Goal: Contribute content: Contribute content

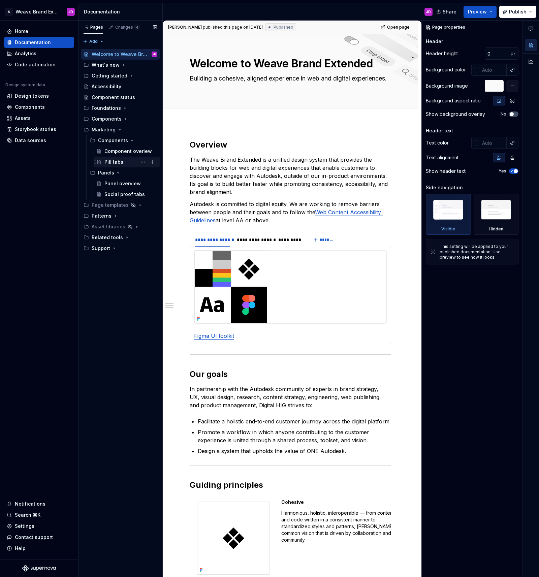
click at [114, 162] on div "Pill tabs" at bounding box center [113, 162] width 19 height 7
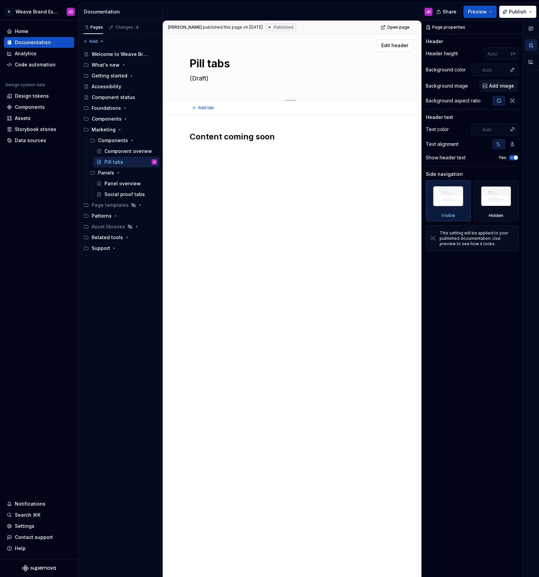
click at [199, 79] on textarea "(Draft)" at bounding box center [288, 78] width 201 height 11
type textarea "*"
type textarea "C"
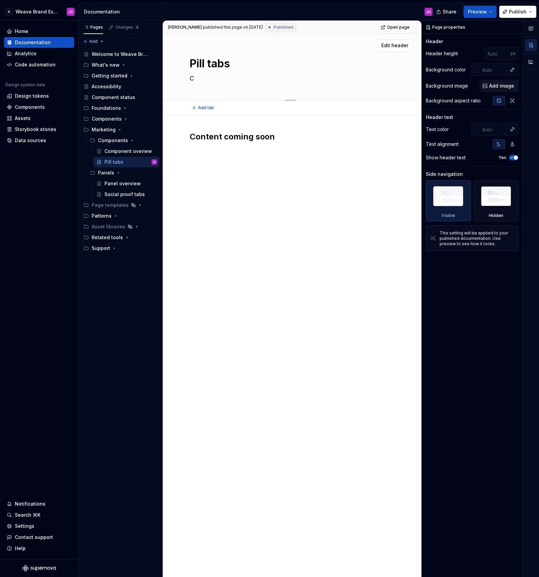
type textarea "*"
type textarea "Co"
type textarea "*"
type textarea "Con"
type textarea "*"
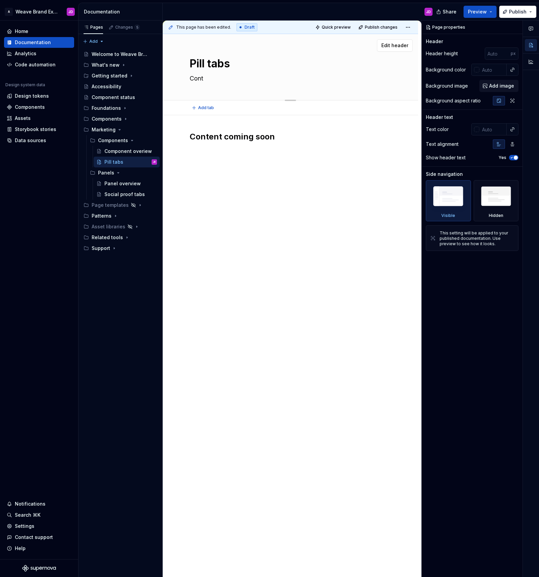
type textarea "Conte"
type textarea "*"
type textarea "Conten"
type textarea "*"
type textarea "Content"
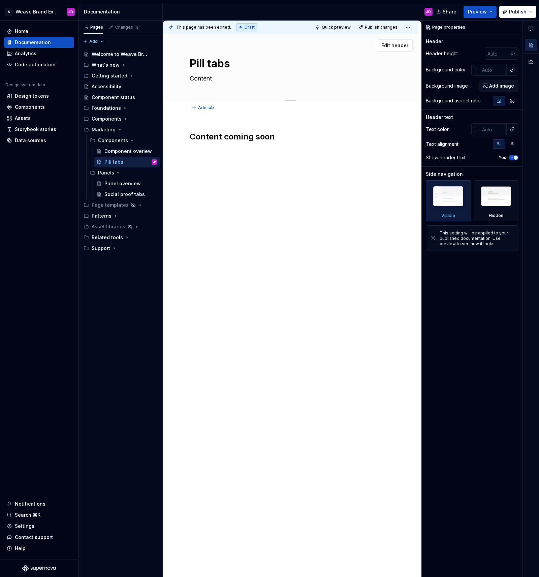
type textarea "*"
type textarea "Content"
type textarea "*"
type textarea "Content t"
type textarea "*"
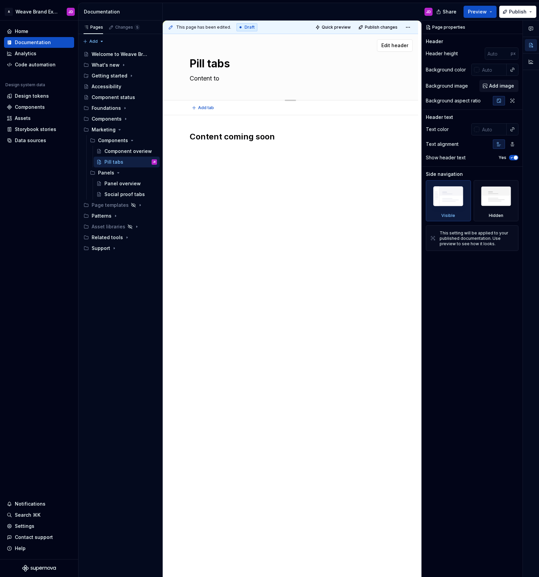
type textarea "Content to"
type textarea "*"
type textarea "Content to g"
type textarea "*"
type textarea "Content to go"
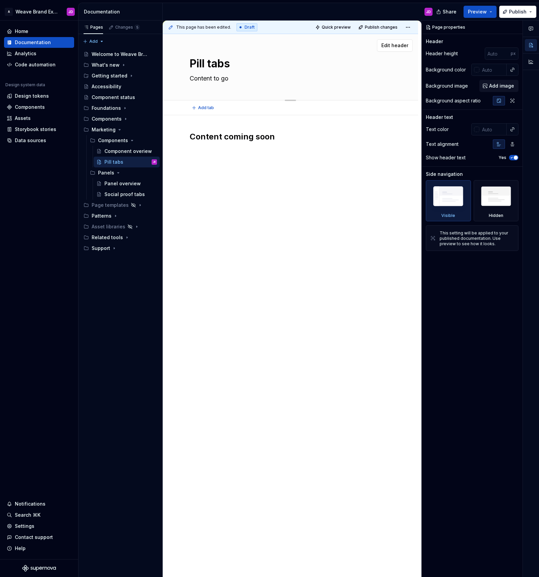
type textarea "*"
type textarea "Content to go"
type textarea "*"
type textarea "Content to go e"
type textarea "*"
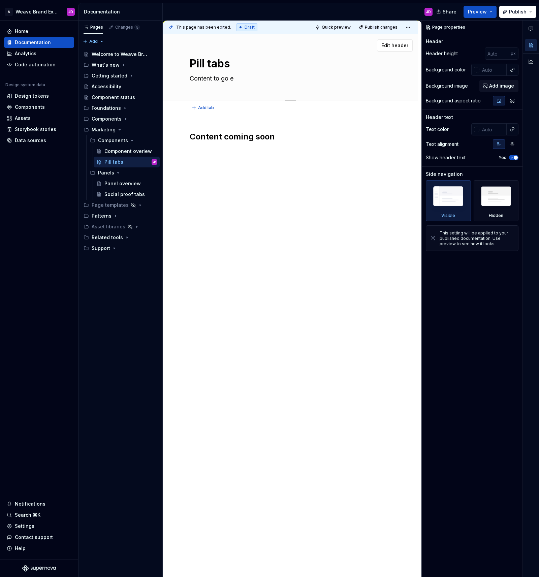
type textarea "Content to go eh"
type textarea "*"
type textarea "Content to go ehr"
type textarea "*"
type textarea "Content to go ehre"
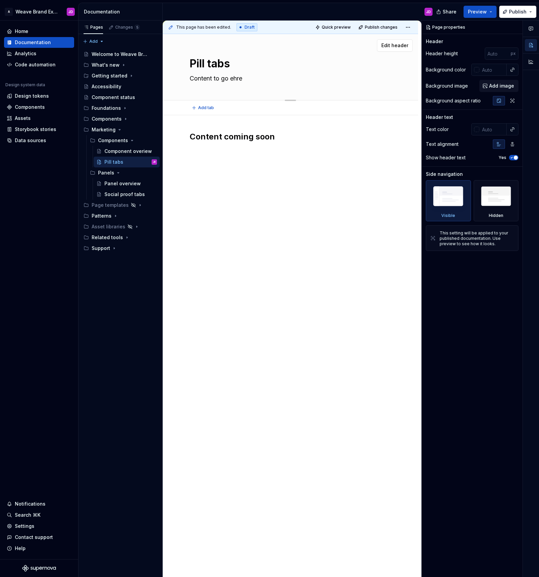
type textarea "*"
type textarea "Content to go ehr"
type textarea "*"
type textarea "Content to go eh"
type textarea "*"
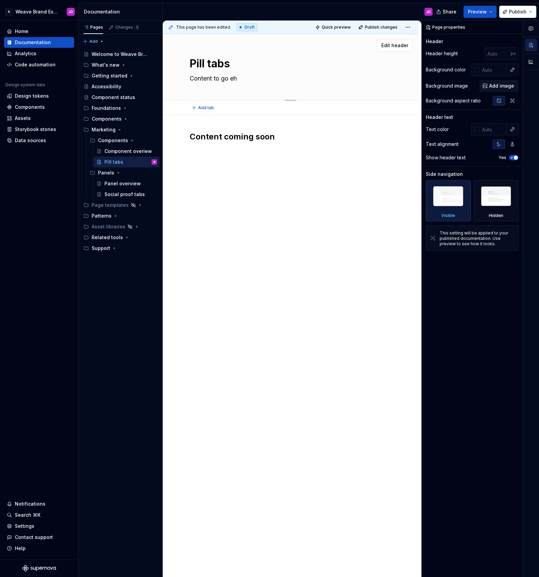
type textarea "Content to go e"
type textarea "*"
type textarea "Content to go"
type textarea "*"
type textarea "Content to go"
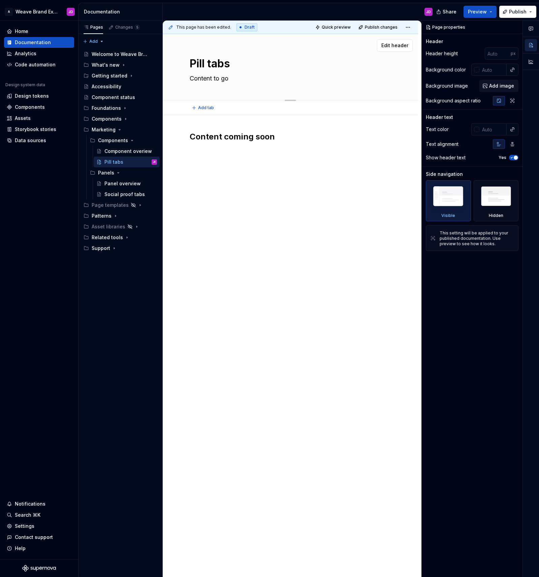
type textarea "*"
type textarea "Content to g"
type textarea "*"
type textarea "Content to"
type textarea "*"
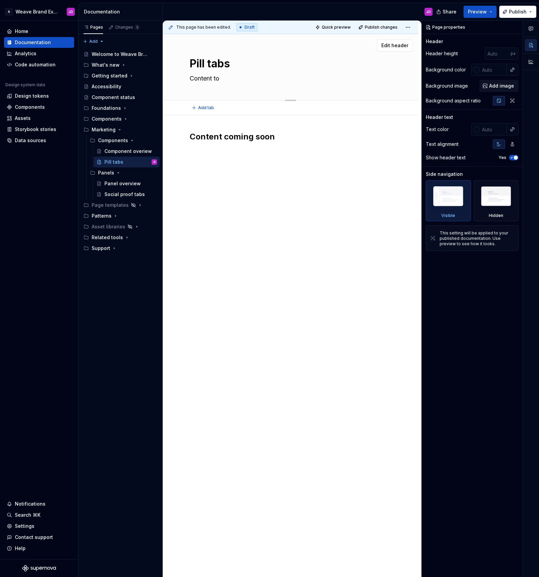
type textarea "Content to"
type textarea "*"
type textarea "Content t"
type textarea "*"
type textarea "Content"
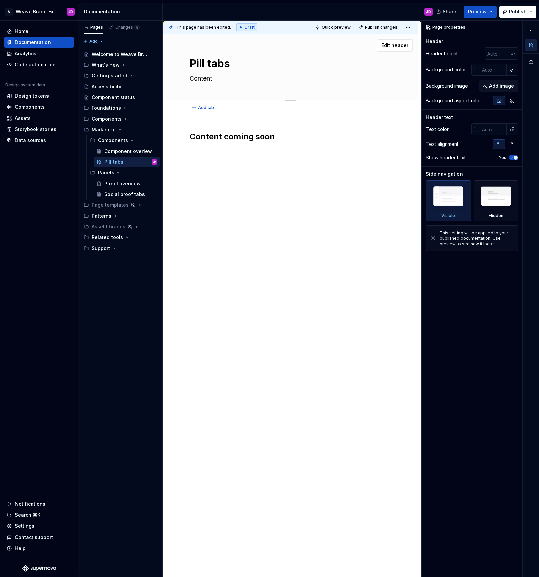
type textarea "*"
type textarea "Content"
type textarea "*"
type textarea "Conten"
type textarea "*"
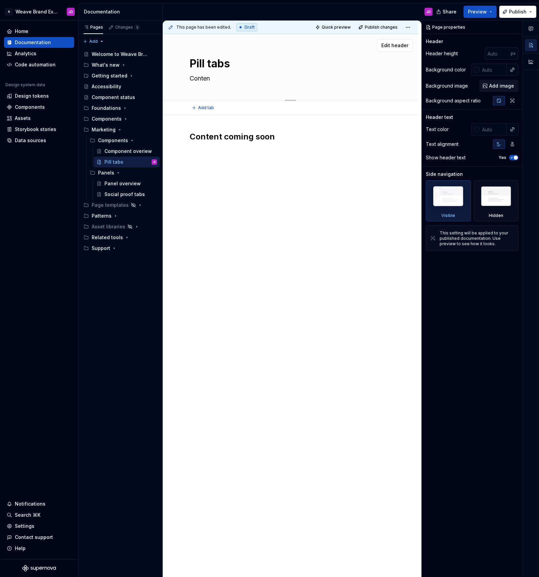
type textarea "Conte"
type textarea "*"
type textarea "Cont"
type textarea "*"
type textarea "Con"
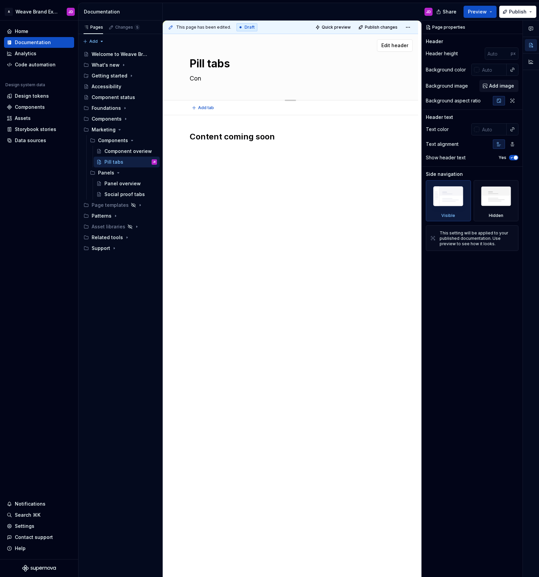
type textarea "*"
type textarea "Co"
type textarea "*"
type textarea "C"
type textarea "*"
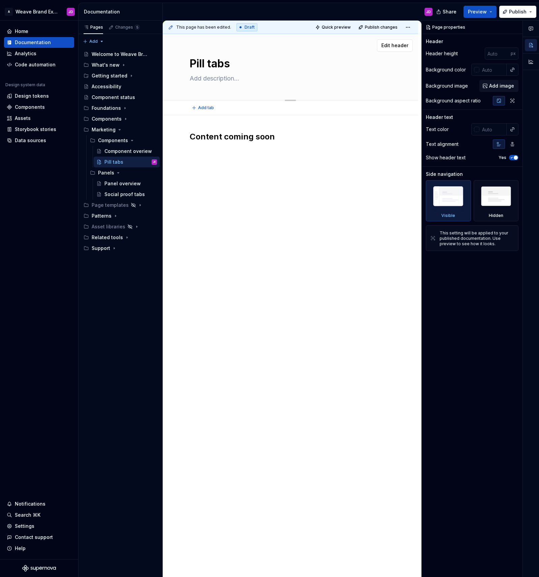
type textarea "*"
type textarea "P"
type textarea "*"
type textarea "Pi"
type textarea "*"
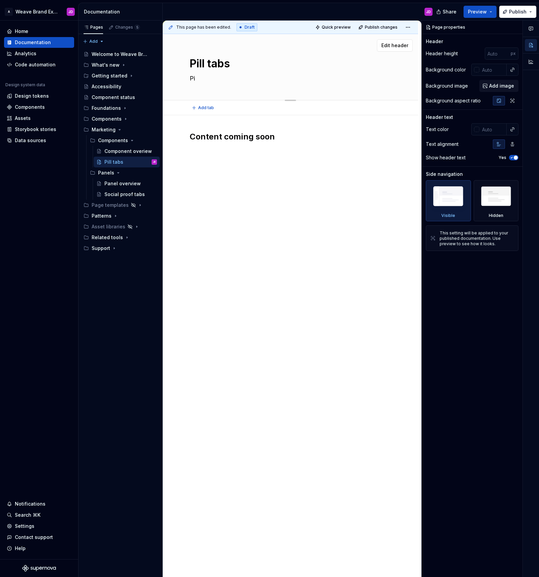
type textarea "Pil"
type textarea "*"
type textarea "Pill"
type textarea "*"
type textarea "Pill"
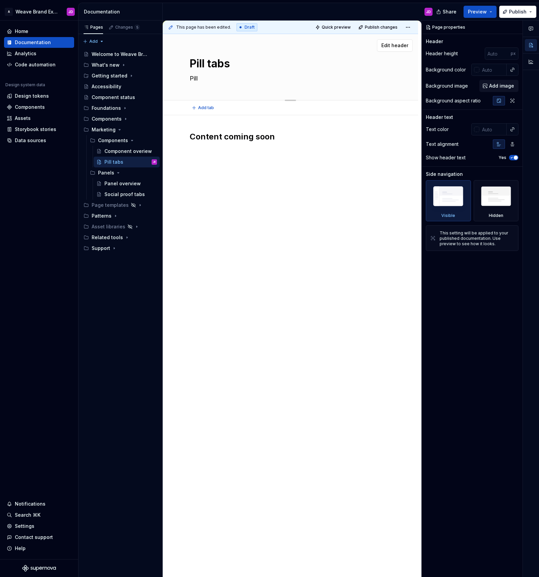
type textarea "*"
type textarea "Pill t"
type textarea "*"
type textarea "Pill ta"
type textarea "*"
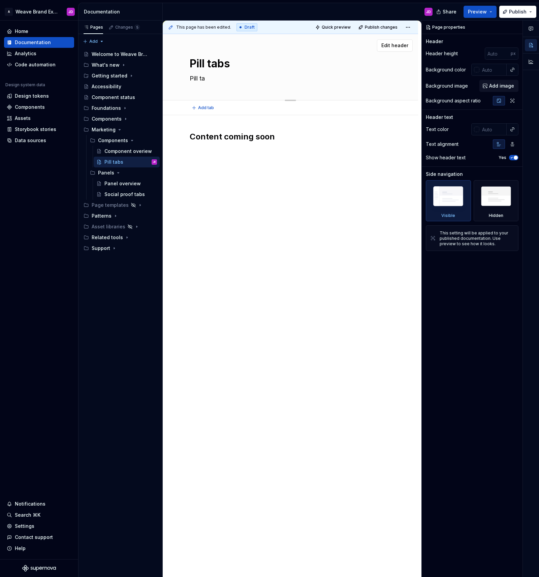
type textarea "Pill tab"
type textarea "*"
type textarea "Pill tabs"
type textarea "*"
type textarea "Pill tabs"
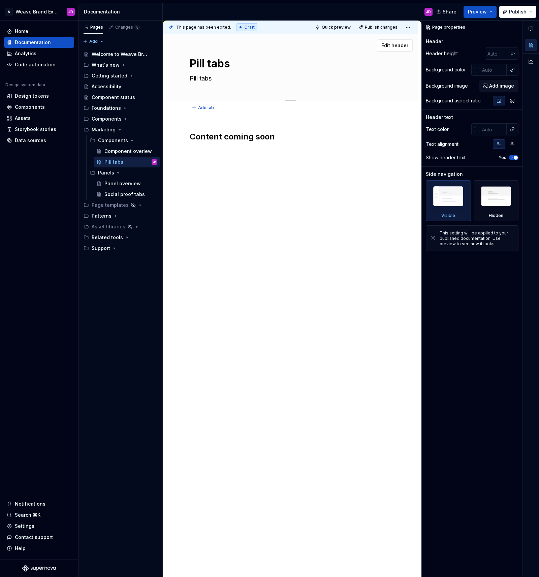
type textarea "*"
type textarea "Pill tabs o"
type textarea "*"
type textarea "Pill tabs"
type textarea "*"
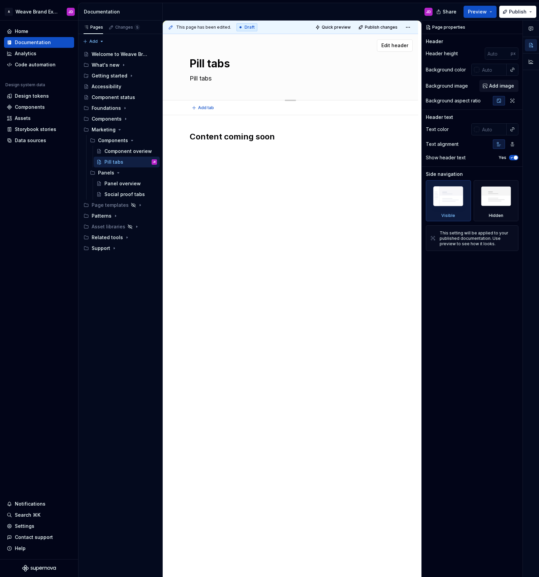
type textarea "Pill tabs f"
type textarea "*"
type textarea "Pill tabs ff"
type textarea "*"
type textarea "Pill tabs ffe"
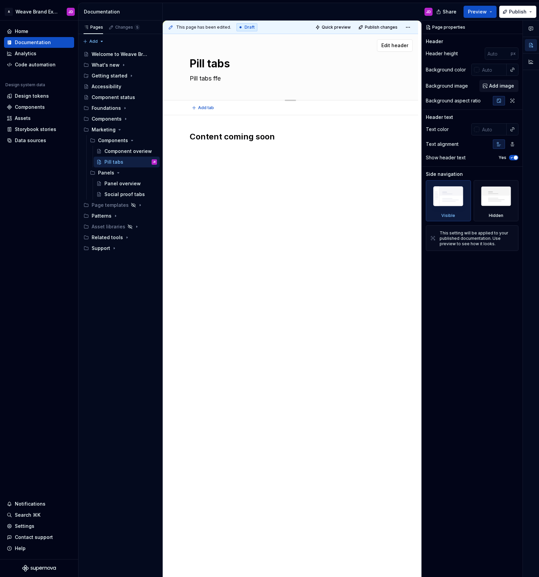
type textarea "*"
type textarea "Pill tabs ffer"
type textarea "*"
type textarea "Pill tabs ffer"
type textarea "*"
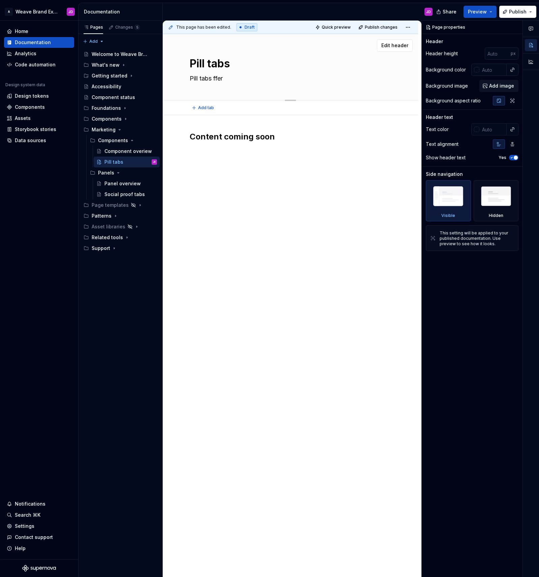
type textarea "Pill tabs ffer"
type textarea "*"
type textarea "Pill tabs ffe"
type textarea "*"
type textarea "Pill tabs ff"
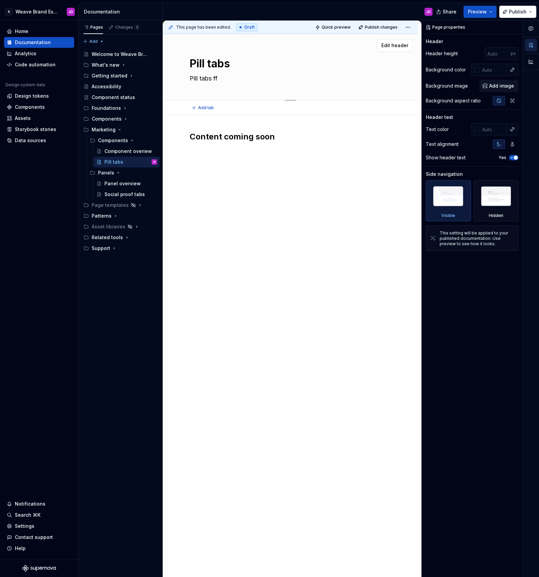
type textarea "*"
type textarea "Pill tabs f"
type textarea "*"
type textarea "Pill tabs"
type textarea "*"
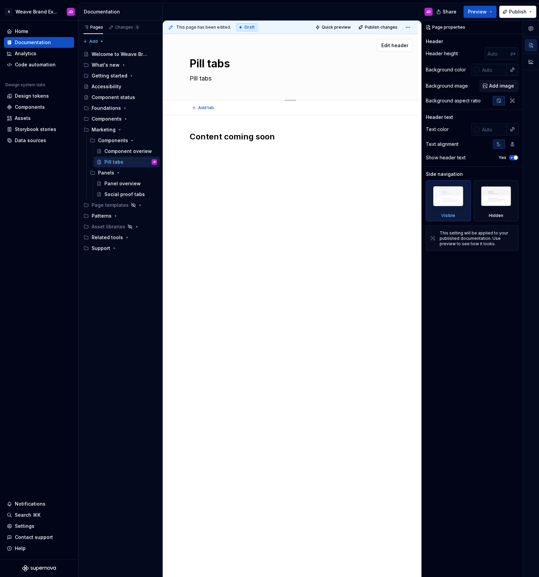
type textarea "Pill tabs o"
type textarea "*"
type textarea "Pill tabs of"
type textarea "*"
type textarea "Pill tabs off"
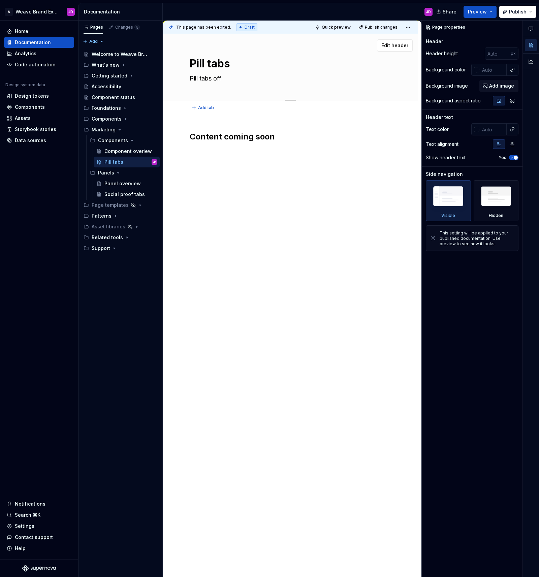
type textarea "*"
type textarea "Pill tabs offe"
type textarea "*"
type textarea "Pill tabs offer"
type textarea "*"
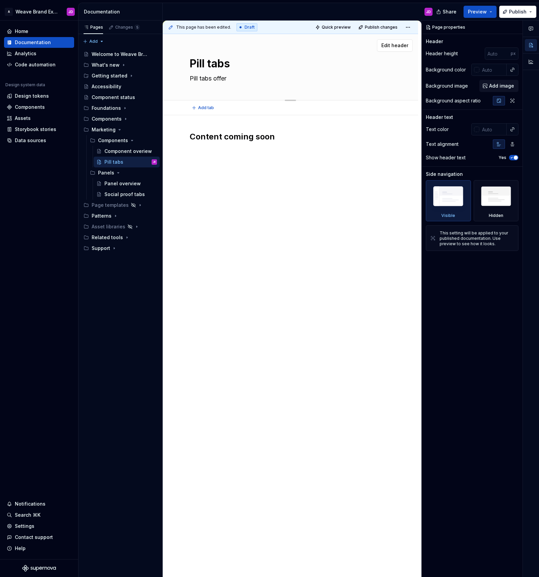
type textarea "Pill tabs offer"
type textarea "*"
type textarea "Pill tabs offer a"
type textarea "*"
type textarea "Pill tabs offer a"
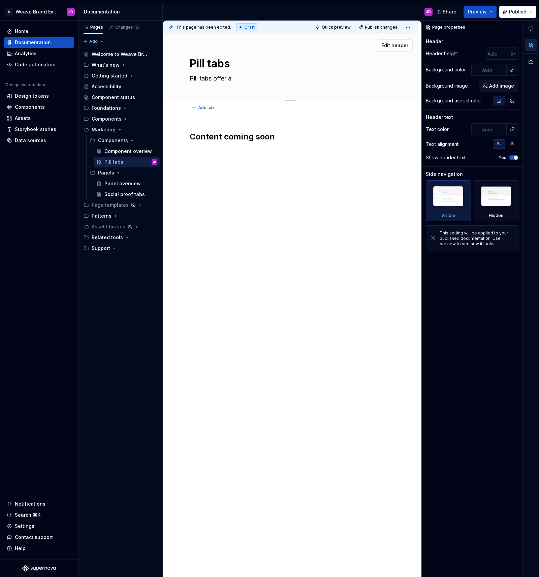
type textarea "*"
type textarea "Pill tabs offer a a"
type textarea "*"
type textarea "Pill tabs offer a a"
type textarea "*"
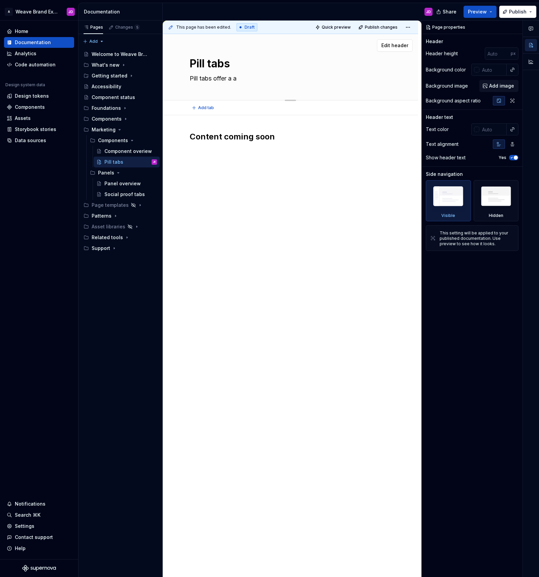
type textarea "Pill tabs offer a a"
type textarea "*"
type textarea "Pill tabs offer a"
type textarea "*"
type textarea "Pill tabs offer a w"
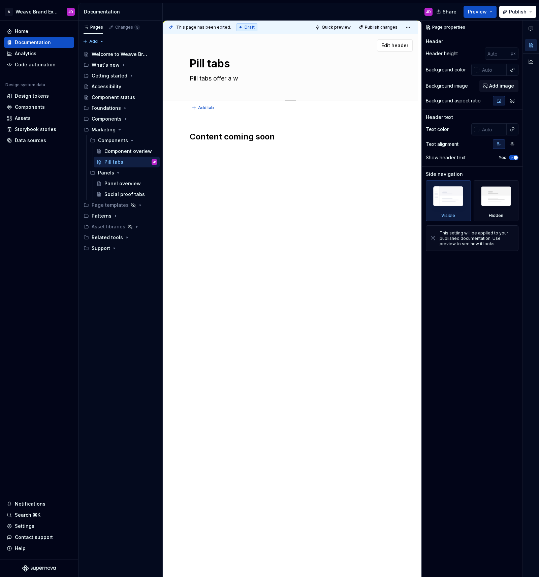
type textarea "*"
type textarea "Pill tabs offer a wa"
type textarea "*"
type textarea "Pill tabs offer a way"
type textarea "*"
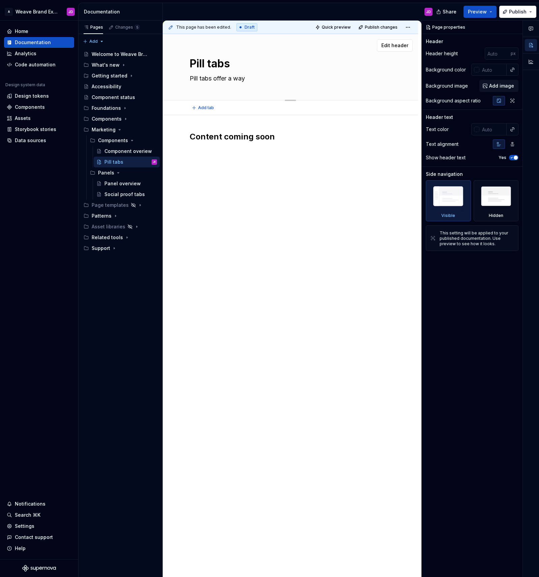
type textarea "Pill tabs offer a way"
type textarea "*"
type textarea "Pill tabs offer a way o"
type textarea "*"
type textarea "Pill tabs offer a way of"
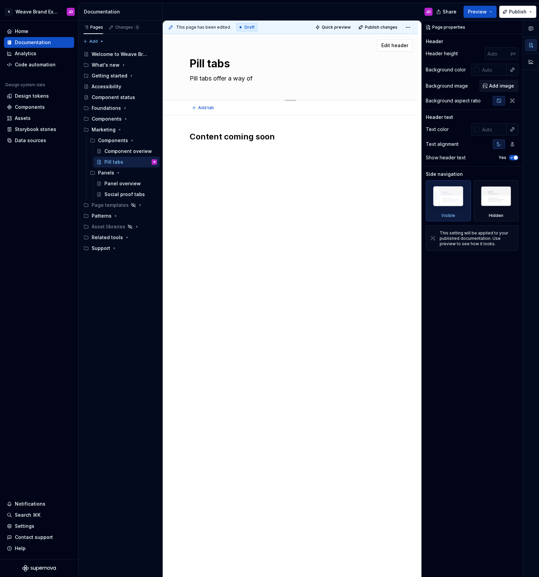
type textarea "*"
type textarea "Pill tabs offer a way of"
type textarea "*"
type textarea "Pill tabs offer a way of i"
type textarea "*"
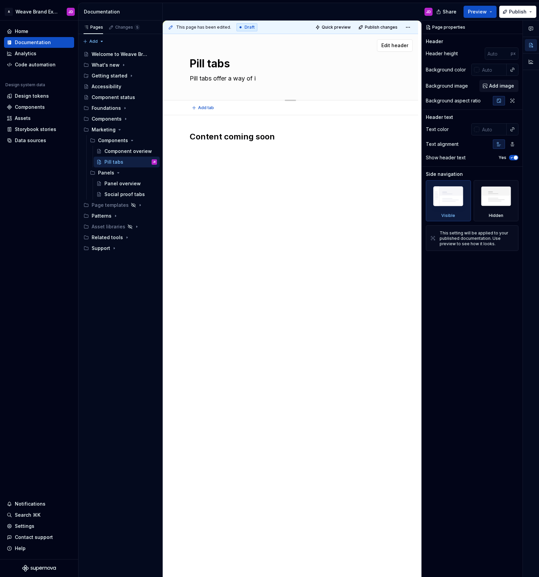
type textarea "Pill tabs offer a way of"
type textarea "*"
type textarea "Pill tabs offer a way of vi"
type textarea "*"
type textarea "Pill tabs offer a way of visu"
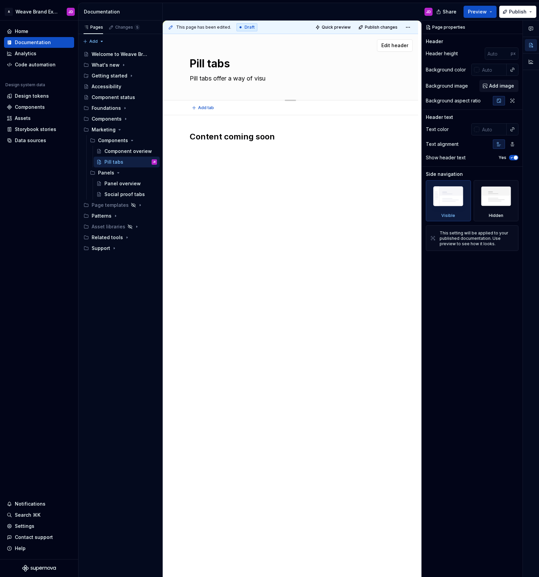
type textarea "*"
type textarea "Pill tabs offer a way of visua"
type textarea "*"
type textarea "Pill tabs offer a way of visual"
type textarea "*"
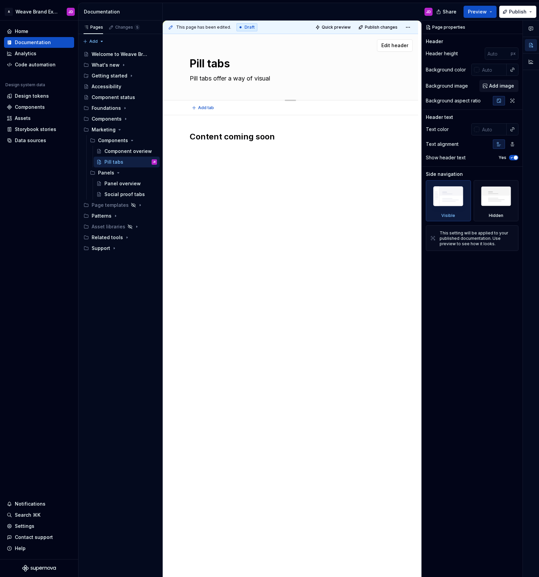
type textarea "Pill tabs offer a way of visuall"
type textarea "*"
type textarea "Pill tabs offer a way of visually"
type textarea "*"
type textarea "Pill tabs offer a way of visually"
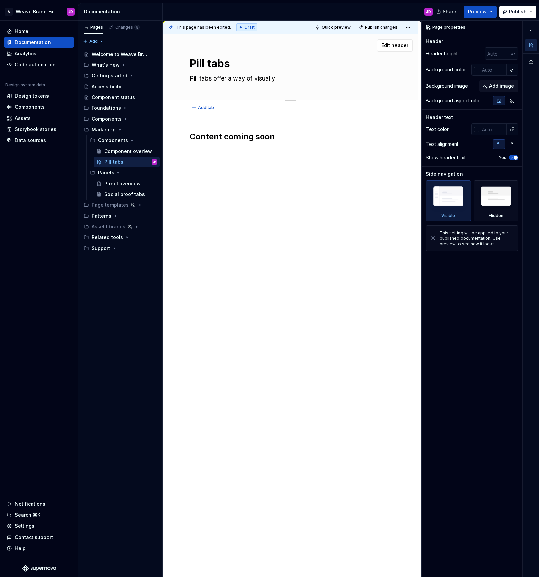
type textarea "*"
type textarea "Pill tabs offer a way of visually n"
type textarea "*"
type textarea "Pill tabs offer a way of visually na"
type textarea "*"
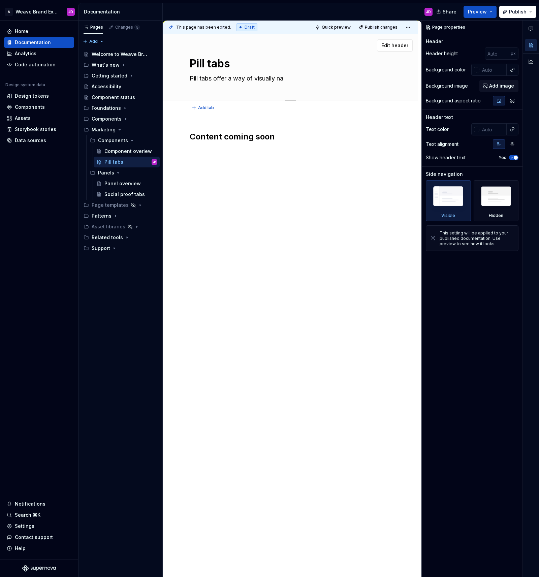
type textarea "Pill tabs offer a way of visually nav"
type textarea "*"
type textarea "Pill tabs offer a way of visually navi"
type textarea "*"
type textarea "Pill tabs offer a way of visually navig"
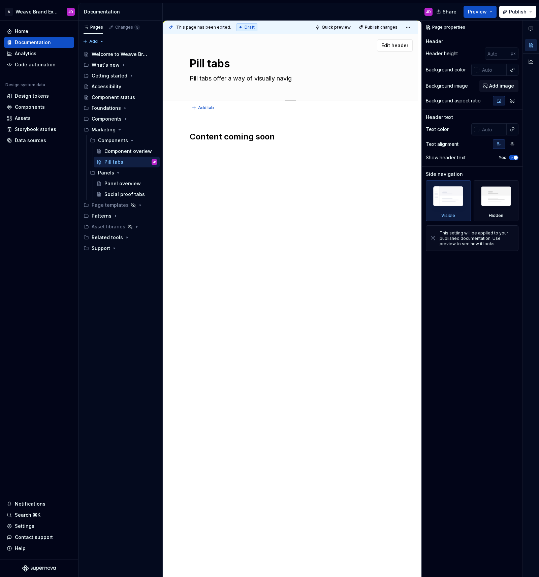
type textarea "*"
type textarea "Pill tabs offer a way of visually naviga"
type textarea "*"
type textarea "Pill tabs offer a way of visually navigat"
type textarea "*"
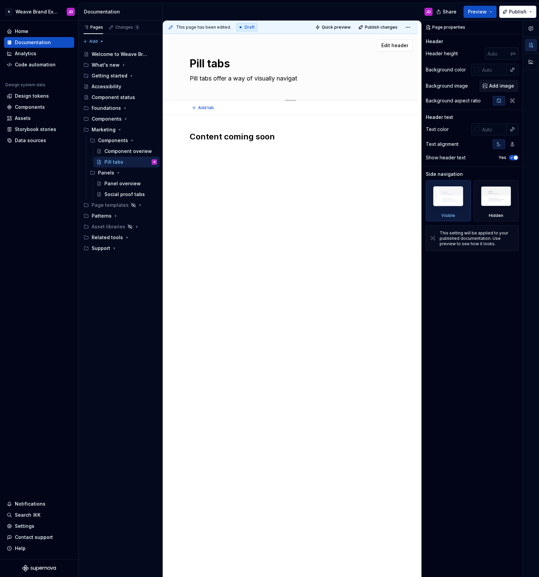
type textarea "Pill tabs offer a way of visually navigati"
type textarea "*"
type textarea "Pill tabs offer a way of visually navigatin"
type textarea "*"
type textarea "Pill tabs offer a way of visually navigating"
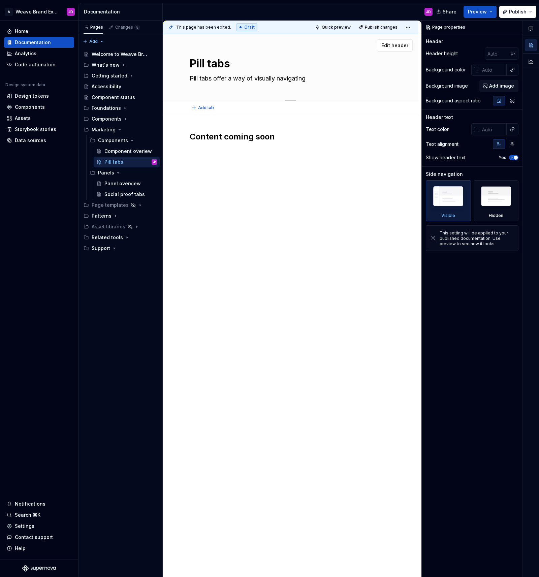
type textarea "*"
type textarea "Pill tabs offer a way of visually navigating"
type textarea "*"
type textarea "Pill tabs offer a way of visually navigating h"
type textarea "*"
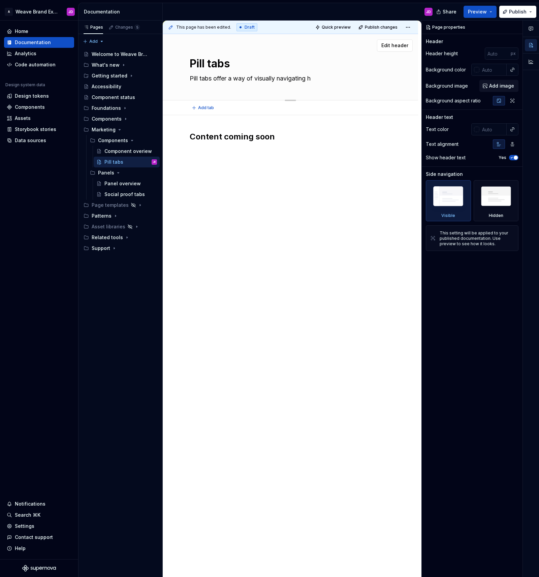
type textarea "Pill tabs offer a way of visually navigating"
type textarea "*"
type textarea "Pill tabs offer a way of visually navigating t"
type textarea "*"
type textarea "Pill tabs offer a way of visually navigating th"
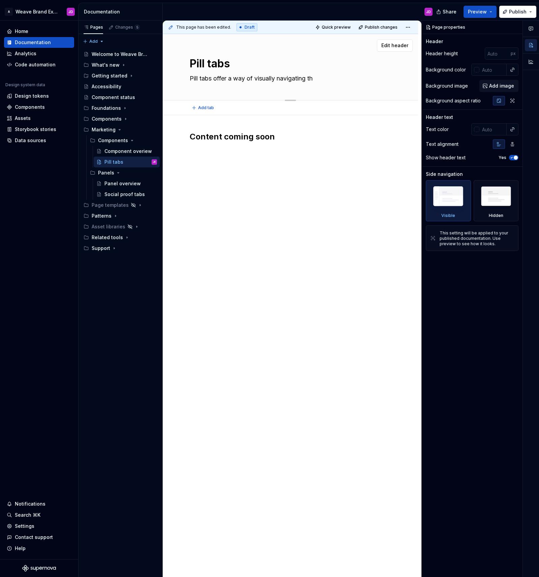
type textarea "*"
type textarea "Pill tabs offer a way of visually navigating thr"
click at [251, 139] on h2 "Content coming soon" at bounding box center [290, 136] width 201 height 11
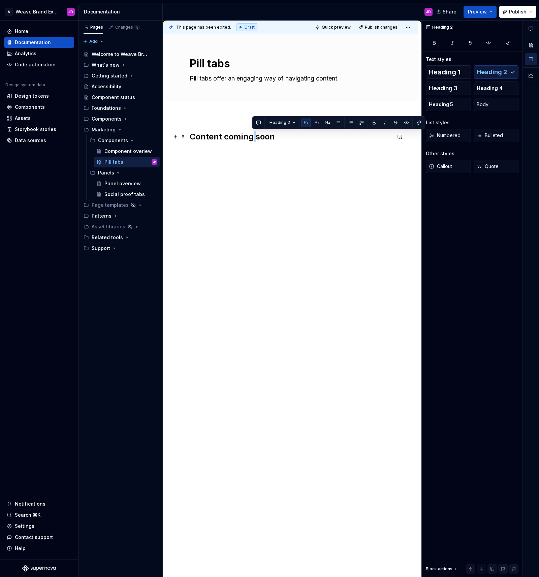
click at [251, 139] on h2 "Content coming soon" at bounding box center [290, 136] width 201 height 11
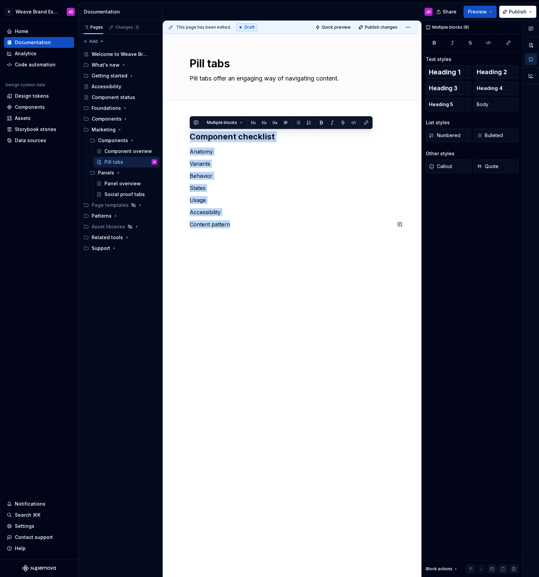
drag, startPoint x: 191, startPoint y: 137, endPoint x: 269, endPoint y: 230, distance: 121.4
click at [269, 230] on div "Component checklist Anatomy Variants Behavior States Usage Accessibility Conten…" at bounding box center [290, 183] width 201 height 105
click at [489, 70] on span "Heading 2" at bounding box center [491, 72] width 30 height 7
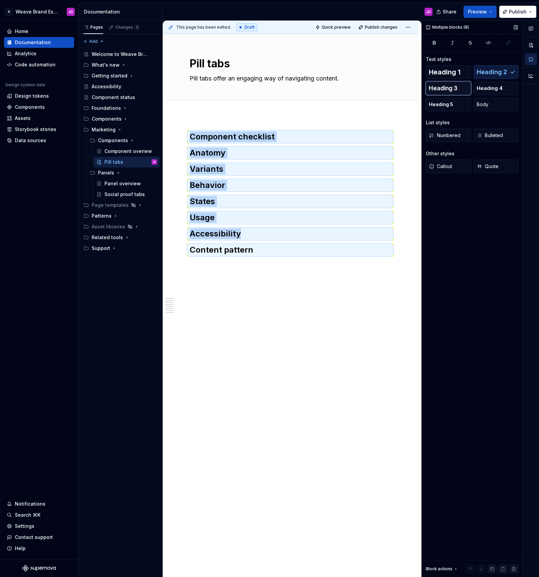
click at [445, 86] on span "Heading 3" at bounding box center [443, 88] width 29 height 7
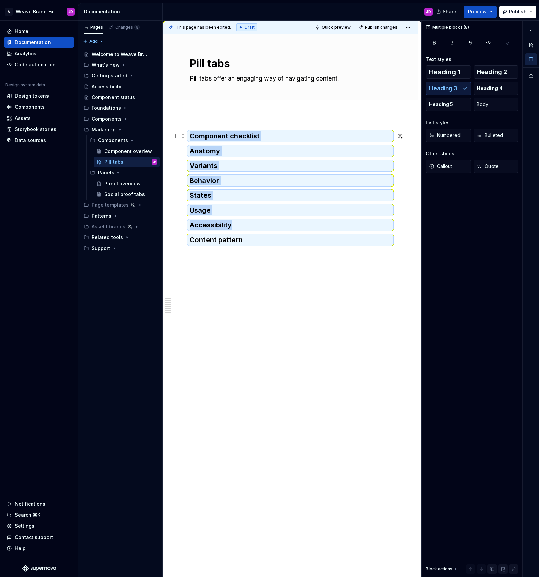
click at [269, 136] on h3 "Component checklist" at bounding box center [290, 135] width 201 height 9
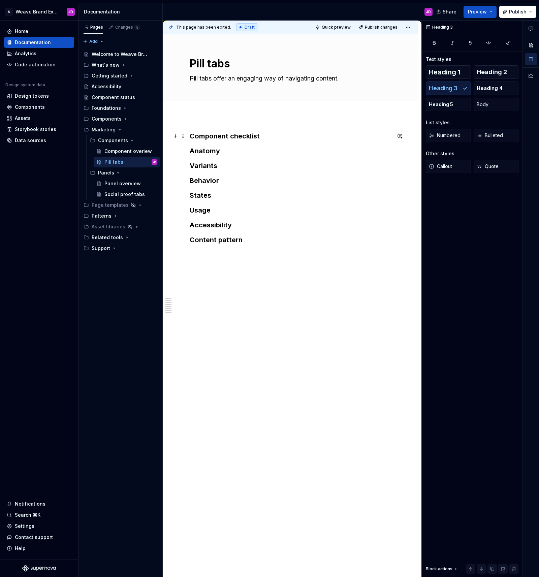
click at [273, 137] on h3 "Component checklist" at bounding box center [290, 135] width 201 height 9
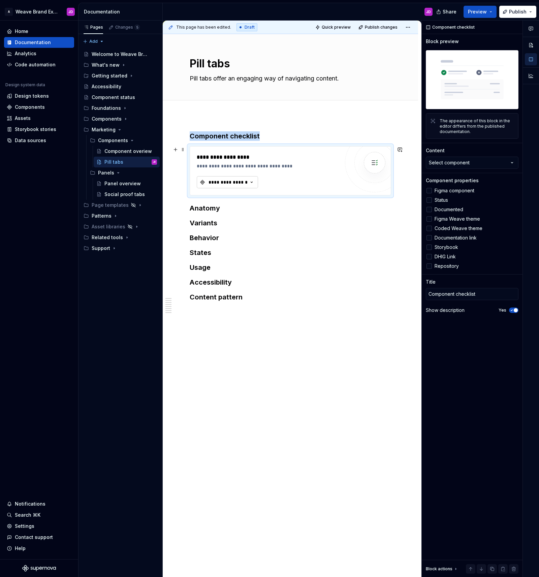
click at [247, 180] on div "**********" at bounding box center [228, 182] width 40 height 7
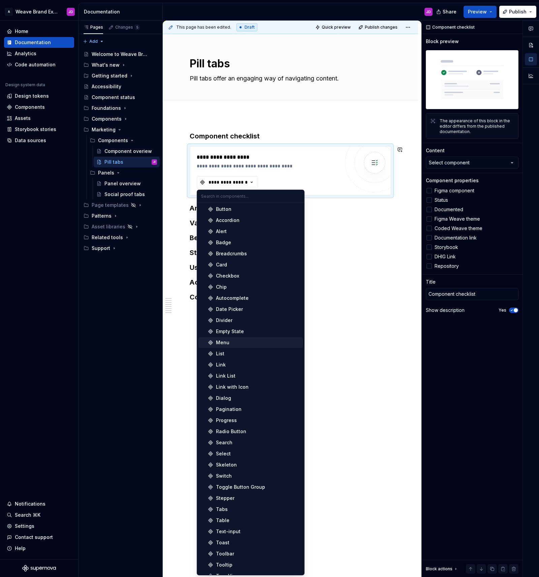
scroll to position [41, 0]
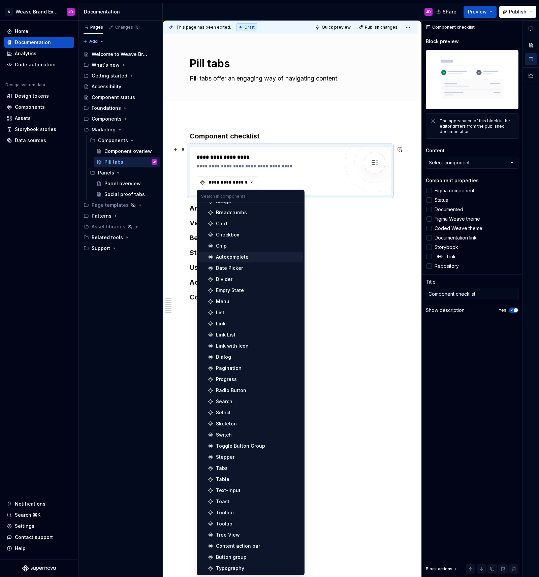
click at [381, 160] on img at bounding box center [374, 162] width 13 height 13
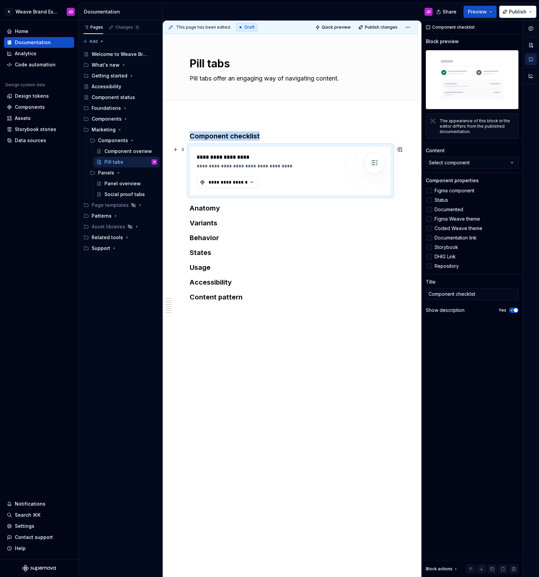
click at [379, 162] on img at bounding box center [374, 162] width 13 height 13
click at [36, 105] on div "Components" at bounding box center [30, 107] width 30 height 7
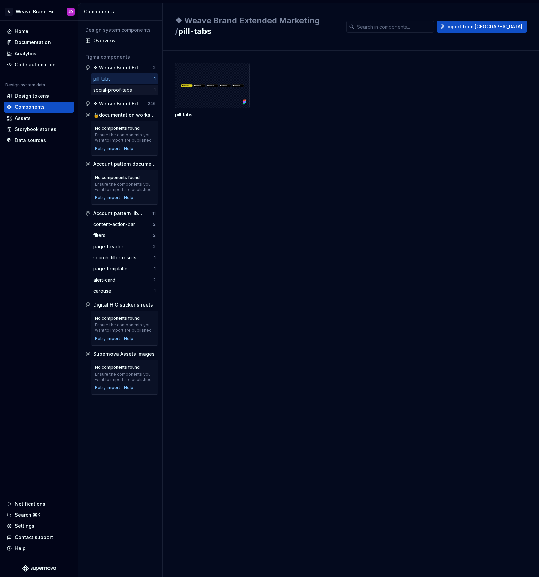
click at [129, 89] on div "social-proof-tabs" at bounding box center [113, 90] width 41 height 7
click at [113, 80] on div "pill-tabs" at bounding box center [103, 78] width 20 height 7
click at [35, 43] on div "Documentation" at bounding box center [33, 42] width 36 height 7
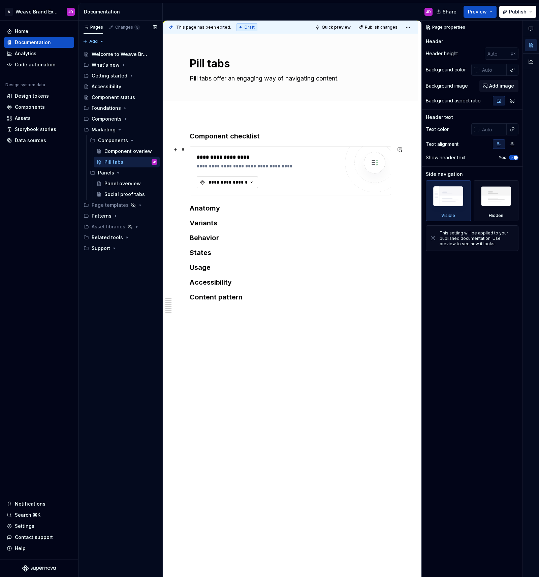
click at [223, 182] on div "**********" at bounding box center [228, 182] width 40 height 7
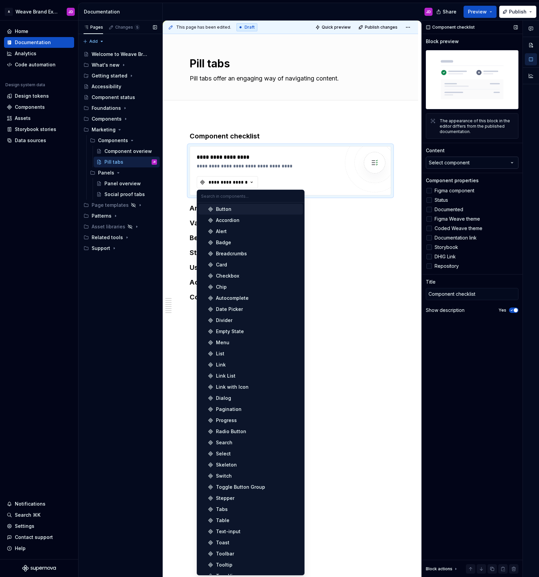
click at [467, 162] on div "Select component" at bounding box center [449, 162] width 41 height 7
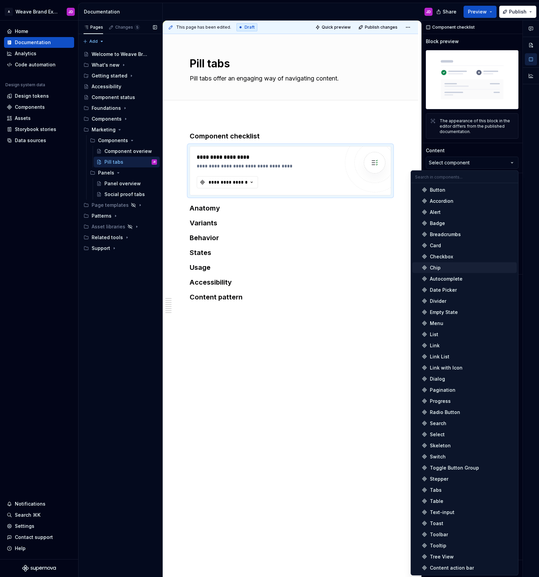
scroll to position [22, 0]
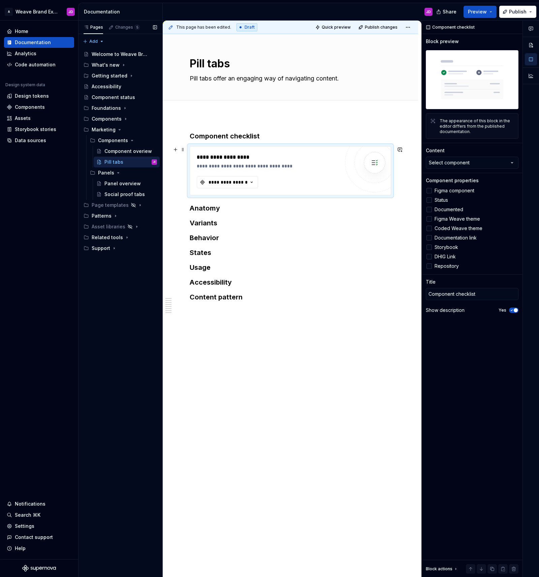
click at [385, 167] on div at bounding box center [375, 163] width 22 height 22
click at [372, 159] on img at bounding box center [374, 162] width 13 height 13
click at [182, 149] on span at bounding box center [182, 149] width 5 height 9
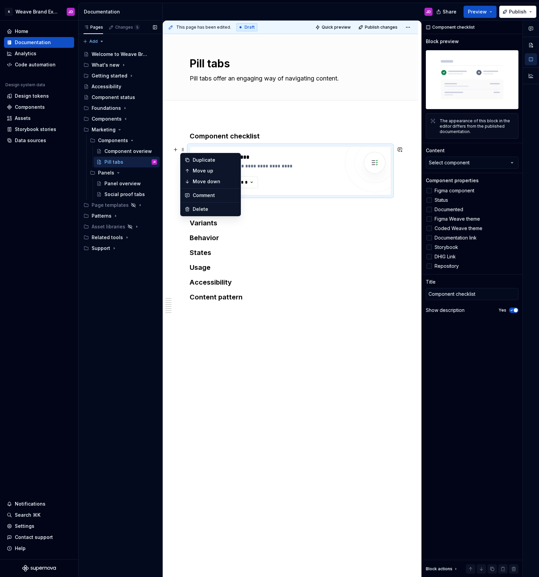
click at [290, 161] on div "**********" at bounding box center [270, 157] width 146 height 8
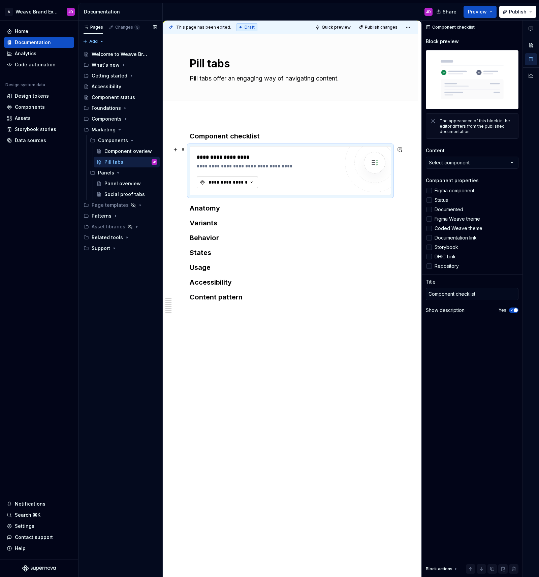
click at [246, 181] on div "**********" at bounding box center [228, 182] width 40 height 7
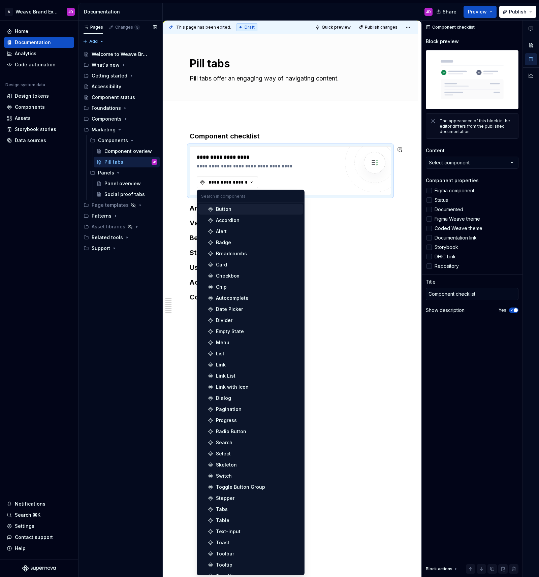
click at [224, 209] on div "Button" at bounding box center [223, 209] width 15 height 7
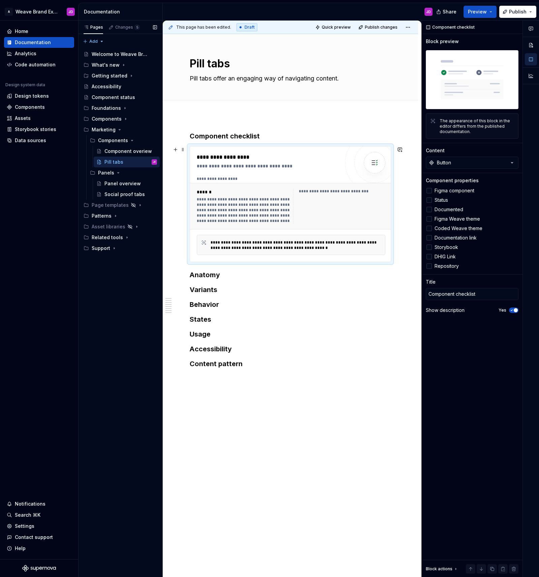
click at [272, 170] on div "**********" at bounding box center [268, 204] width 143 height 102
click at [182, 149] on span at bounding box center [182, 149] width 5 height 9
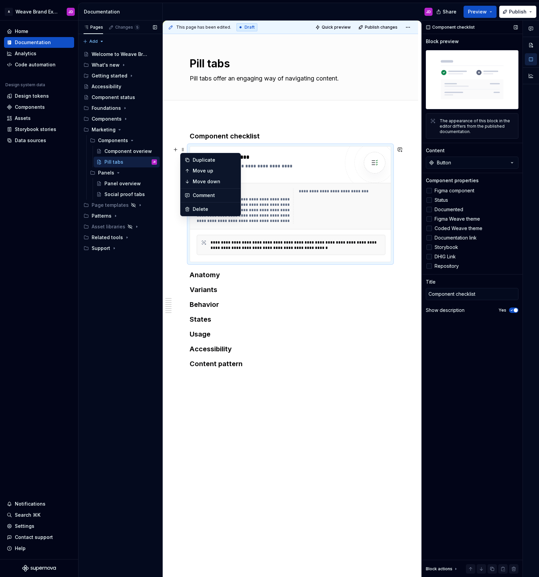
click at [493, 69] on img at bounding box center [472, 79] width 93 height 59
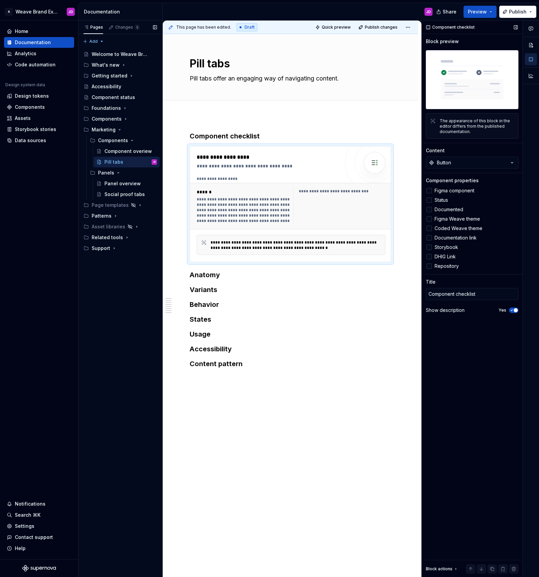
click at [451, 151] on div "Content" at bounding box center [472, 150] width 93 height 7
click at [441, 191] on span "Figma component" at bounding box center [454, 190] width 40 height 5
click at [446, 218] on span "Figma Weave theme" at bounding box center [456, 218] width 45 height 5
click at [445, 230] on span "Coded Weave theme" at bounding box center [458, 228] width 48 height 5
click at [442, 248] on span "Storybook" at bounding box center [446, 246] width 24 height 5
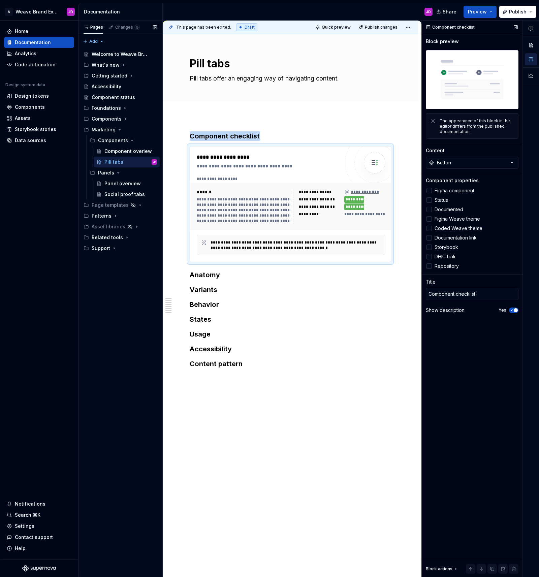
click at [512, 310] on icon "button" at bounding box center [511, 310] width 5 height 4
click at [334, 426] on div "**********" at bounding box center [290, 332] width 255 height 434
click at [339, 26] on span "Quick preview" at bounding box center [335, 27] width 29 height 5
click at [498, 560] on span "Open page" at bounding box center [503, 560] width 23 height 5
click at [229, 136] on h3 "Component checklist" at bounding box center [290, 135] width 201 height 9
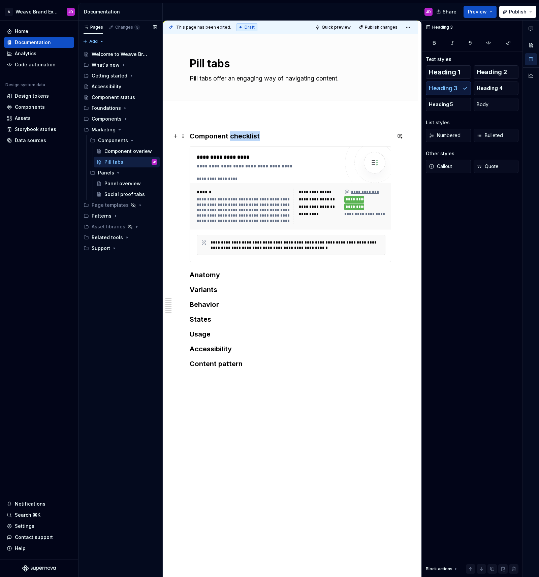
click at [229, 136] on h3 "Component checklist" at bounding box center [290, 135] width 201 height 9
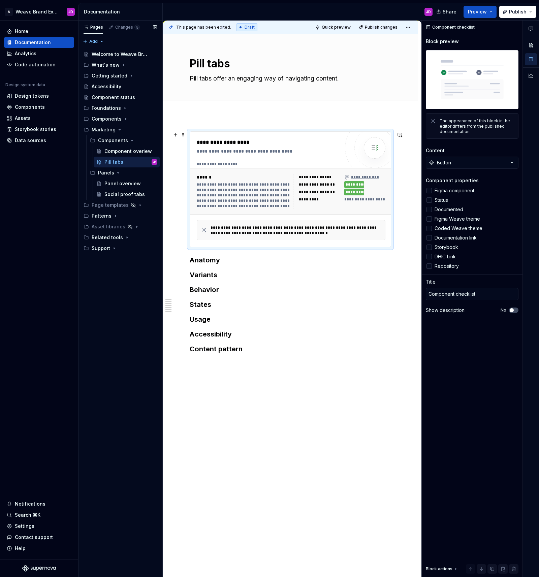
click at [234, 165] on div "**********" at bounding box center [293, 163] width 192 height 5
click at [227, 164] on div "**********" at bounding box center [293, 163] width 192 height 5
click at [217, 180] on div "**********" at bounding box center [243, 191] width 92 height 35
click at [231, 193] on div "**********" at bounding box center [244, 195] width 94 height 27
click at [239, 199] on div "**********" at bounding box center [244, 195] width 94 height 27
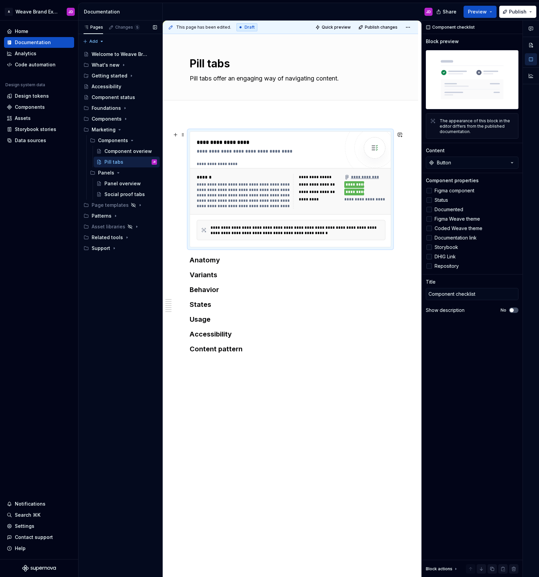
click at [207, 135] on div "**********" at bounding box center [290, 189] width 201 height 115
click at [244, 196] on div "**********" at bounding box center [244, 195] width 94 height 27
click at [258, 191] on div "**********" at bounding box center [244, 195] width 94 height 27
click at [183, 135] on span at bounding box center [182, 134] width 5 height 9
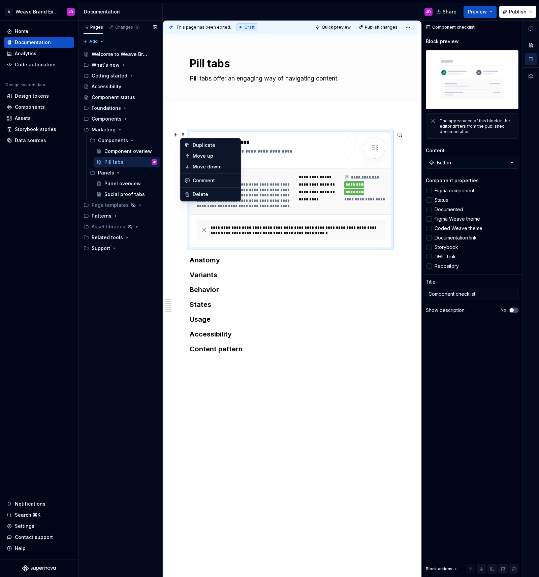
click at [341, 347] on h3 "Content pattern" at bounding box center [290, 348] width 201 height 9
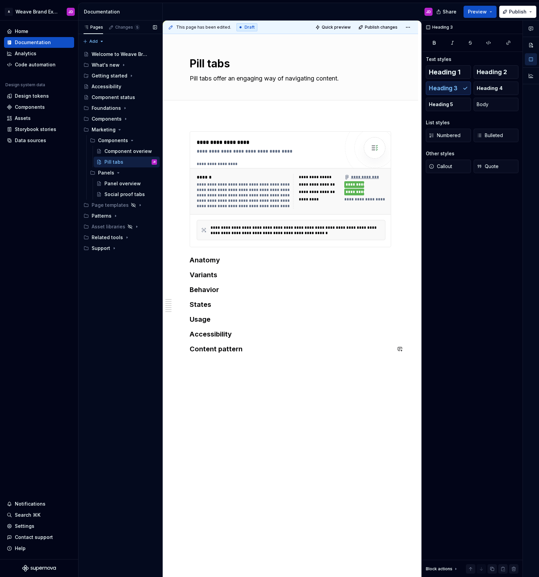
click at [351, 365] on div "**********" at bounding box center [290, 324] width 255 height 419
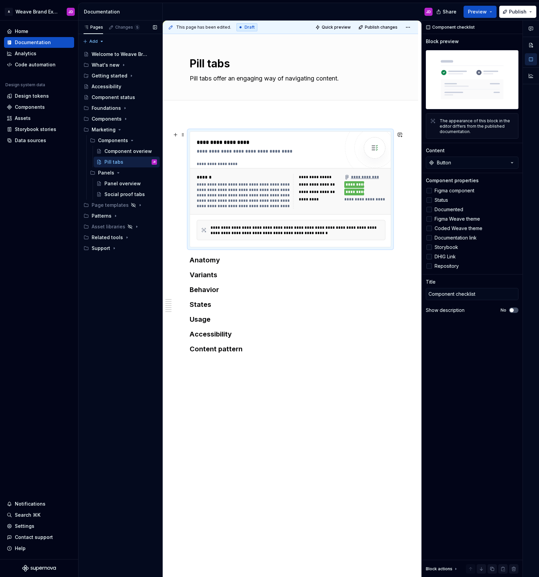
click at [211, 148] on div "**********" at bounding box center [270, 151] width 146 height 7
click at [468, 163] on button "Button" at bounding box center [472, 163] width 93 height 12
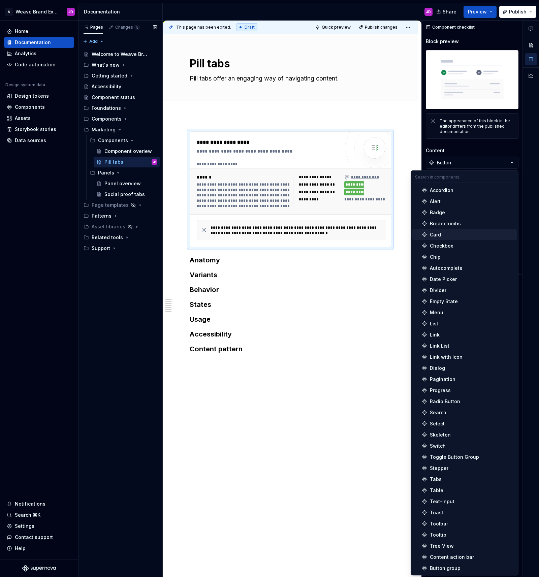
scroll to position [0, 0]
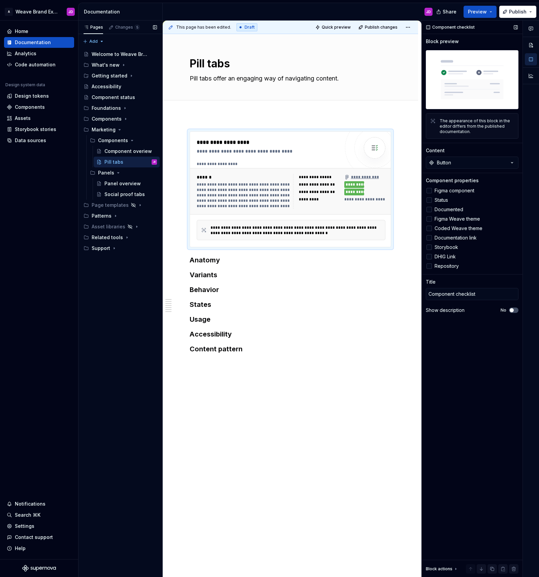
click at [463, 28] on div "Component checklist" at bounding box center [451, 27] width 54 height 9
click at [117, 150] on div "Component overiew" at bounding box center [120, 151] width 32 height 7
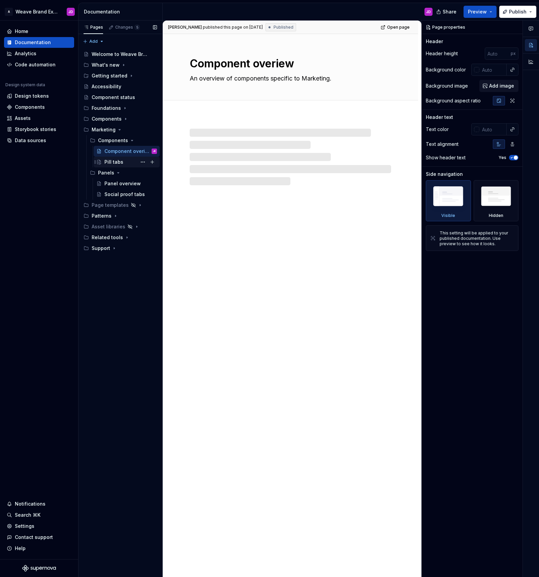
click at [114, 160] on div "Pill tabs" at bounding box center [113, 162] width 19 height 7
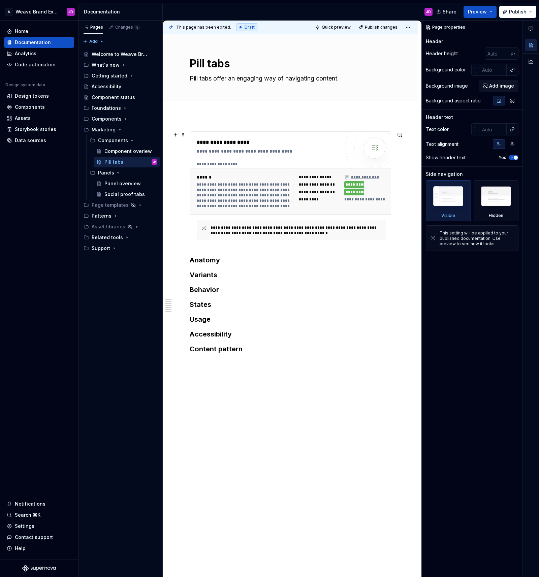
click at [320, 196] on div "*********" at bounding box center [319, 199] width 41 height 7
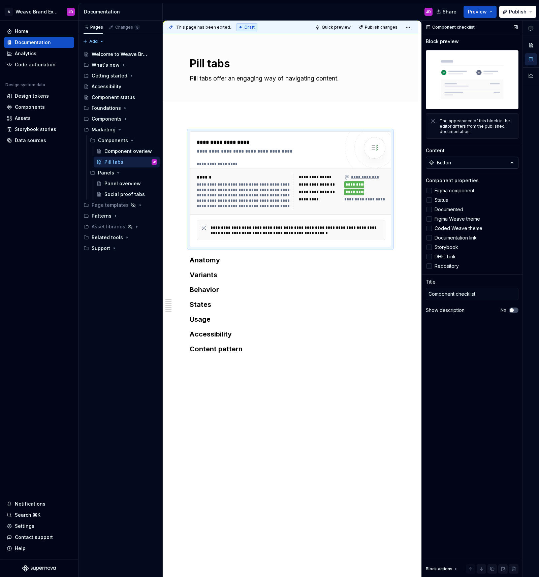
click at [481, 163] on button "Button" at bounding box center [472, 163] width 93 height 12
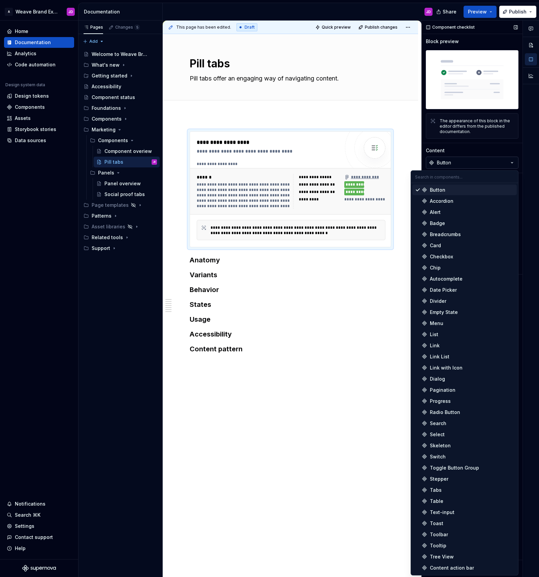
click at [481, 163] on button "Button" at bounding box center [472, 163] width 93 height 12
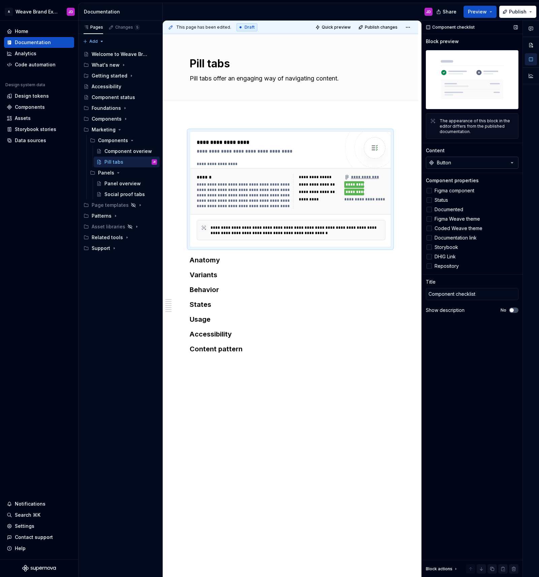
click at [452, 167] on button "Button" at bounding box center [472, 163] width 93 height 12
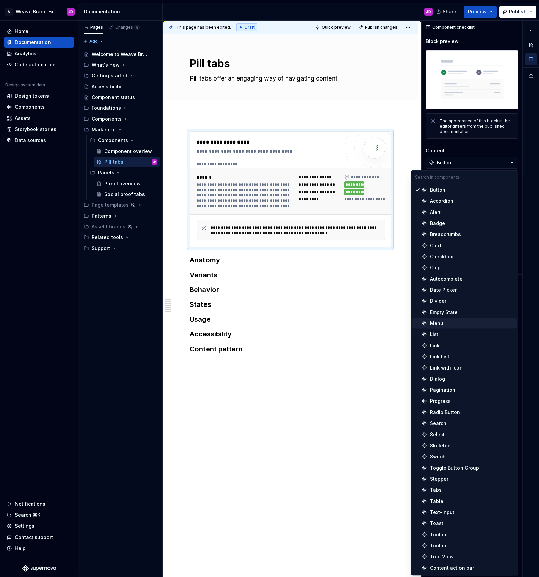
scroll to position [22, 0]
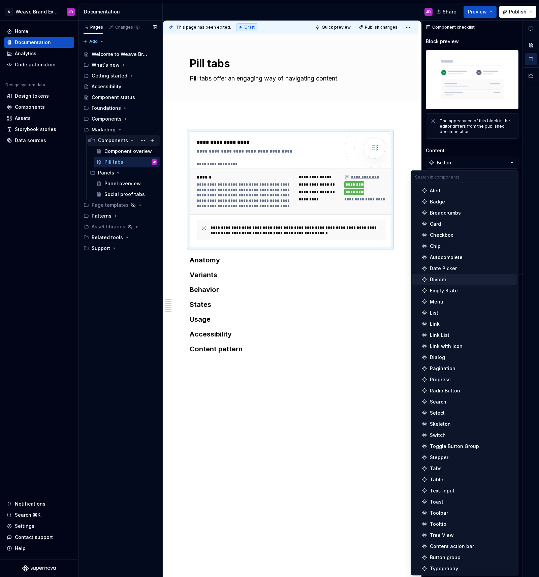
click at [115, 140] on div "Components" at bounding box center [113, 140] width 30 height 7
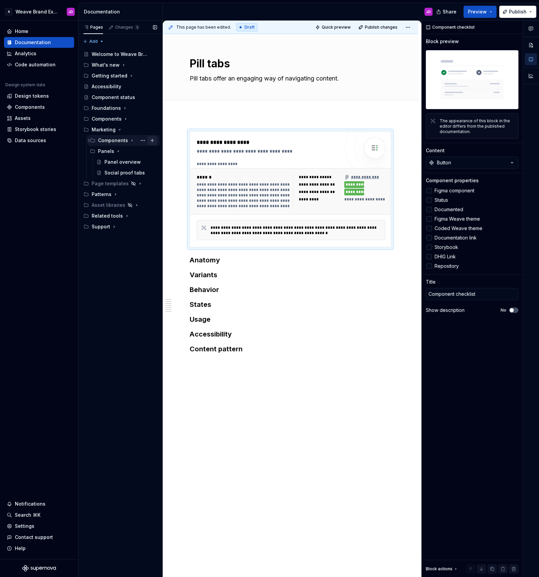
click at [154, 138] on button "Page tree" at bounding box center [151, 140] width 9 height 9
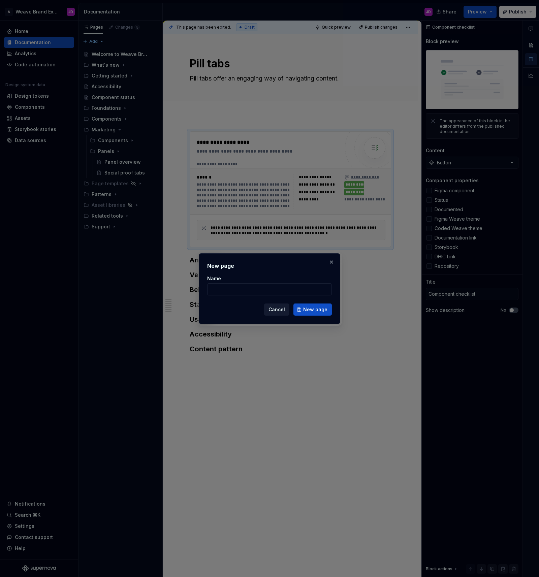
click at [283, 309] on span "Cancel" at bounding box center [276, 309] width 16 height 7
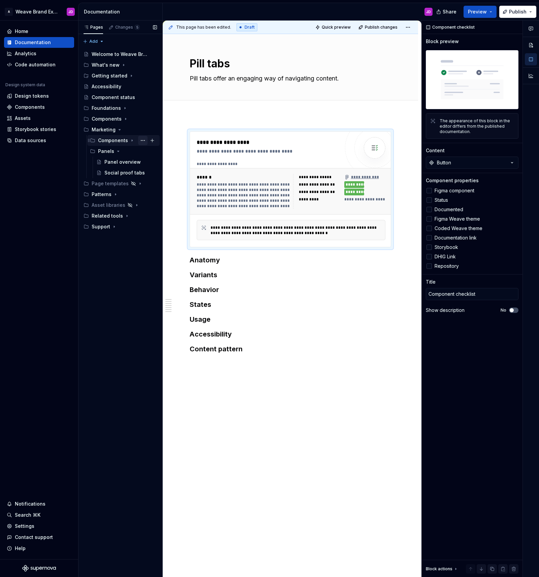
click at [141, 140] on button "Page tree" at bounding box center [142, 140] width 9 height 9
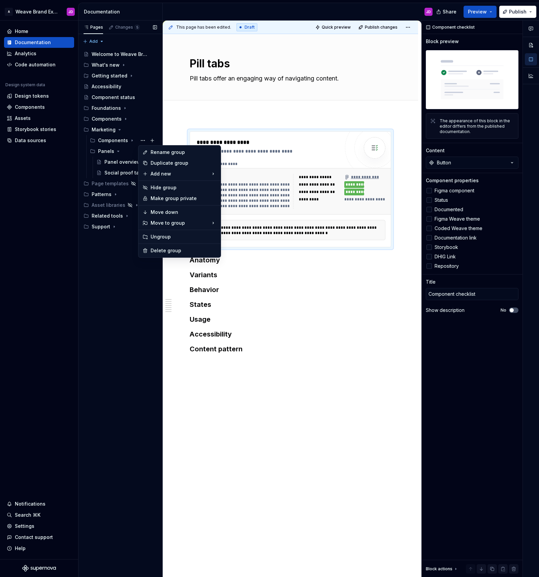
click at [112, 282] on div "Pages Changes 5 Add Accessibility guide for tree Page tree. Navigate the tree w…" at bounding box center [120, 299] width 84 height 556
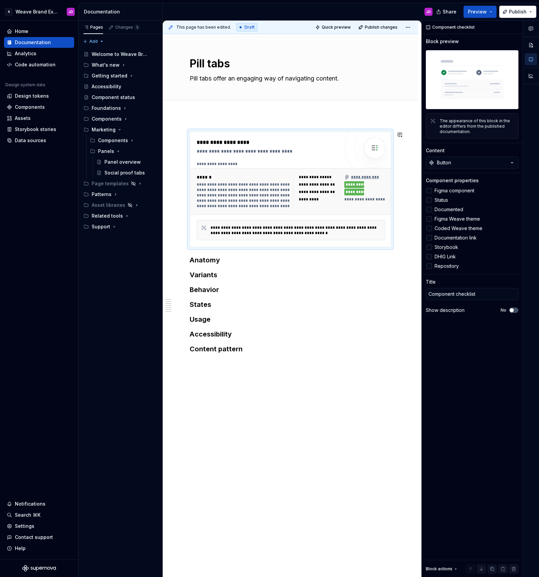
click at [198, 122] on div "**********" at bounding box center [290, 324] width 255 height 419
click at [190, 135] on div "**********" at bounding box center [290, 189] width 201 height 116
click at [176, 136] on button "button" at bounding box center [175, 134] width 9 height 9
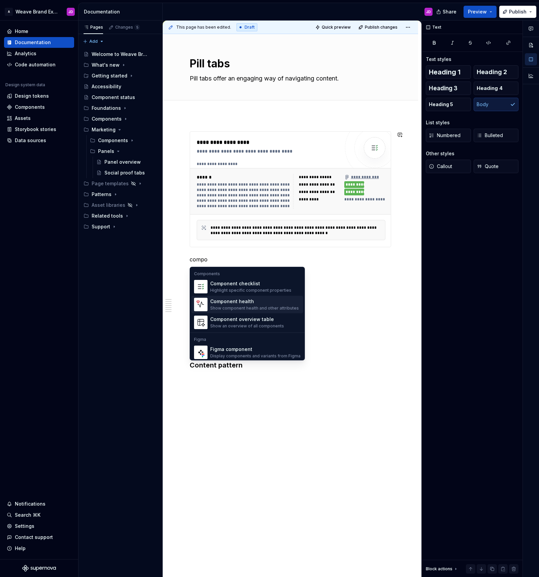
scroll to position [20, 0]
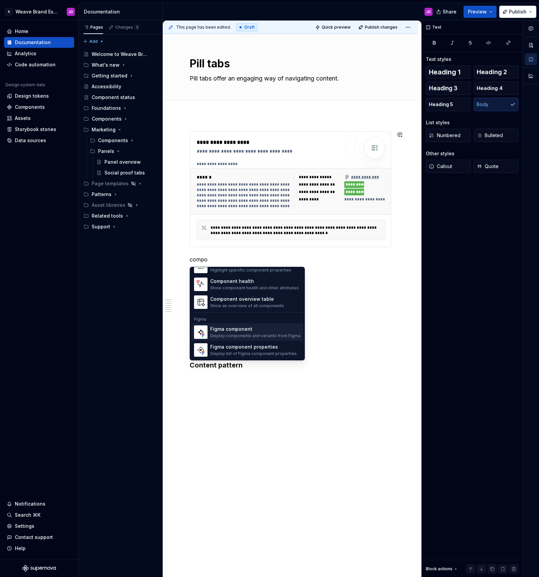
click at [243, 331] on div "Figma component" at bounding box center [255, 329] width 90 height 7
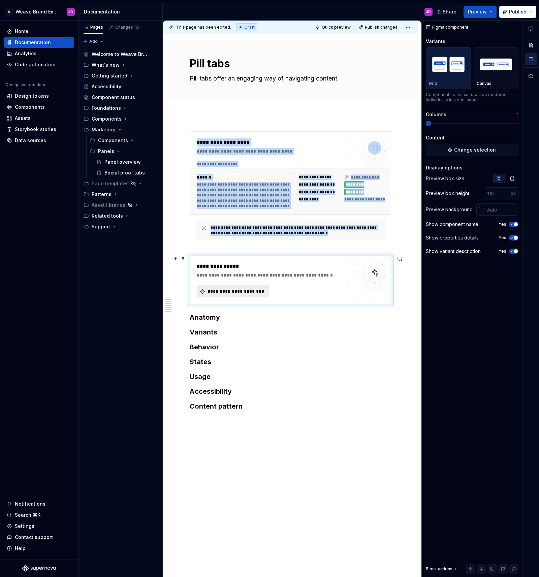
click at [235, 291] on span "**********" at bounding box center [235, 291] width 58 height 7
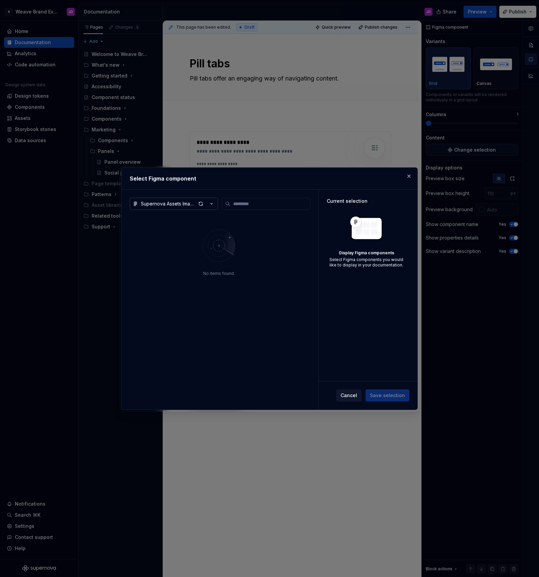
click at [211, 204] on icon "button" at bounding box center [212, 203] width 2 height 1
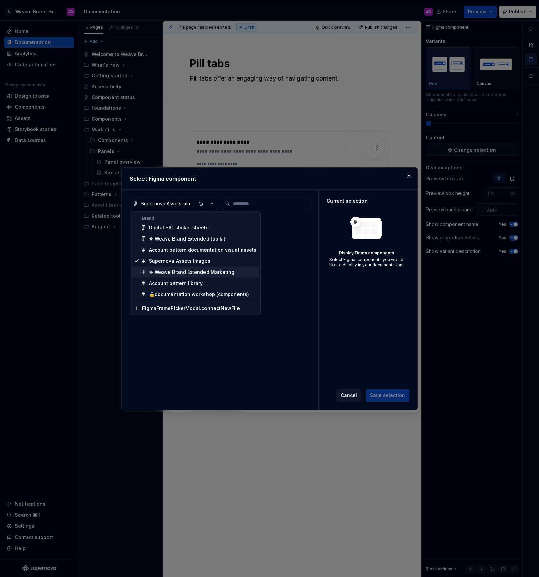
click at [212, 272] on div "❖ Weave Brand Extended Marketing" at bounding box center [192, 272] width 86 height 7
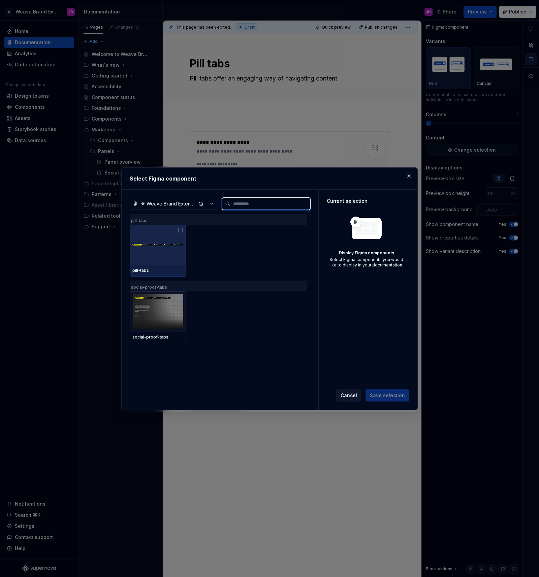
click at [166, 248] on img at bounding box center [157, 245] width 51 height 16
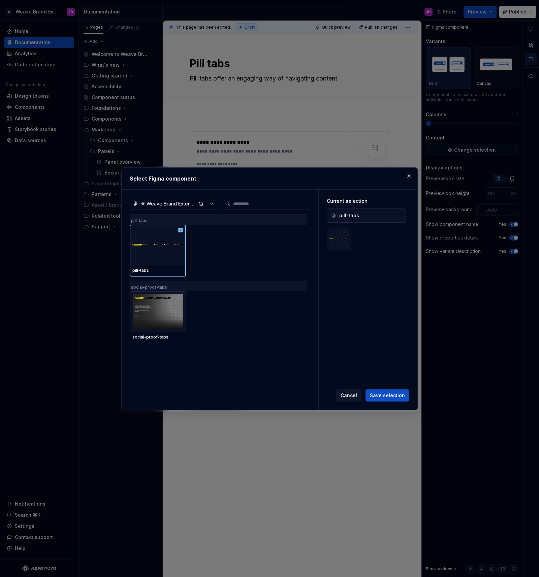
click at [391, 394] on span "Save selection" at bounding box center [387, 395] width 35 height 7
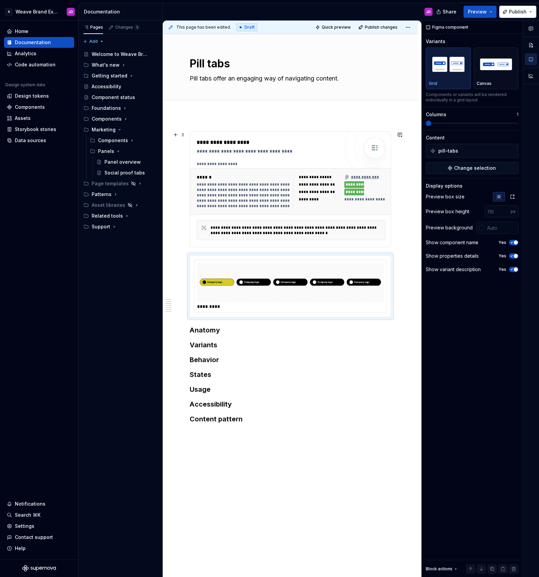
click at [263, 185] on div "**********" at bounding box center [244, 195] width 94 height 27
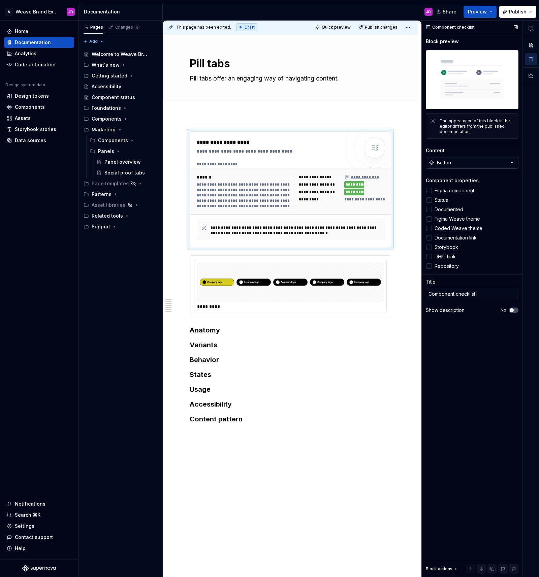
click at [451, 164] on div "Button" at bounding box center [444, 162] width 14 height 7
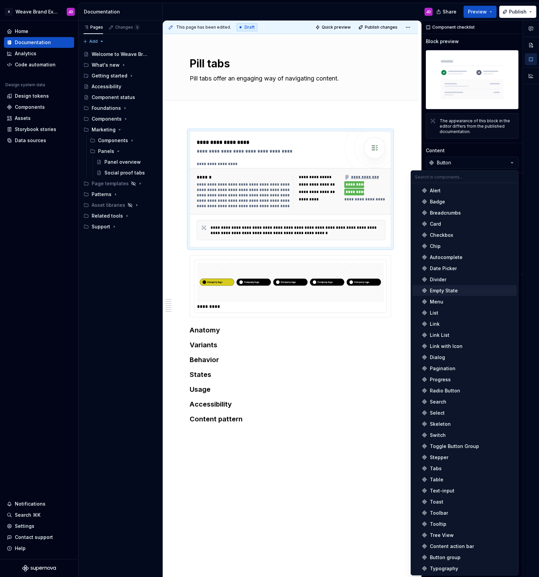
scroll to position [0, 0]
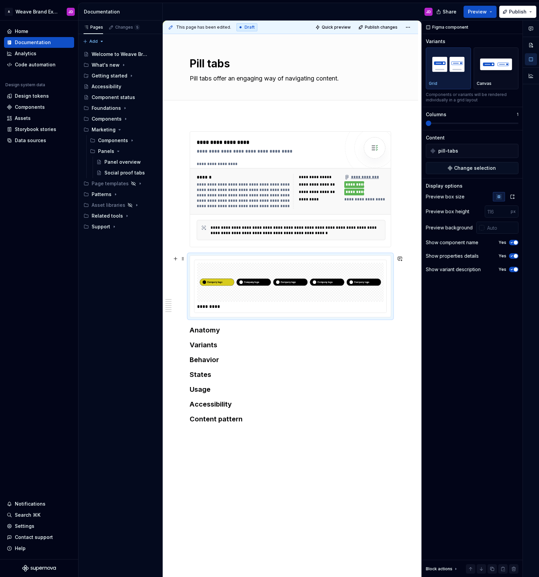
click at [205, 263] on div at bounding box center [290, 282] width 187 height 39
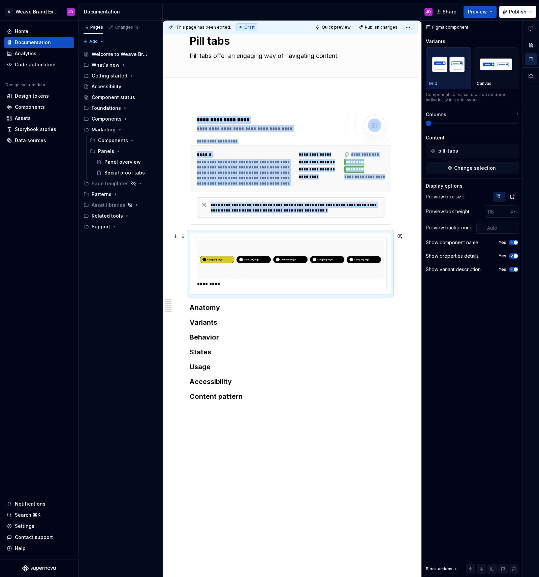
scroll to position [28, 0]
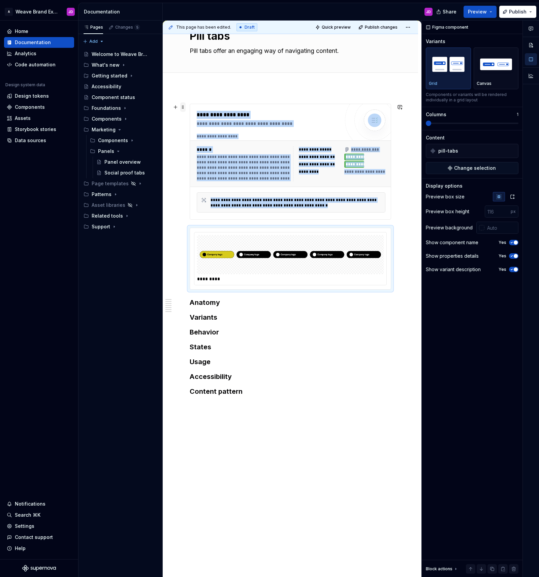
click at [185, 106] on span at bounding box center [182, 106] width 5 height 9
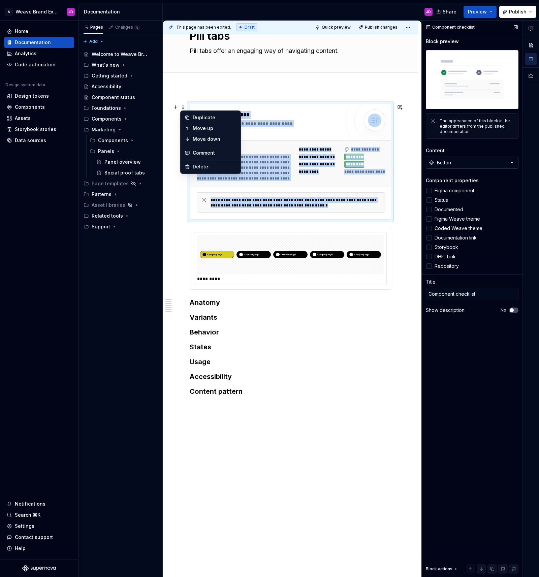
click at [458, 166] on button "Button" at bounding box center [472, 163] width 93 height 12
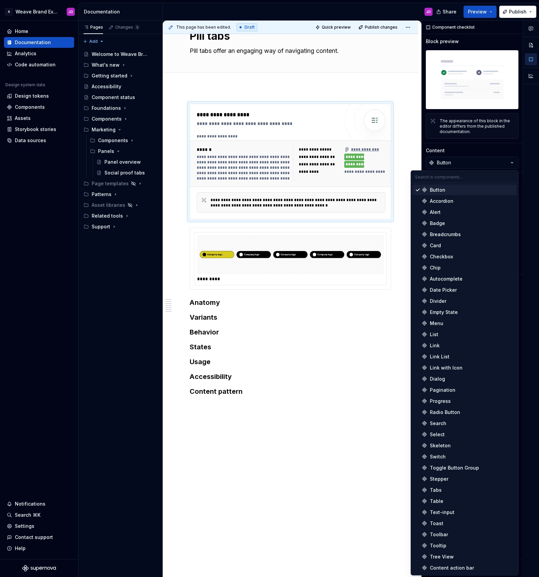
click at [444, 174] on input "text" at bounding box center [464, 177] width 107 height 12
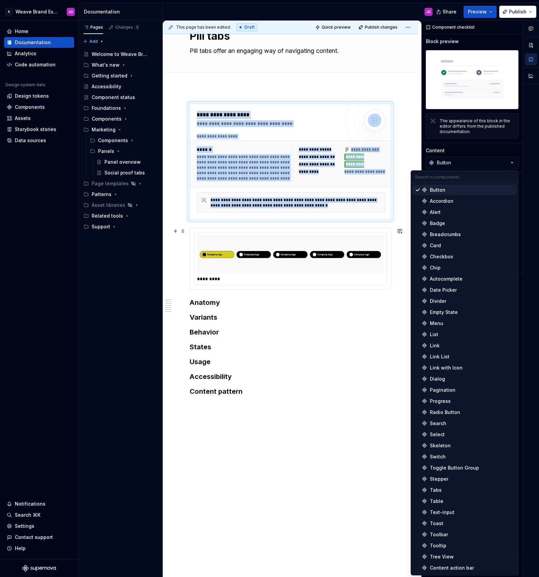
click at [284, 239] on img at bounding box center [290, 255] width 181 height 34
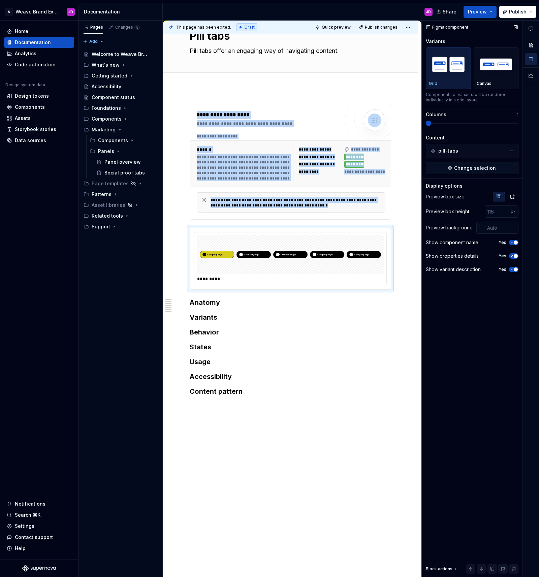
click at [426, 126] on span at bounding box center [428, 123] width 5 height 5
click at [181, 231] on span at bounding box center [182, 230] width 5 height 9
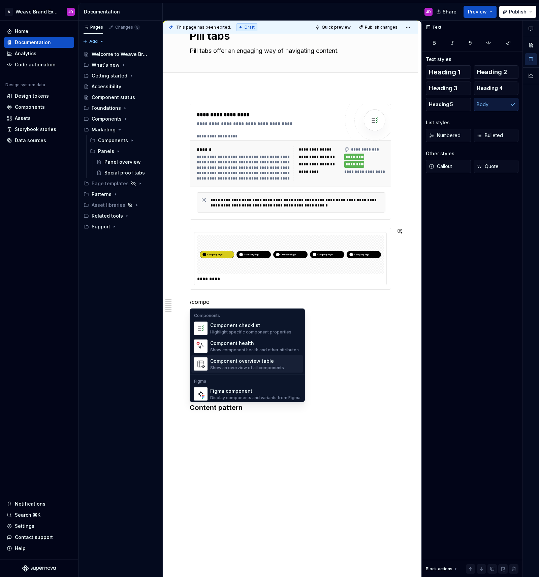
scroll to position [20, 0]
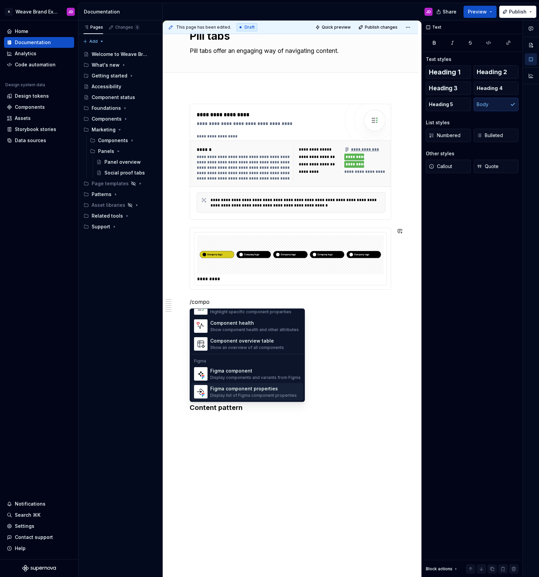
click at [243, 387] on div "Figma component properties" at bounding box center [253, 388] width 87 height 7
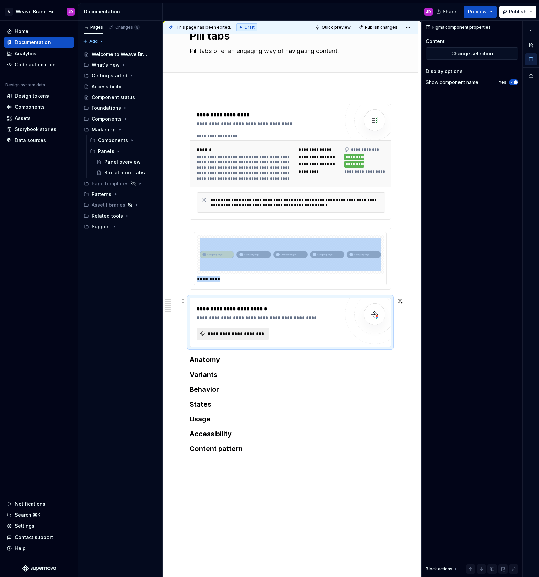
click at [232, 334] on span "**********" at bounding box center [235, 333] width 58 height 7
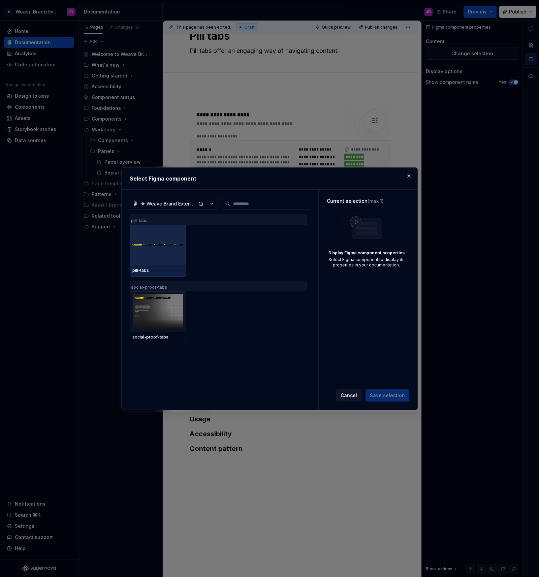
click at [128, 241] on div "❖ Weave Brand Extended Marketing pill-tabs pill-tabs social-proof-tabs social-p…" at bounding box center [220, 300] width 197 height 220
click at [159, 243] on img at bounding box center [157, 245] width 51 height 16
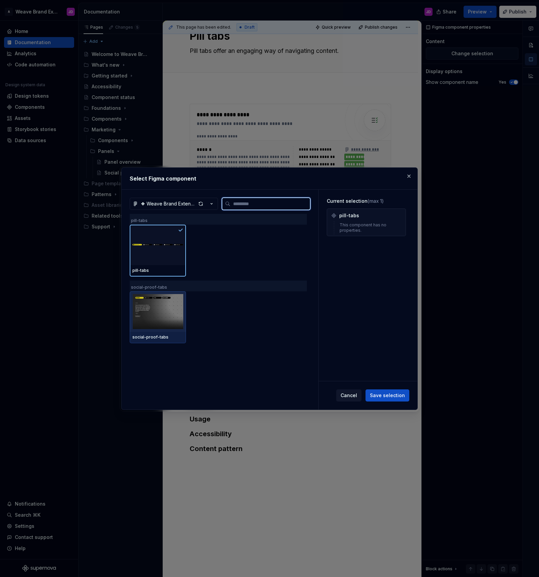
click at [167, 315] on img at bounding box center [157, 311] width 51 height 35
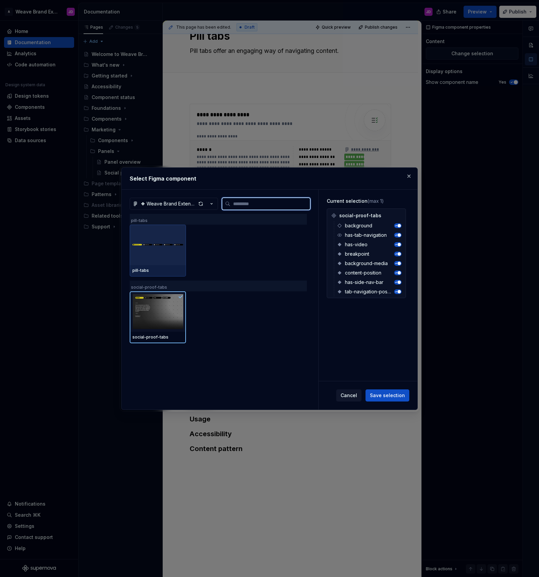
click at [162, 243] on img at bounding box center [157, 245] width 51 height 16
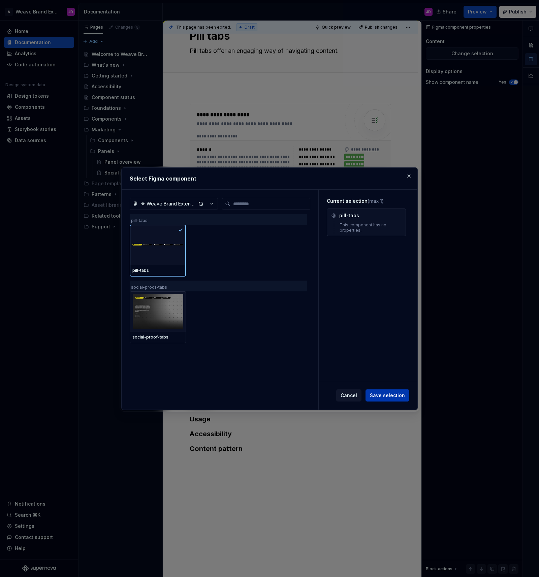
click at [384, 392] on span "Save selection" at bounding box center [387, 395] width 35 height 7
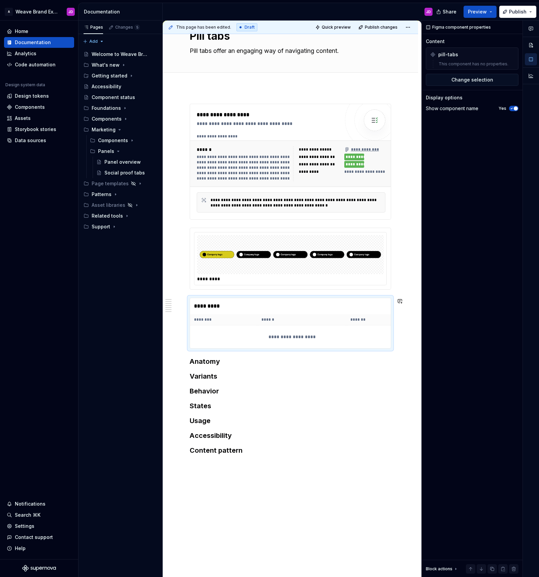
click at [234, 354] on div "**********" at bounding box center [290, 279] width 201 height 351
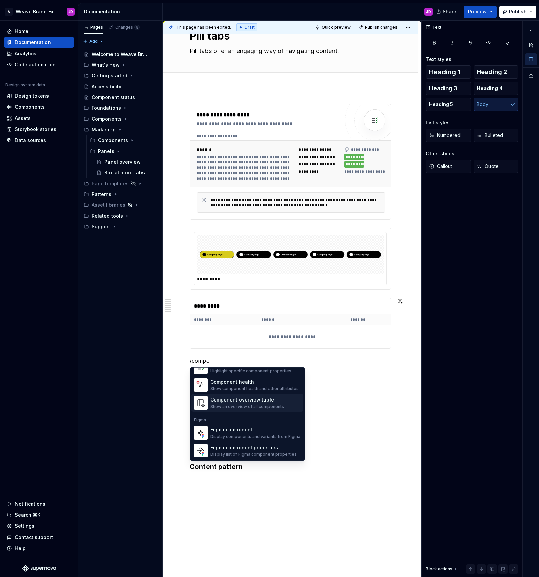
scroll to position [0, 0]
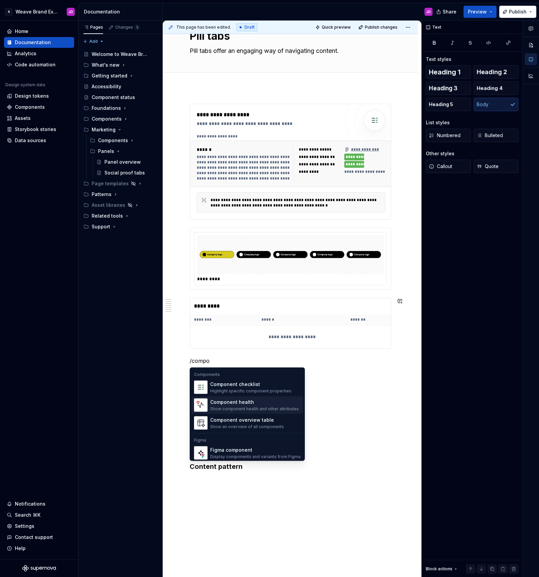
click at [245, 404] on div "Component health" at bounding box center [254, 402] width 89 height 7
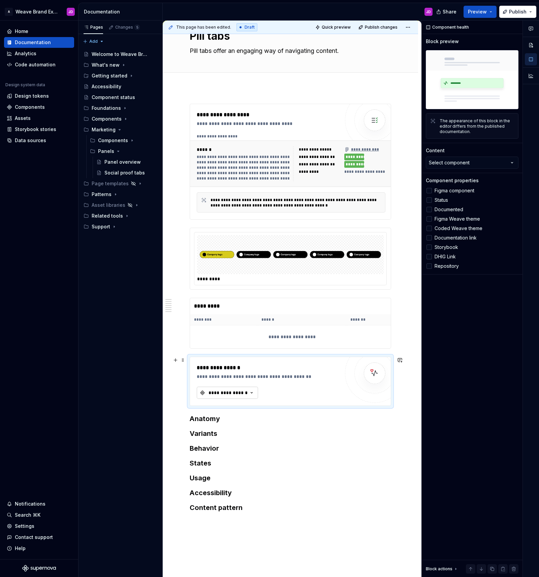
click at [242, 393] on div "**********" at bounding box center [228, 392] width 40 height 7
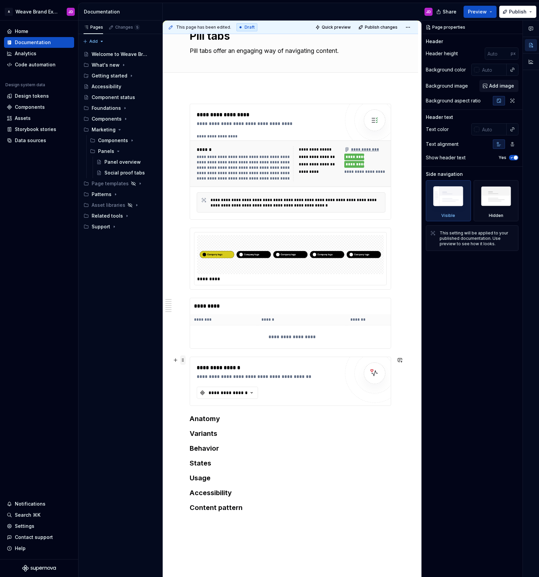
click at [183, 360] on span at bounding box center [182, 359] width 5 height 9
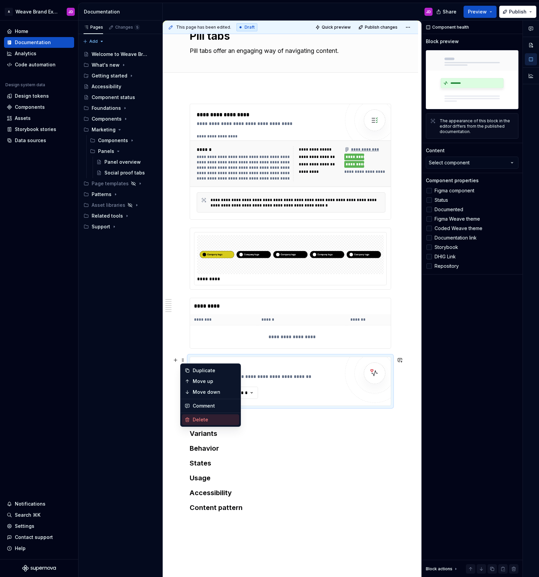
click at [214, 419] on div "Delete" at bounding box center [215, 419] width 44 height 7
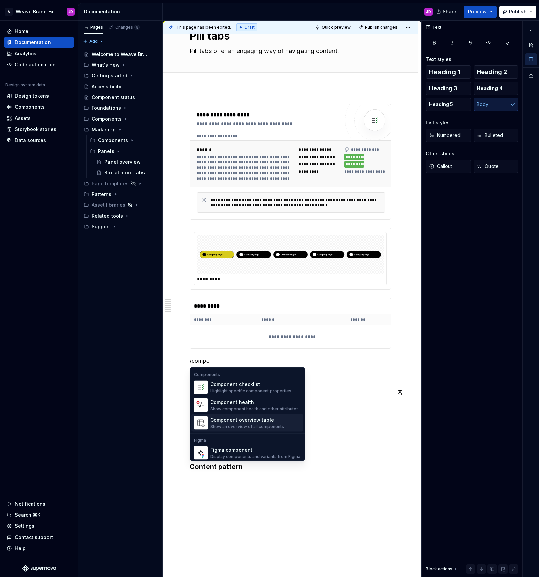
click at [263, 421] on div "Component overview table" at bounding box center [247, 419] width 74 height 7
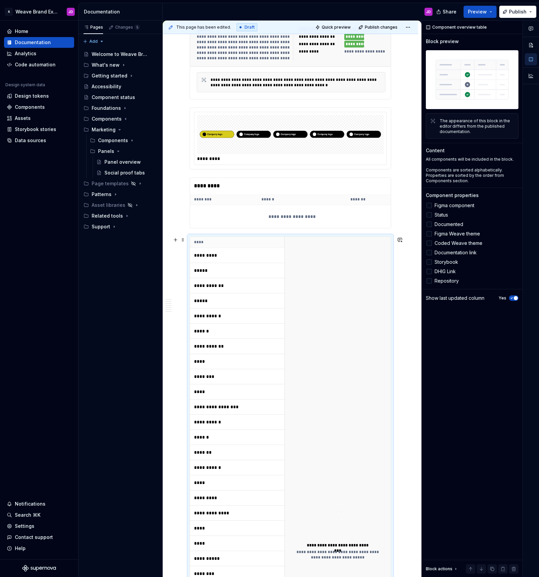
scroll to position [119, 0]
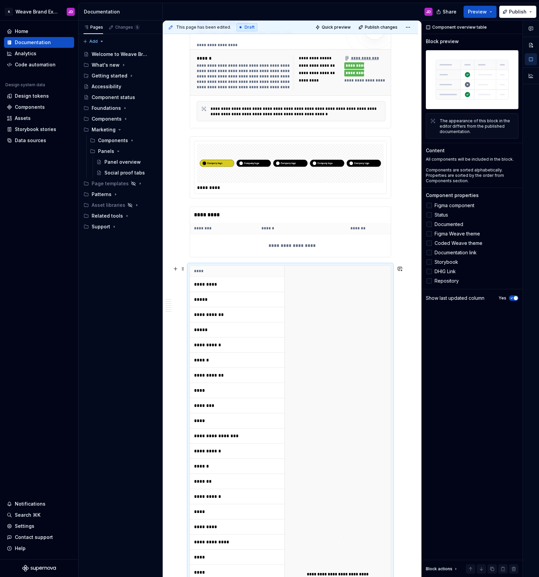
click at [215, 268] on th "****" at bounding box center [239, 271] width 98 height 11
click at [183, 269] on span at bounding box center [182, 268] width 5 height 9
click at [480, 118] on div "The appearance of this block in the editor differs from the published documenta…" at bounding box center [476, 126] width 74 height 16
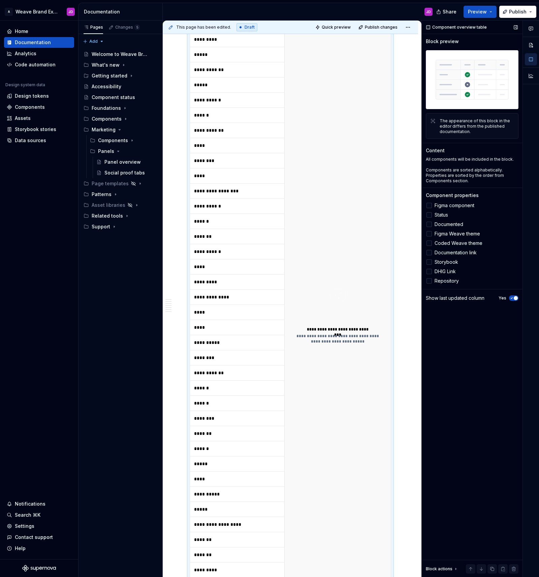
click at [458, 103] on img at bounding box center [472, 79] width 93 height 59
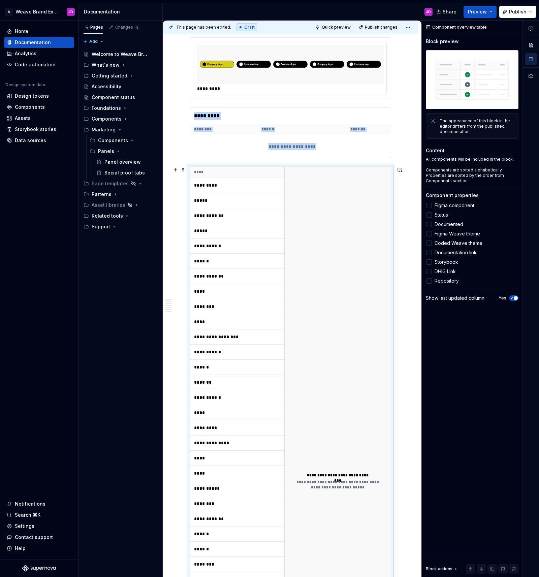
scroll to position [215, 0]
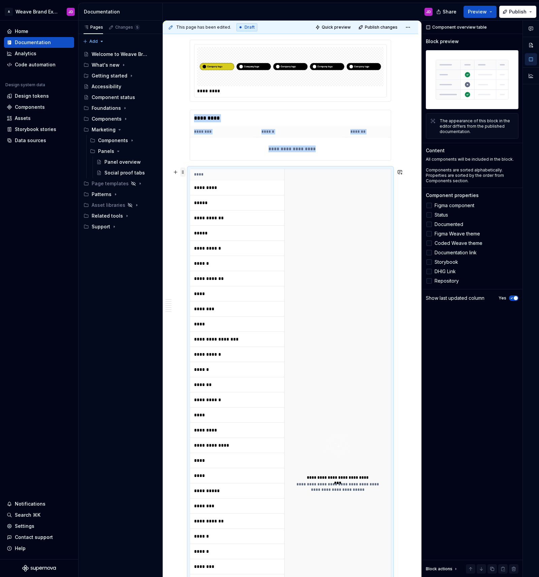
click at [181, 171] on span at bounding box center [182, 171] width 5 height 9
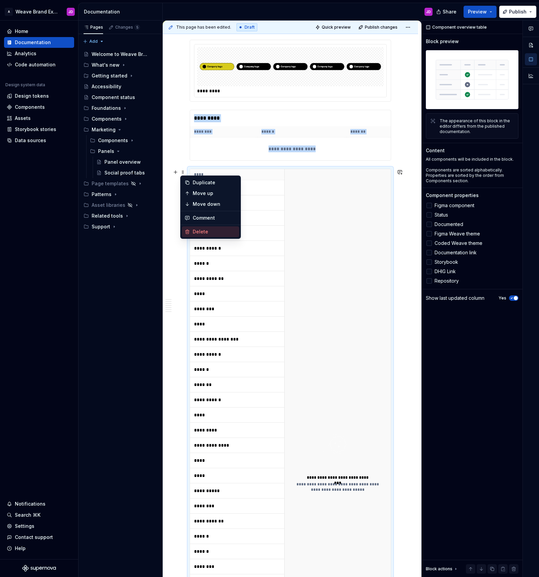
click at [205, 230] on div "Delete" at bounding box center [215, 231] width 44 height 7
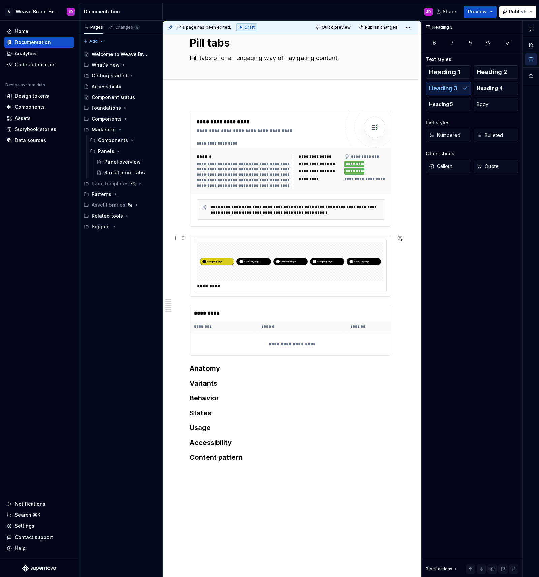
scroll to position [14, 0]
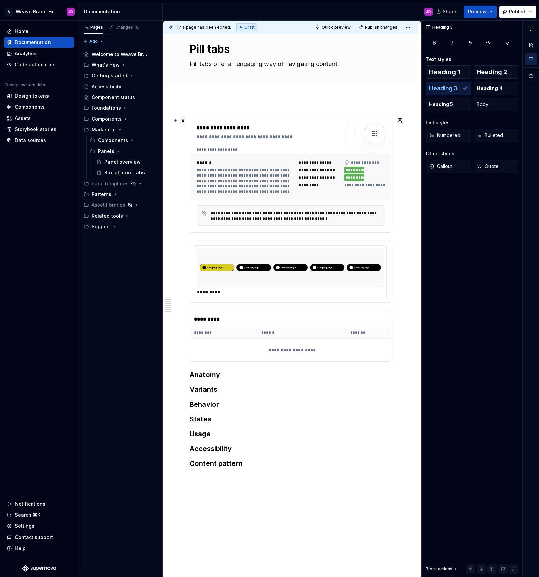
click at [182, 121] on span at bounding box center [182, 119] width 5 height 9
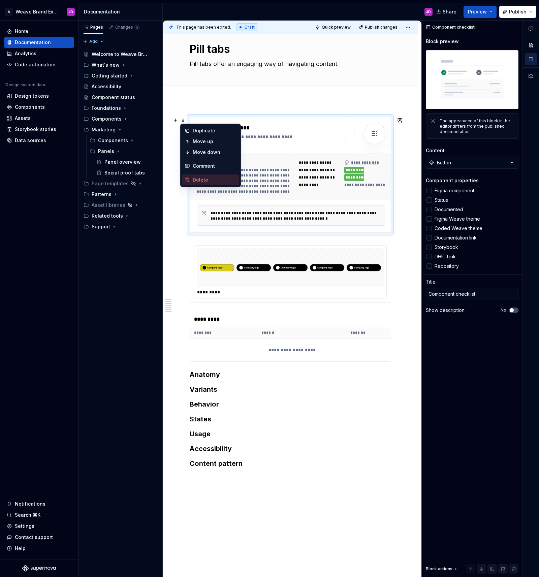
click at [196, 179] on div "Delete" at bounding box center [215, 179] width 44 height 7
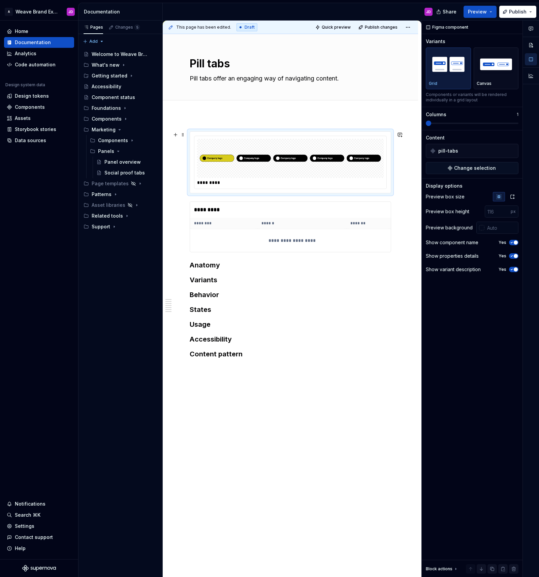
scroll to position [0, 0]
click at [343, 26] on span "Quick preview" at bounding box center [335, 27] width 29 height 5
click at [411, 26] on html "A Weave Brand Extended JD Home Documentation Analytics Code automation Design s…" at bounding box center [269, 288] width 539 height 577
click at [387, 39] on div "Open preview" at bounding box center [390, 40] width 44 height 7
click at [182, 204] on span at bounding box center [182, 204] width 5 height 9
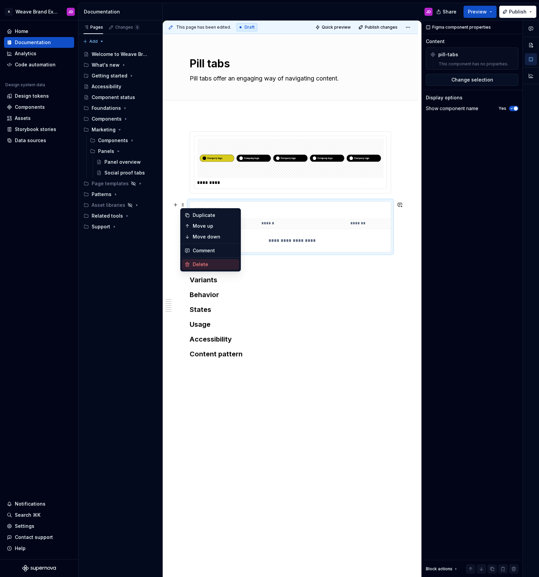
click at [211, 262] on div "Delete" at bounding box center [215, 264] width 44 height 7
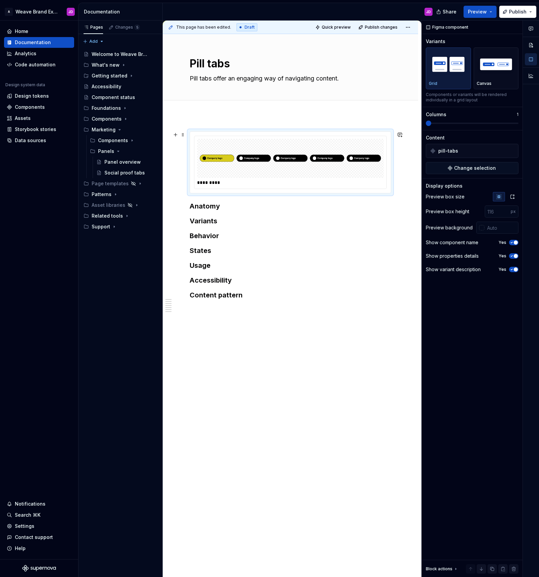
click at [306, 143] on img at bounding box center [290, 158] width 181 height 34
click at [256, 144] on img at bounding box center [290, 158] width 181 height 34
click at [501, 70] on img "button" at bounding box center [495, 64] width 39 height 25
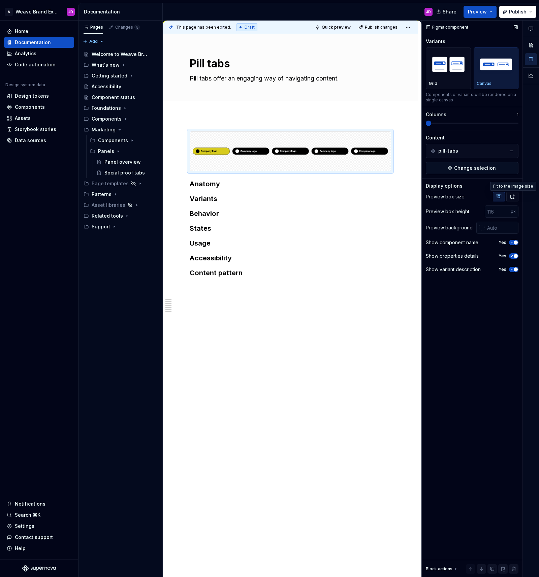
click at [509, 196] on button "button" at bounding box center [512, 196] width 12 height 9
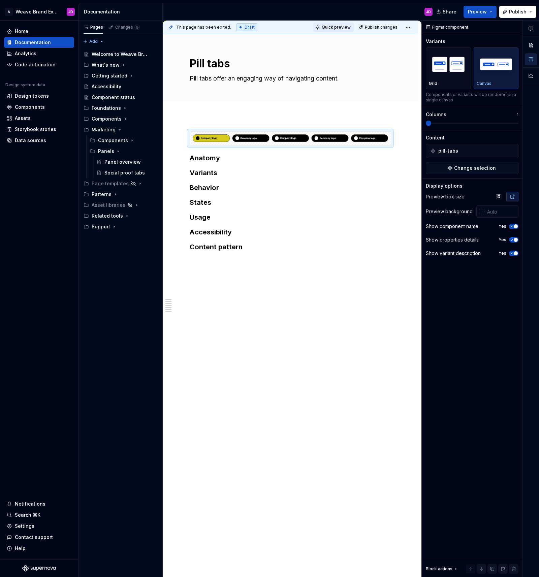
click at [335, 27] on span "Quick preview" at bounding box center [335, 27] width 29 height 5
click at [498, 560] on span "Open page" at bounding box center [503, 560] width 23 height 5
click at [322, 283] on div "Anatomy Variants Behavior States Usage Accessibility Content pattern" at bounding box center [290, 273] width 255 height 317
click at [130, 172] on div "Social proof tabs" at bounding box center [120, 172] width 32 height 7
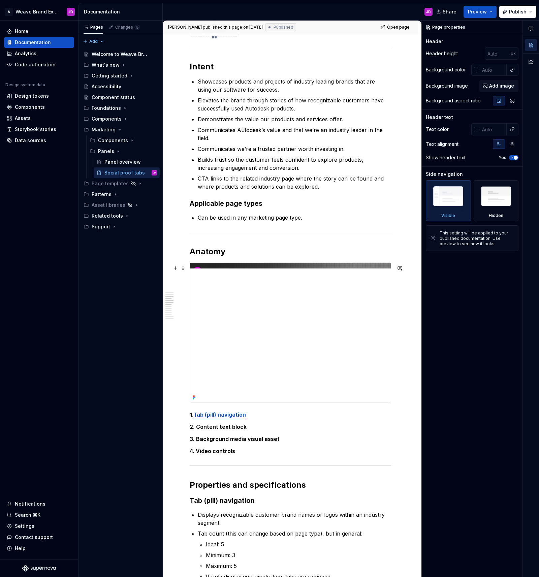
scroll to position [400, 0]
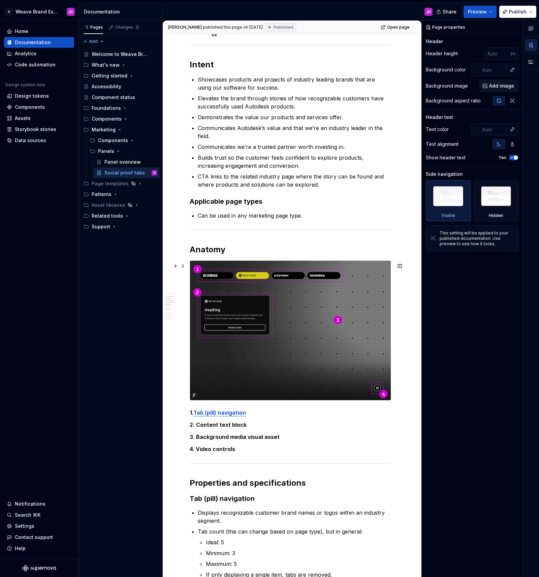
click at [360, 289] on img at bounding box center [290, 330] width 201 height 139
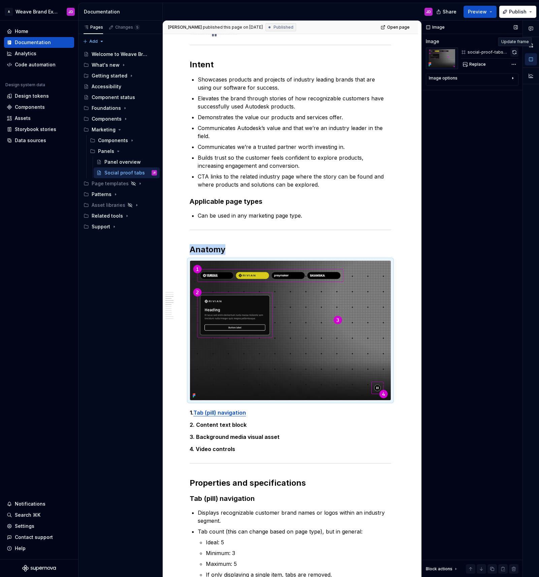
click at [514, 53] on button "button" at bounding box center [514, 51] width 8 height 9
drag, startPoint x: 489, startPoint y: 144, endPoint x: 485, endPoint y: 83, distance: 61.4
click at [489, 144] on div "Image Image social-proof-tabs-video-anatomy Replace Image options Alignment Cap…" at bounding box center [471, 299] width 101 height 556
click at [229, 416] on strong "Tab (pill) navigation" at bounding box center [219, 412] width 53 height 7
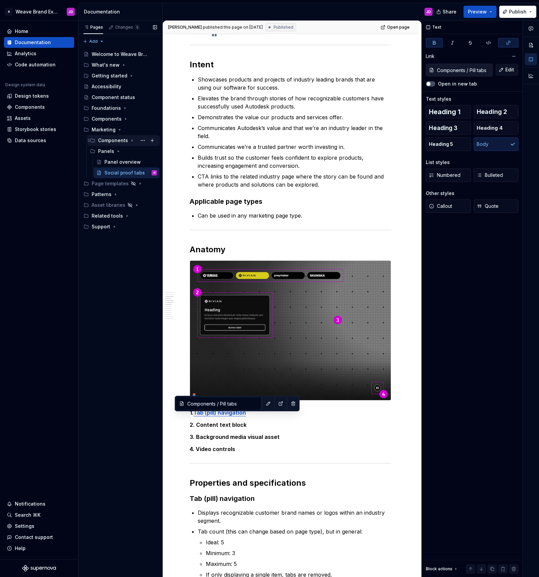
click at [130, 140] on icon "Page tree" at bounding box center [131, 140] width 5 height 5
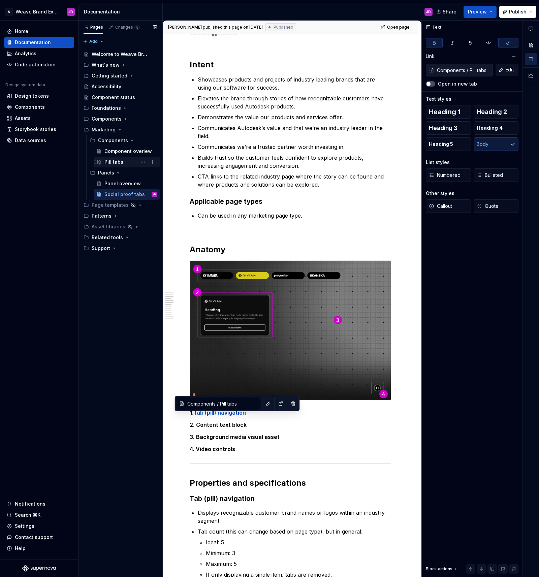
click at [124, 162] on div "Pill tabs" at bounding box center [130, 161] width 53 height 9
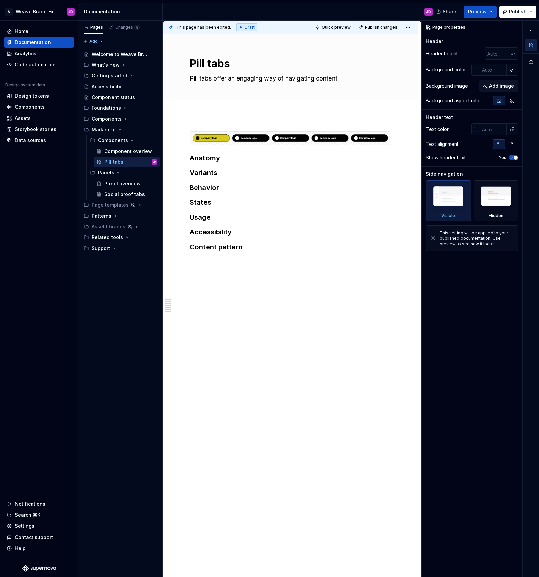
click at [360, 294] on div "Anatomy Variants Behavior States Usage Accessibility Content pattern" at bounding box center [290, 273] width 255 height 317
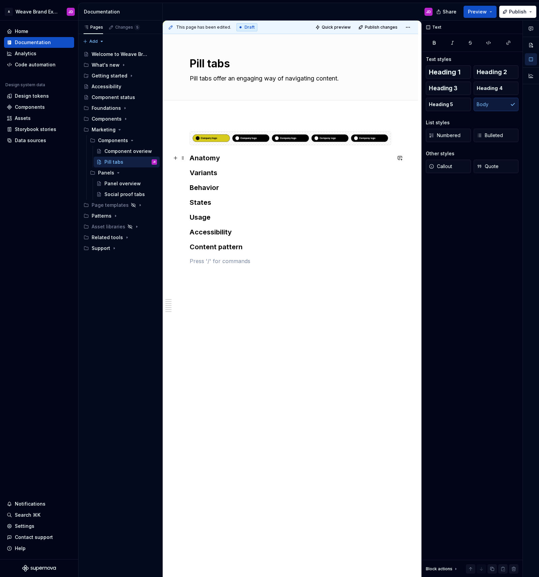
click at [234, 159] on h3 "Anatomy" at bounding box center [290, 157] width 201 height 9
click at [123, 195] on div "Social proof tabs" at bounding box center [120, 194] width 32 height 7
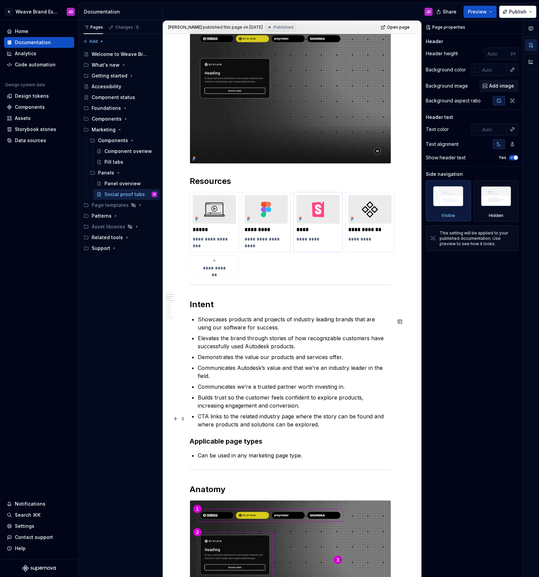
scroll to position [251, 0]
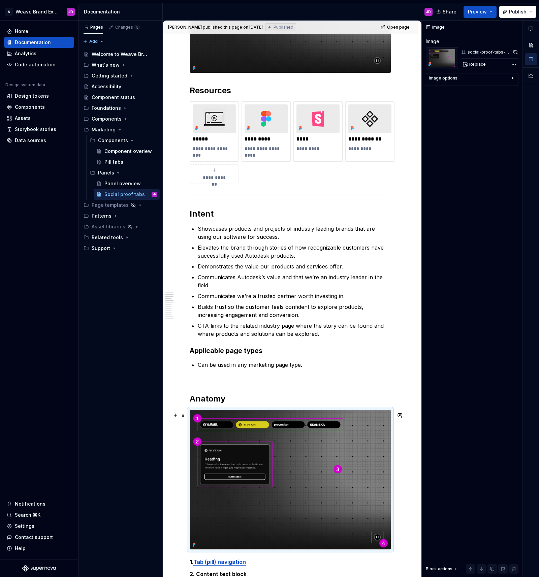
click at [373, 420] on img at bounding box center [290, 479] width 201 height 139
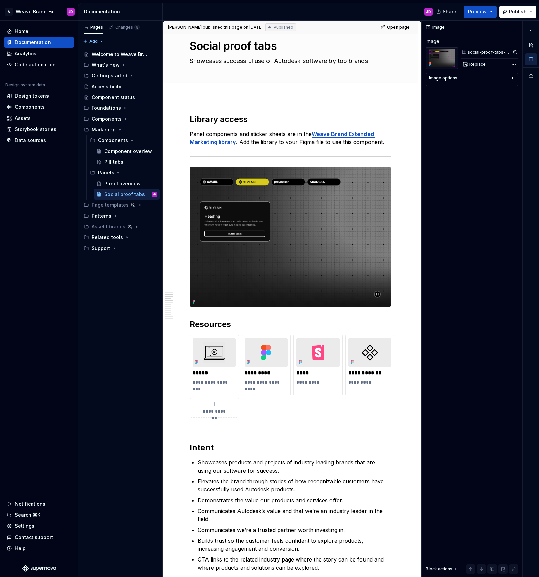
scroll to position [0, 0]
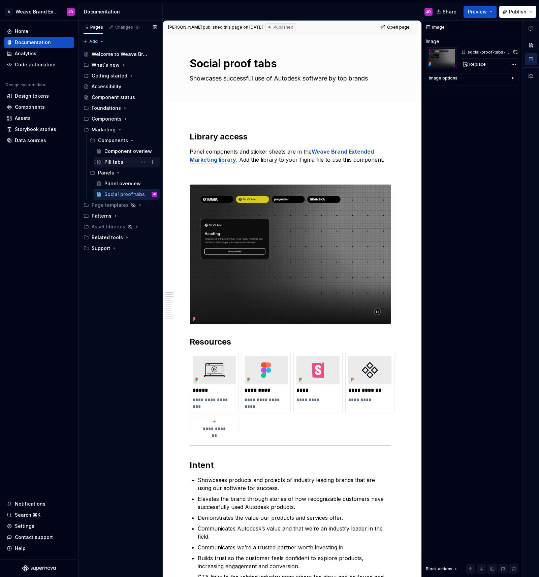
click at [114, 161] on div "Pill tabs" at bounding box center [113, 162] width 19 height 7
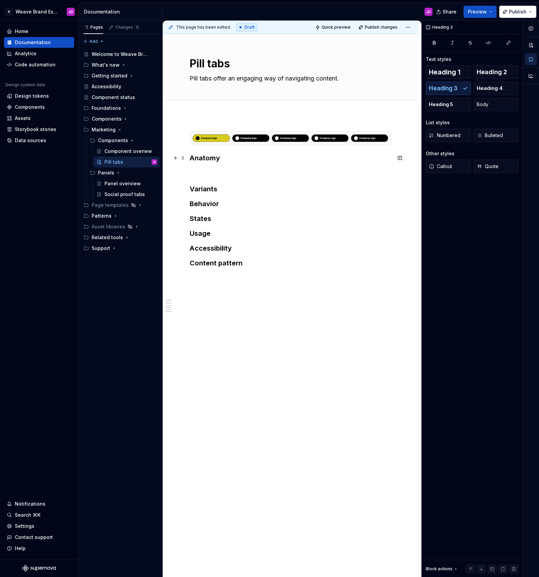
click at [244, 157] on h3 "Anatomy" at bounding box center [290, 157] width 201 height 9
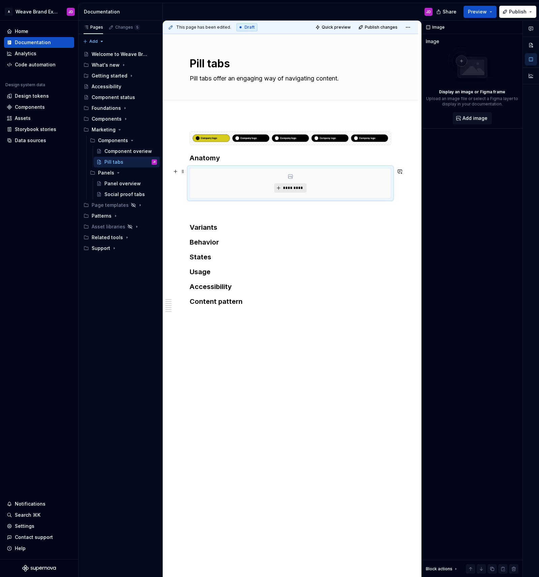
click at [290, 188] on span "*********" at bounding box center [292, 187] width 21 height 5
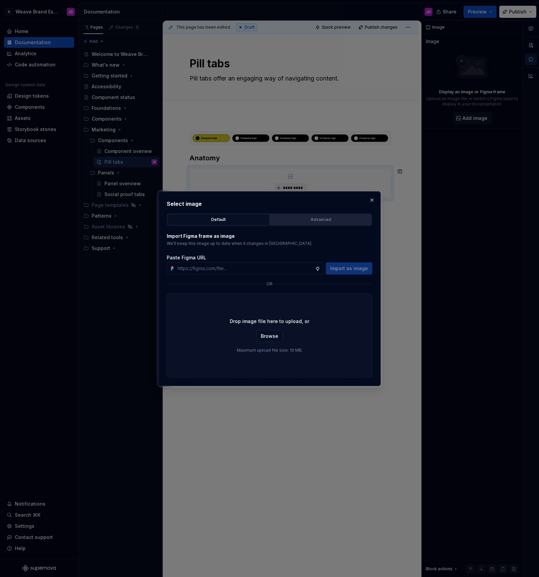
click at [325, 217] on div "Advanced" at bounding box center [320, 219] width 97 height 7
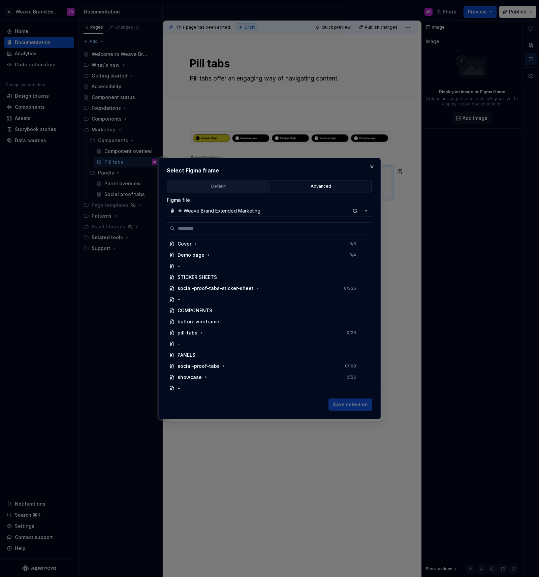
click at [263, 209] on button "❖ Weave Brand Extended Marketing" at bounding box center [269, 211] width 205 height 12
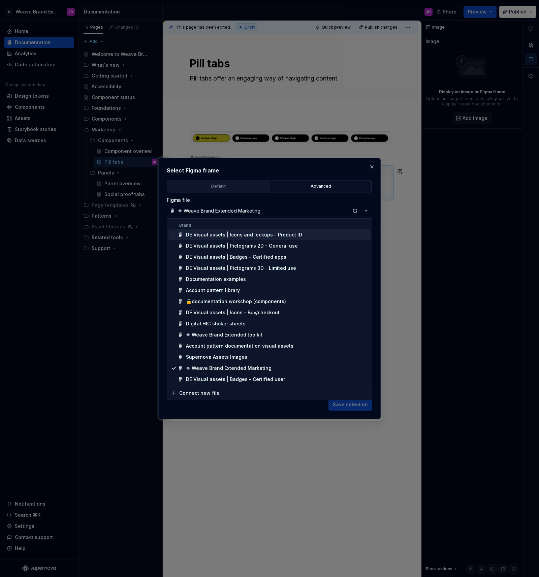
click at [367, 210] on div "Select Figma frame Default Advanced Import Figma frame as image We’ll keep this…" at bounding box center [269, 288] width 539 height 577
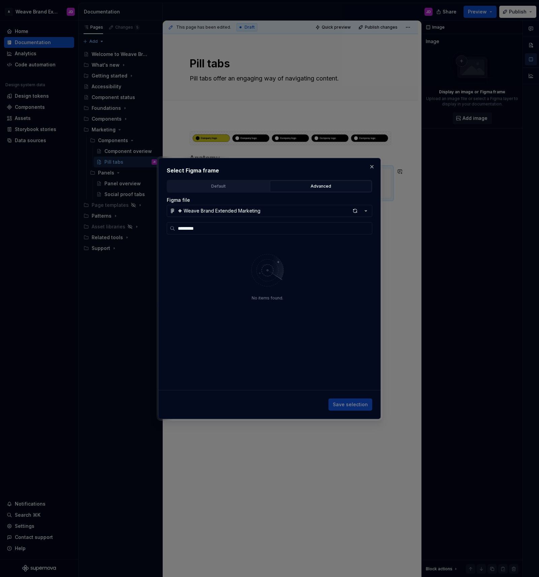
click at [367, 210] on icon "button" at bounding box center [365, 210] width 7 height 7
click at [366, 210] on div "Select Figma frame Default Advanced Import Figma frame as image We’ll keep this…" at bounding box center [269, 288] width 539 height 577
click at [366, 210] on icon "button" at bounding box center [366, 210] width 2 height 1
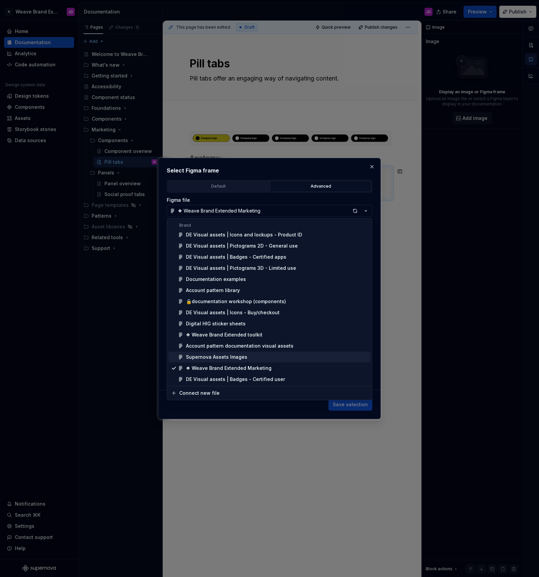
click at [250, 358] on div "Supernova Assets Images" at bounding box center [277, 356] width 182 height 7
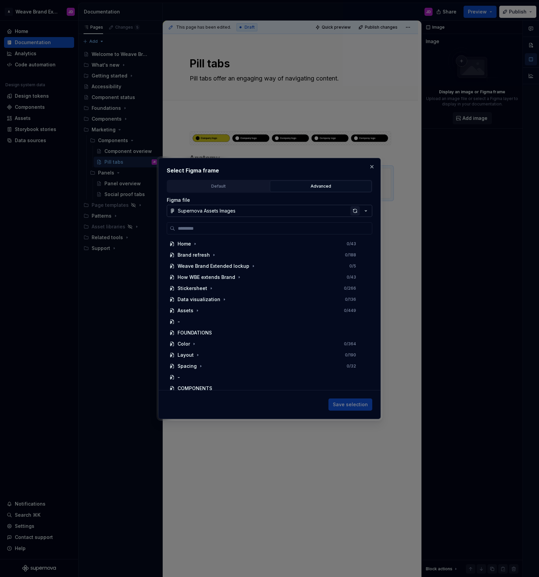
click at [354, 210] on div "button" at bounding box center [354, 210] width 9 height 9
click at [213, 229] on input "search" at bounding box center [273, 228] width 197 height 7
click at [212, 229] on input "search" at bounding box center [273, 228] width 197 height 7
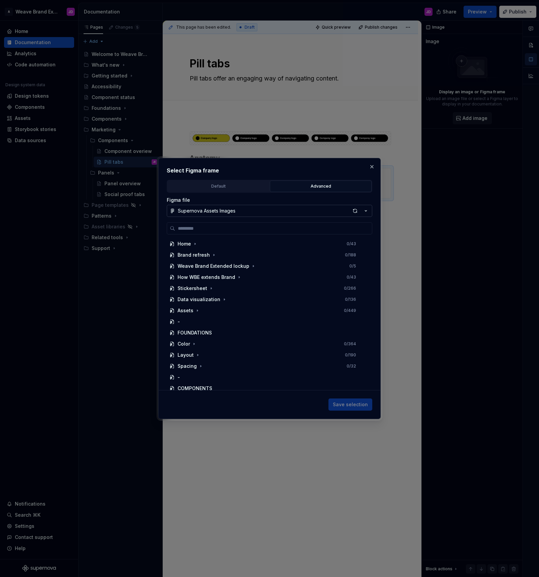
click at [255, 169] on h2 "Select Figma frame" at bounding box center [269, 170] width 205 height 8
drag, startPoint x: 238, startPoint y: 224, endPoint x: 236, endPoint y: 228, distance: 4.4
click at [238, 224] on label at bounding box center [269, 228] width 205 height 12
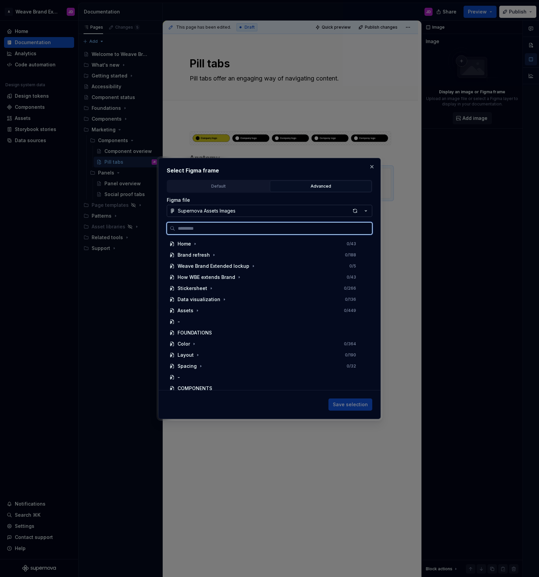
click at [238, 225] on input "search" at bounding box center [273, 228] width 197 height 7
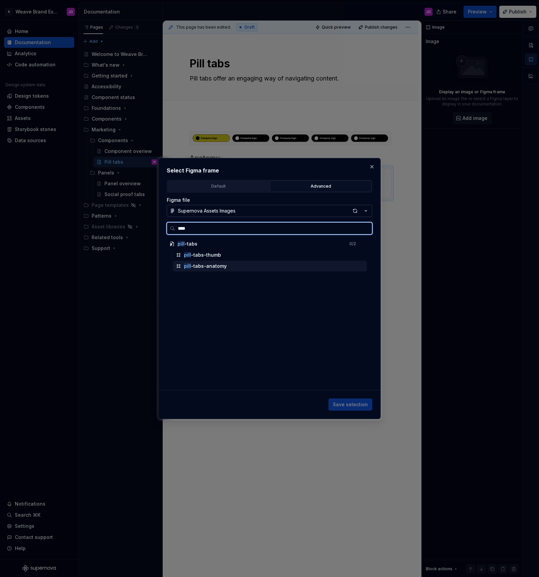
click at [240, 264] on div "pill -tabs-anatomy" at bounding box center [270, 266] width 194 height 11
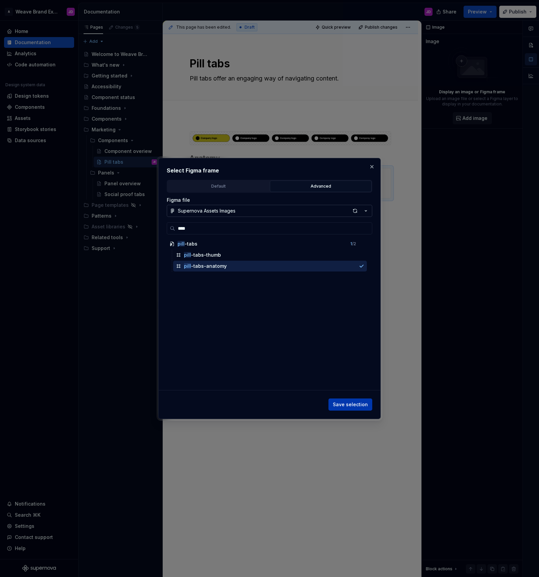
click at [349, 403] on span "Save selection" at bounding box center [350, 404] width 35 height 7
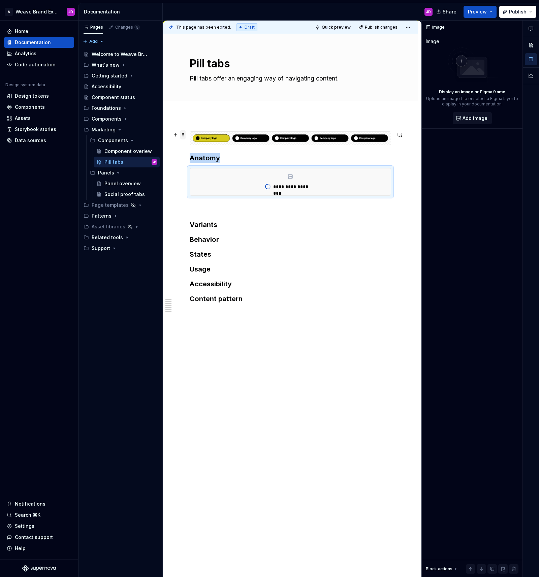
click at [181, 135] on span at bounding box center [182, 134] width 5 height 9
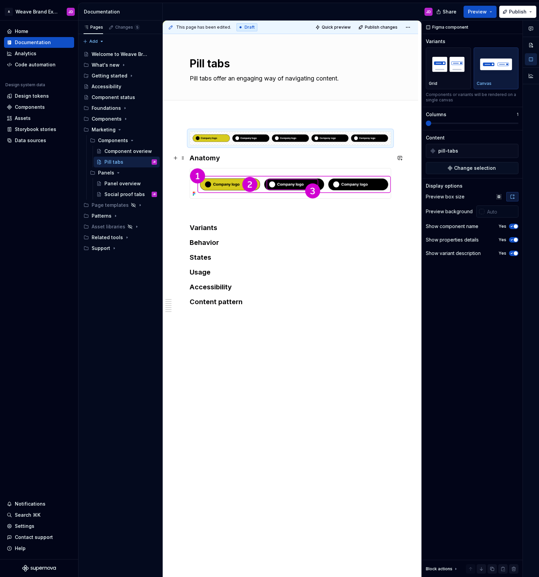
click at [189, 157] on div "Anatomy Variants Behavior States Usage Accessibility Content pattern" at bounding box center [290, 308] width 255 height 386
click at [191, 158] on h3 "Anatomy" at bounding box center [290, 157] width 201 height 9
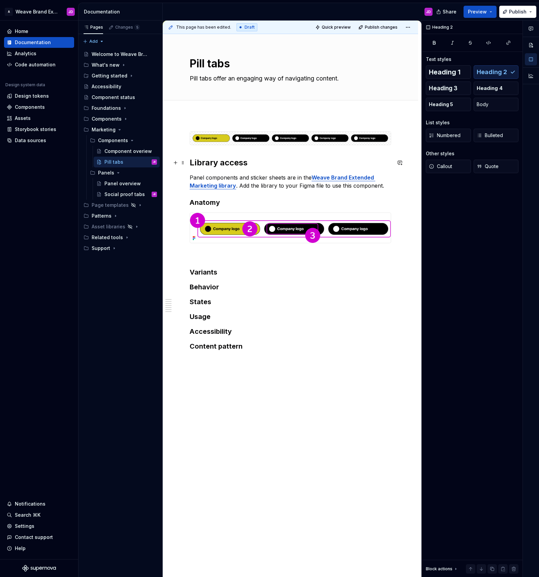
click at [211, 164] on h2 "Library access" at bounding box center [290, 162] width 201 height 11
click at [206, 202] on h3 "Anatomy" at bounding box center [290, 202] width 201 height 9
click at [205, 202] on h3 "Anatomy" at bounding box center [290, 202] width 201 height 9
click at [486, 73] on span "Heading 2" at bounding box center [491, 72] width 30 height 7
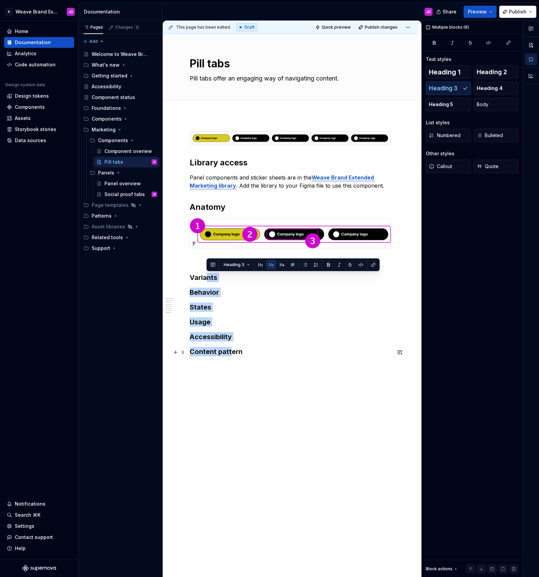
drag, startPoint x: 205, startPoint y: 277, endPoint x: 230, endPoint y: 355, distance: 81.8
click at [230, 355] on div "Library access Panel components and sticker sheets are in the Weave Brand Exten…" at bounding box center [290, 250] width 201 height 238
drag, startPoint x: 497, startPoint y: 72, endPoint x: 475, endPoint y: 110, distance: 43.8
click at [497, 72] on span "Heading 2" at bounding box center [491, 72] width 30 height 7
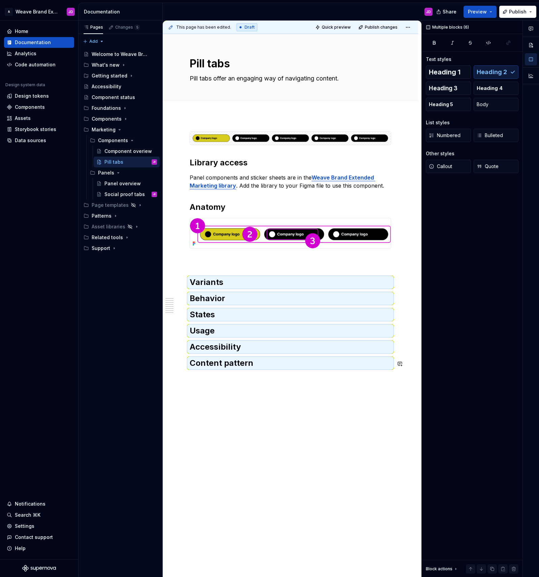
click at [319, 434] on div "Library access Panel components and sticker sheets are in the Weave Brand Exten…" at bounding box center [290, 339] width 255 height 448
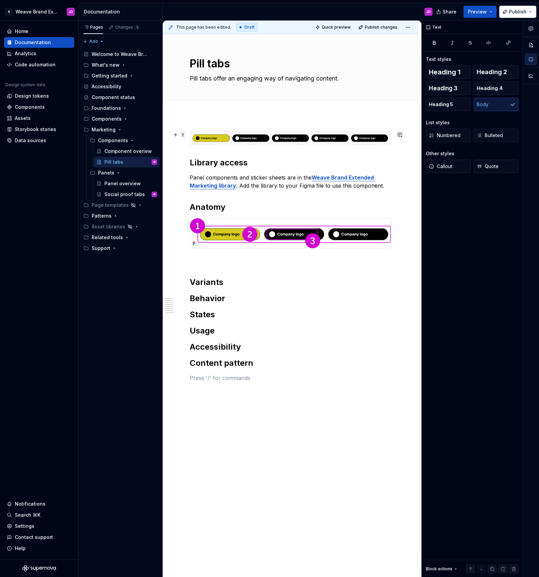
click at [182, 135] on span at bounding box center [182, 134] width 5 height 9
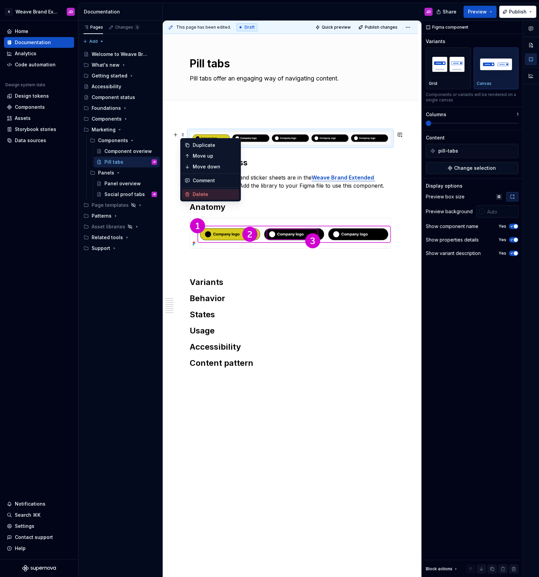
click at [206, 193] on div "Delete" at bounding box center [215, 194] width 44 height 7
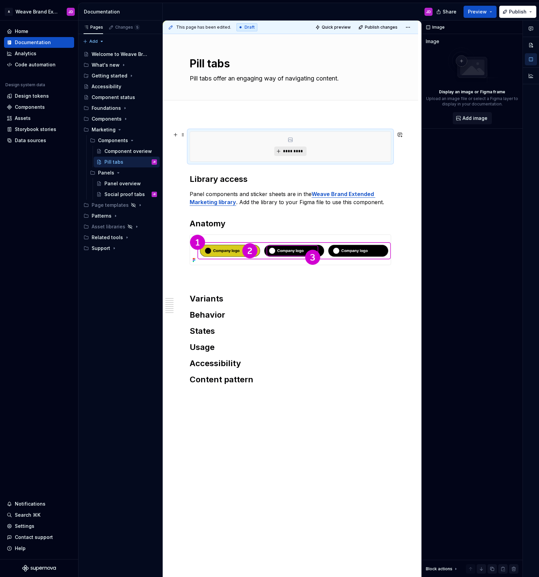
click at [288, 151] on span "*********" at bounding box center [292, 150] width 21 height 5
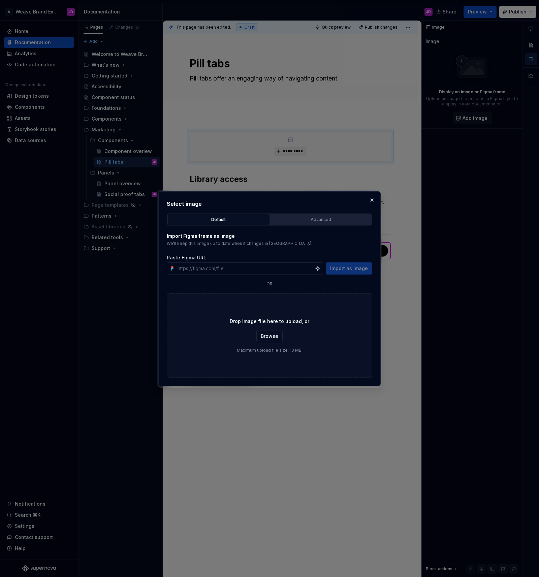
click at [302, 221] on div "Advanced" at bounding box center [320, 219] width 97 height 7
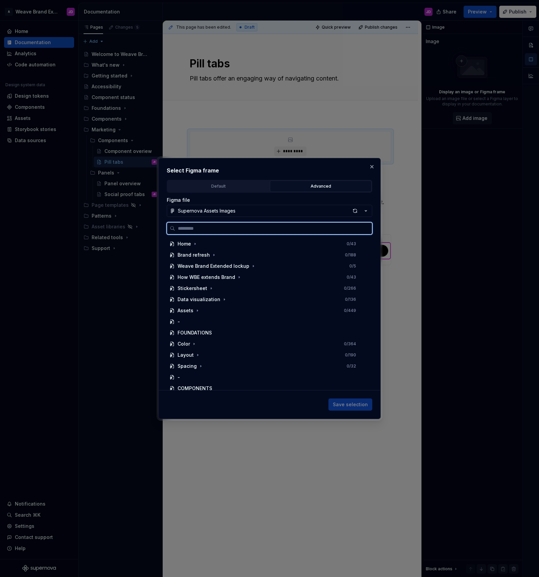
click at [258, 230] on input "search" at bounding box center [273, 228] width 197 height 7
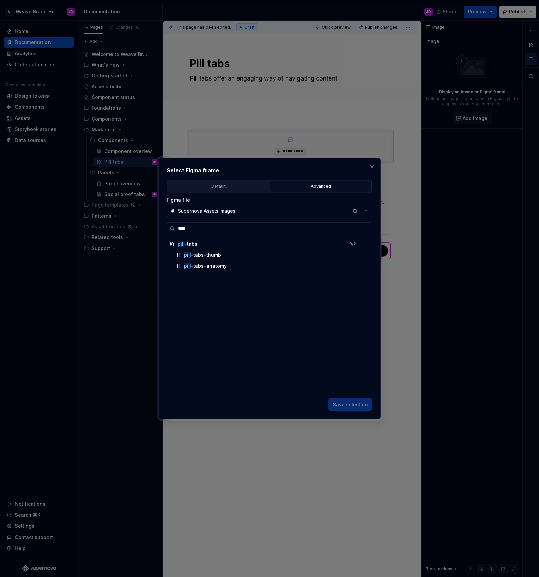
scroll to position [0, 0]
click at [354, 211] on div "button" at bounding box center [354, 210] width 9 height 9
click at [354, 209] on div "button" at bounding box center [354, 210] width 9 height 9
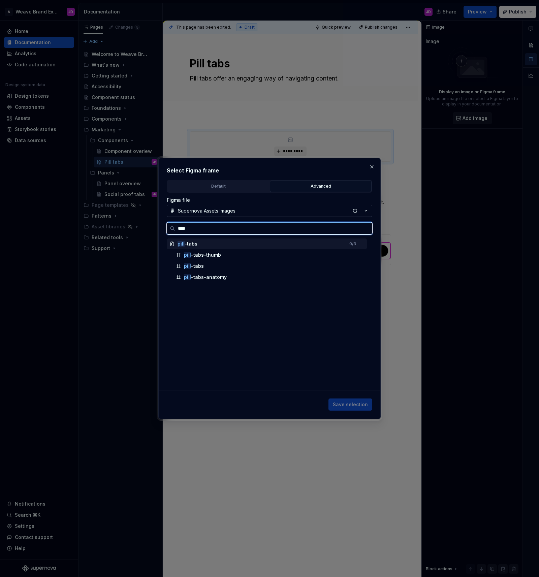
scroll to position [0, 3]
click at [207, 269] on div "pill -tabs" at bounding box center [270, 266] width 194 height 11
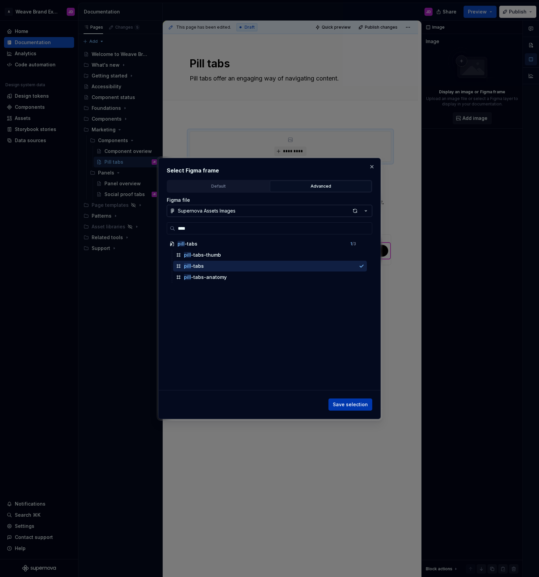
click at [357, 406] on span "Save selection" at bounding box center [350, 404] width 35 height 7
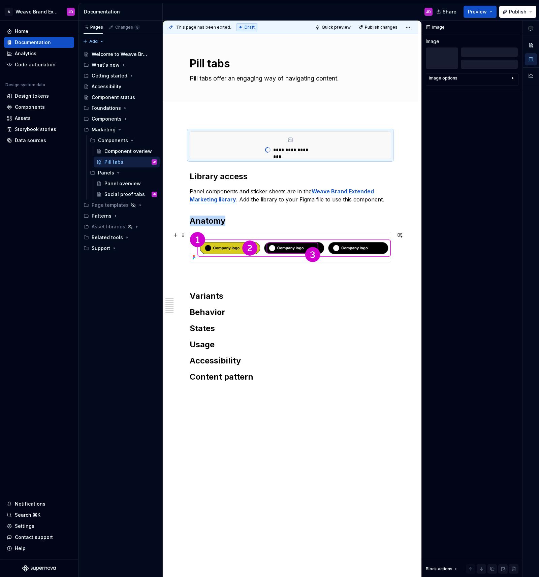
click at [385, 243] on img at bounding box center [290, 247] width 201 height 30
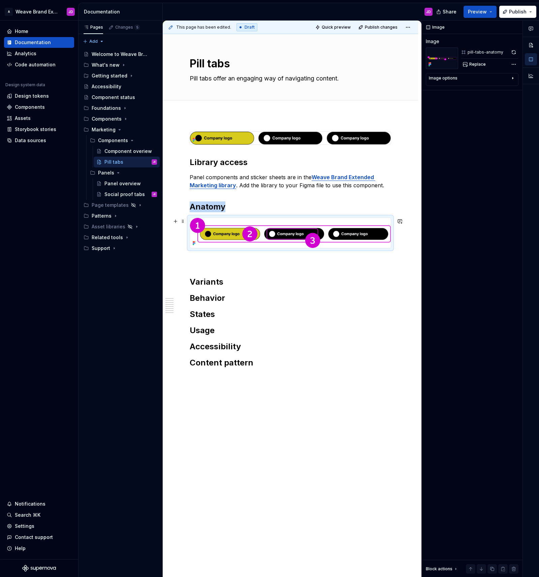
click at [352, 231] on img at bounding box center [290, 233] width 201 height 30
click at [514, 65] on div "Comments Open comments No comments yet Select ‘Comment’ from the block context …" at bounding box center [479, 299] width 117 height 556
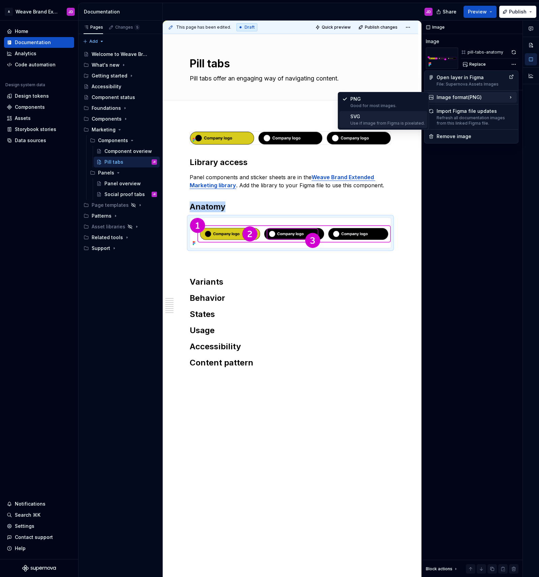
click at [373, 121] on div "Use if image from Figma is pixelated." at bounding box center [387, 123] width 74 height 5
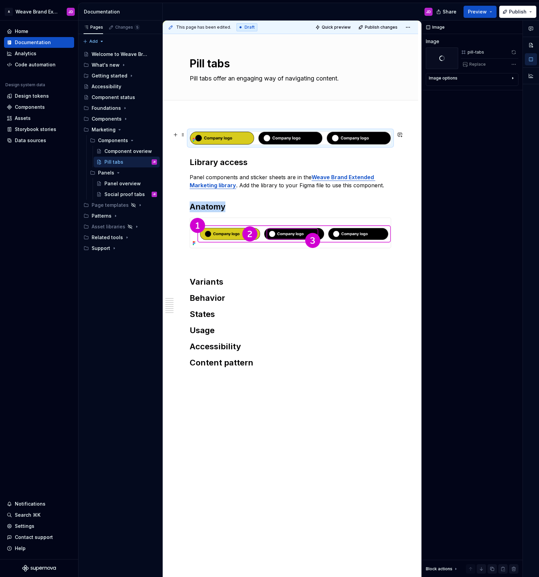
click at [383, 139] on img at bounding box center [290, 138] width 201 height 13
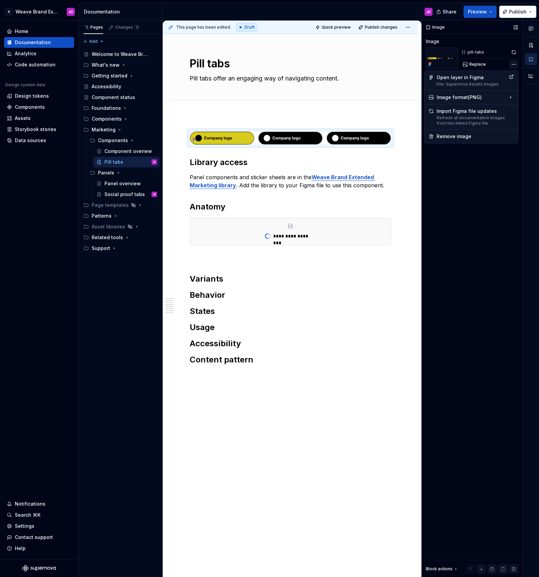
click at [512, 65] on div "Comments Open comments No comments yet Select ‘Comment’ from the block context …" at bounding box center [479, 299] width 117 height 556
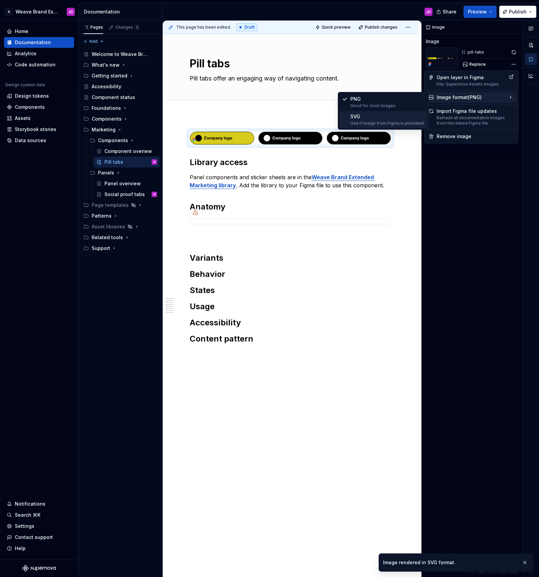
click at [383, 120] on div "SVG Use if image from Figma is pixelated." at bounding box center [387, 119] width 74 height 13
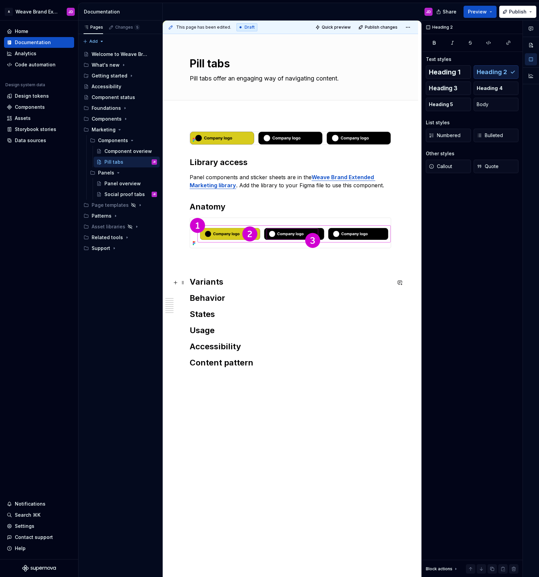
click at [192, 282] on h2 "Variants" at bounding box center [290, 281] width 201 height 11
click at [190, 281] on h2 "Variants" at bounding box center [290, 281] width 201 height 11
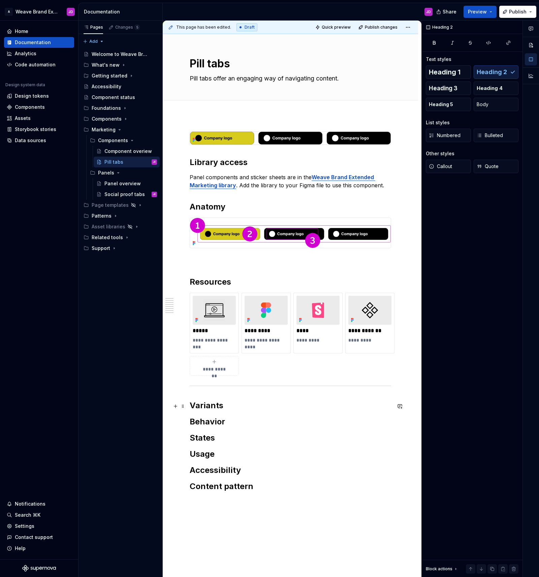
click at [245, 406] on h2 "Variants" at bounding box center [290, 405] width 201 height 11
click at [246, 436] on h2 "Behavior" at bounding box center [290, 438] width 201 height 11
click at [271, 502] on h2 "Content pattern" at bounding box center [290, 502] width 201 height 11
click at [229, 473] on h2 "Usage" at bounding box center [290, 470] width 201 height 11
click at [242, 453] on h2 "States" at bounding box center [290, 454] width 201 height 11
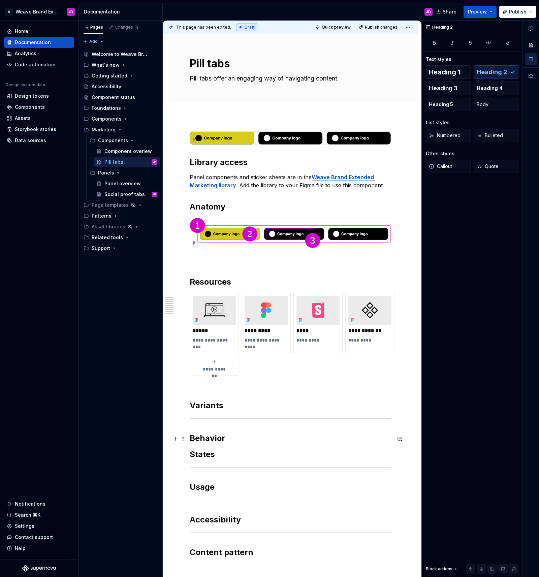
click at [231, 436] on h2 "Behavior" at bounding box center [290, 438] width 201 height 11
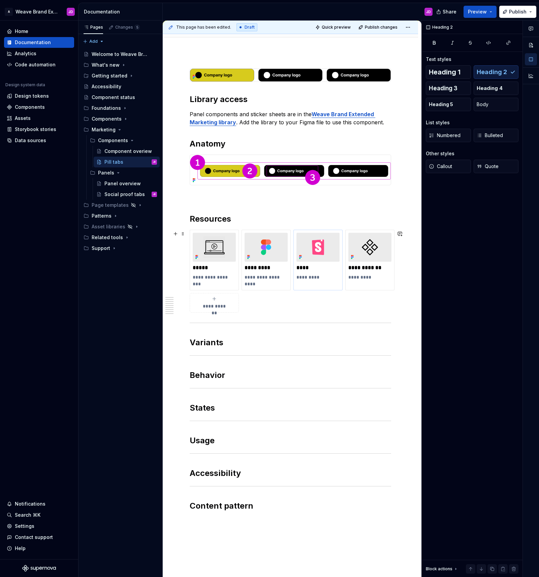
scroll to position [0, 0]
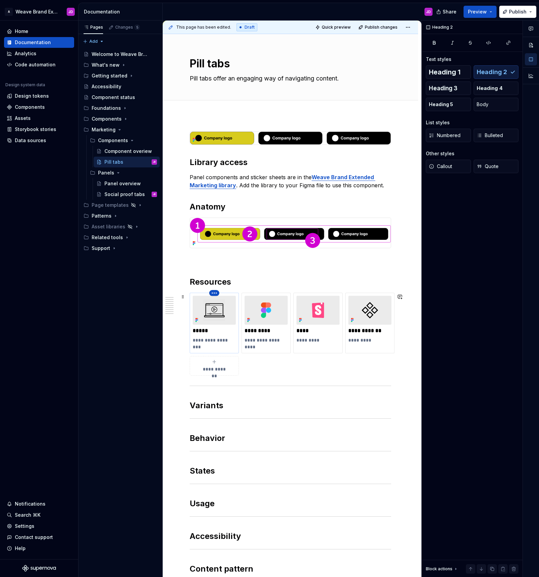
click at [213, 293] on html "A Weave Brand Extended JD Home Documentation Analytics Code automation Design s…" at bounding box center [269, 288] width 539 height 577
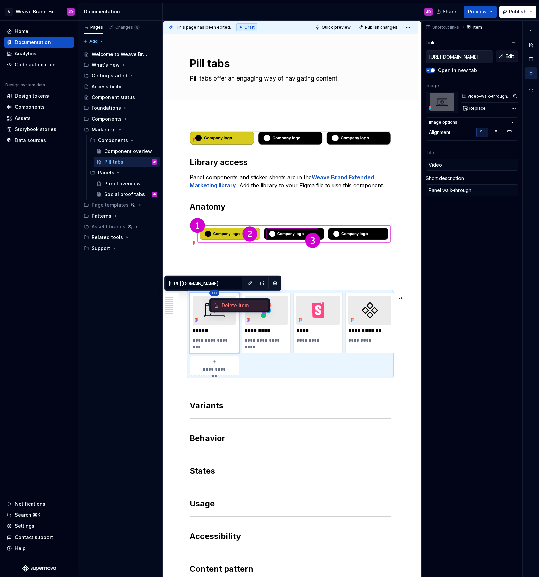
click at [219, 305] on div "Delete item" at bounding box center [239, 305] width 57 height 11
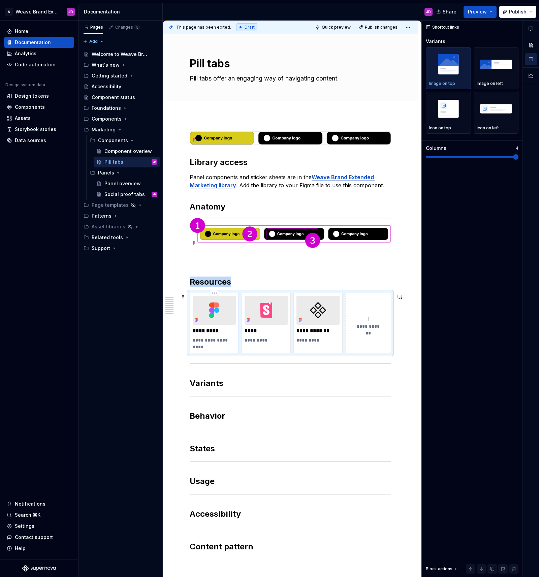
click at [222, 320] on img at bounding box center [214, 310] width 43 height 29
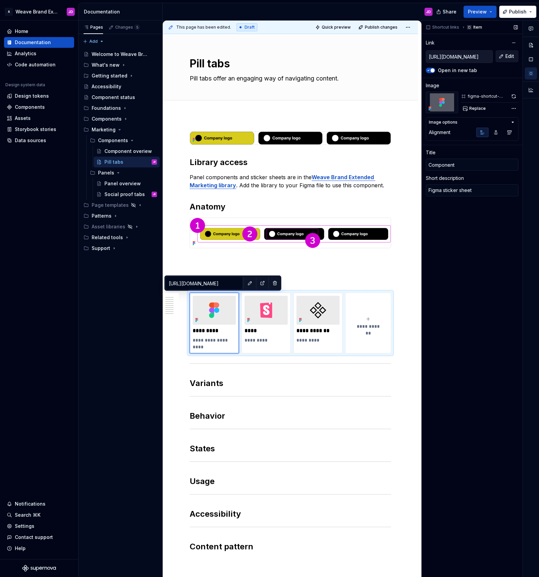
click at [505, 56] on span "Edit" at bounding box center [509, 56] width 9 height 7
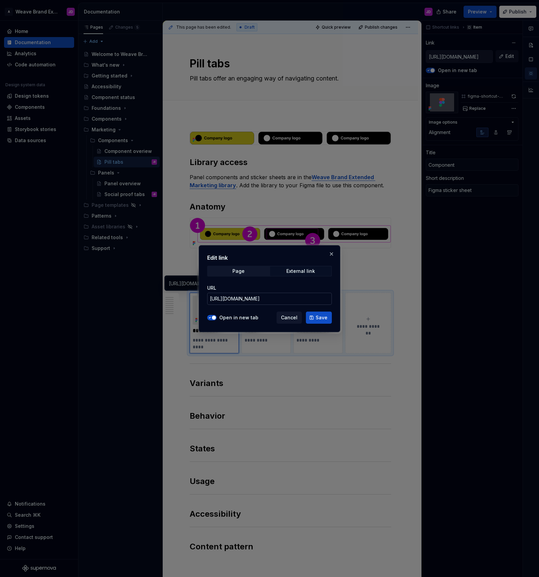
click at [277, 300] on input "[URL][DOMAIN_NAME]" at bounding box center [269, 299] width 125 height 12
click at [324, 312] on button "Save" at bounding box center [319, 317] width 26 height 12
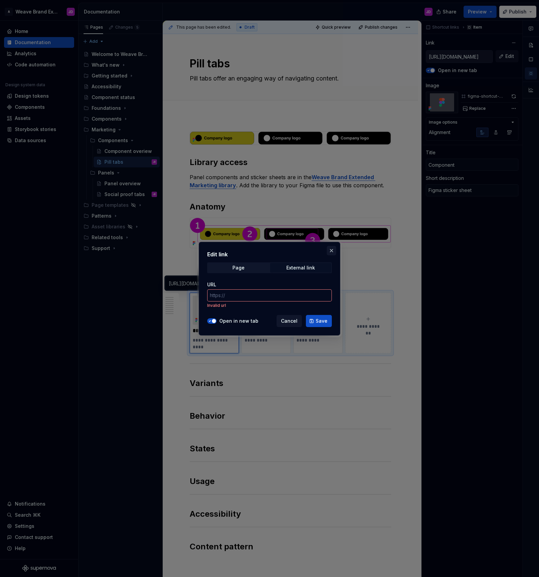
click at [331, 251] on button "button" at bounding box center [331, 250] width 9 height 9
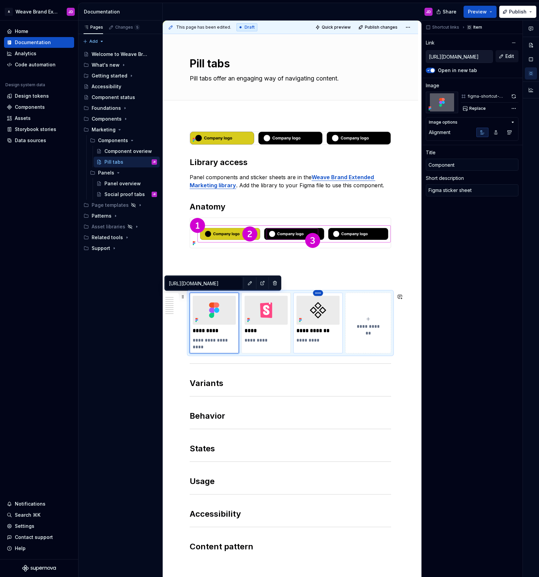
click at [317, 294] on html "A Weave Brand Extended JD Home Documentation Analytics Code automation Design s…" at bounding box center [269, 288] width 539 height 577
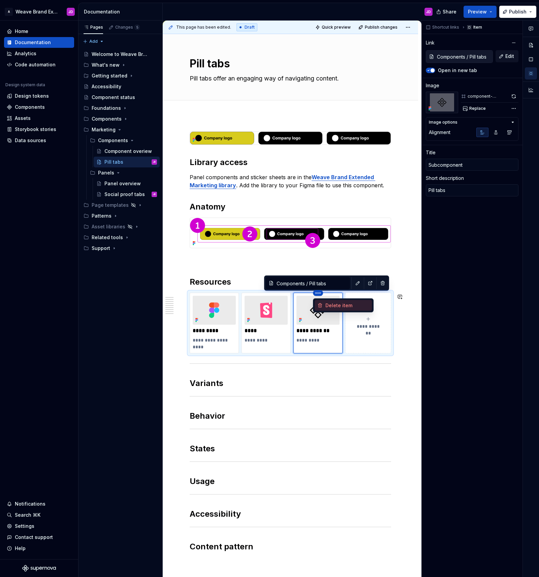
click at [334, 306] on div "Delete item" at bounding box center [347, 305] width 44 height 7
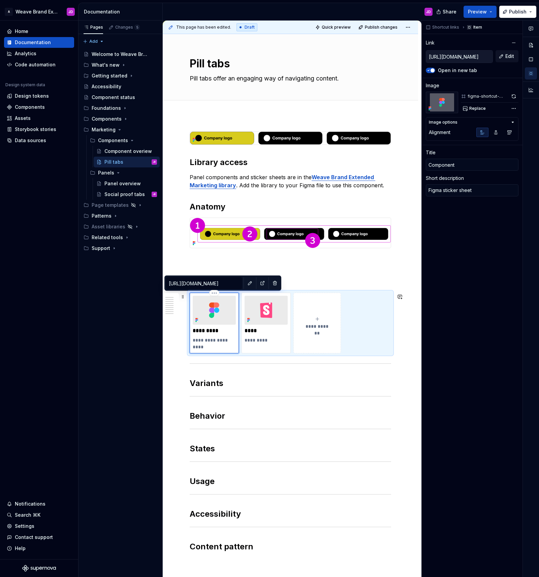
click at [227, 320] on img at bounding box center [214, 310] width 43 height 29
click at [506, 56] on span "Edit" at bounding box center [509, 56] width 9 height 7
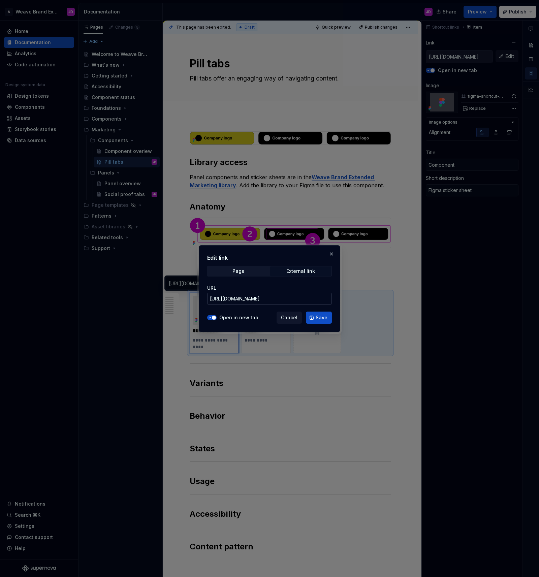
click at [293, 298] on input "[URL][DOMAIN_NAME]" at bounding box center [269, 299] width 125 height 12
paste input "?node-id=300-6385"
click at [317, 317] on span "Save" at bounding box center [321, 317] width 12 height 7
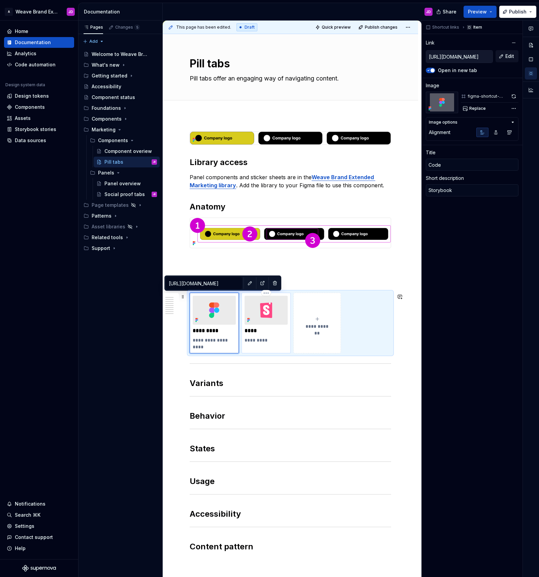
click at [282, 319] on img at bounding box center [265, 310] width 43 height 29
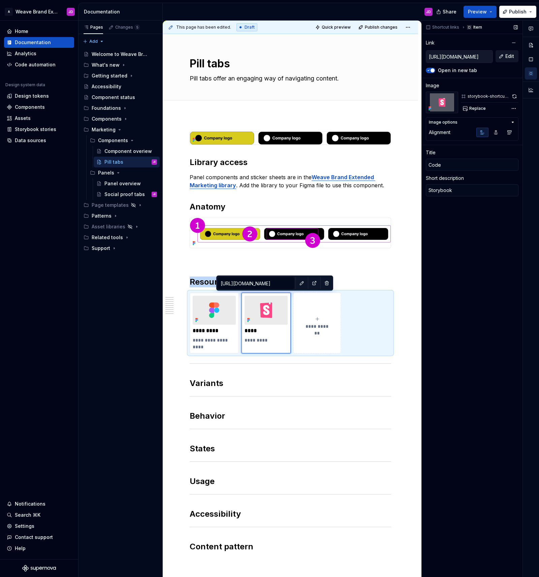
click at [508, 56] on span "Edit" at bounding box center [509, 56] width 9 height 7
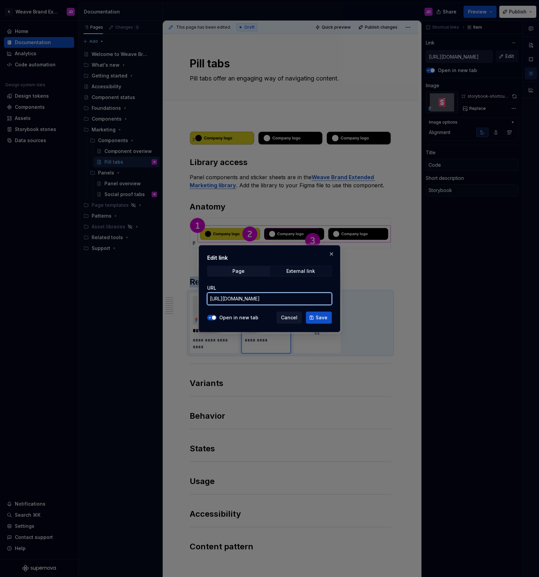
click at [305, 302] on input "[URL][DOMAIN_NAME]" at bounding box center [269, 299] width 125 height 12
paste input "mui-library-tabs--api&globals=theme:marketingDark"
click at [322, 314] on span "Save" at bounding box center [321, 317] width 12 height 7
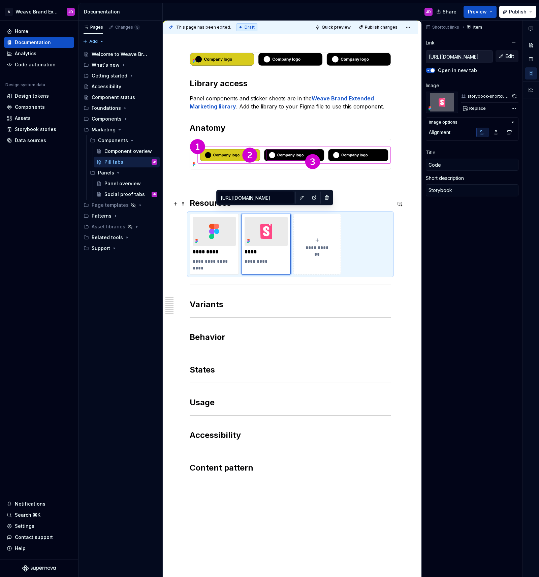
scroll to position [77, 0]
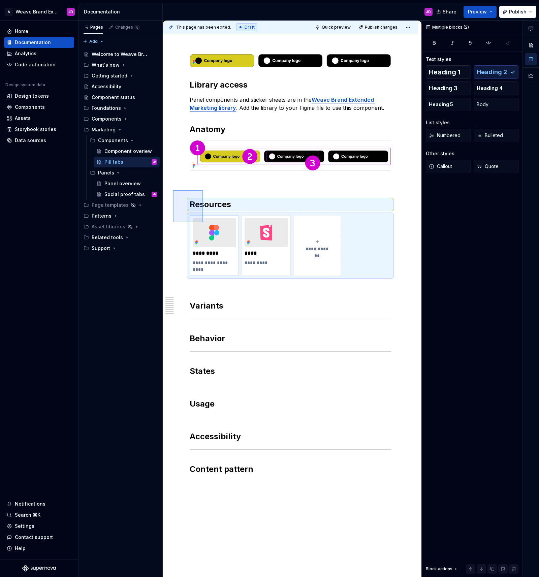
drag, startPoint x: 176, startPoint y: 196, endPoint x: 202, endPoint y: 221, distance: 36.2
click at [203, 222] on div "**********" at bounding box center [292, 299] width 259 height 556
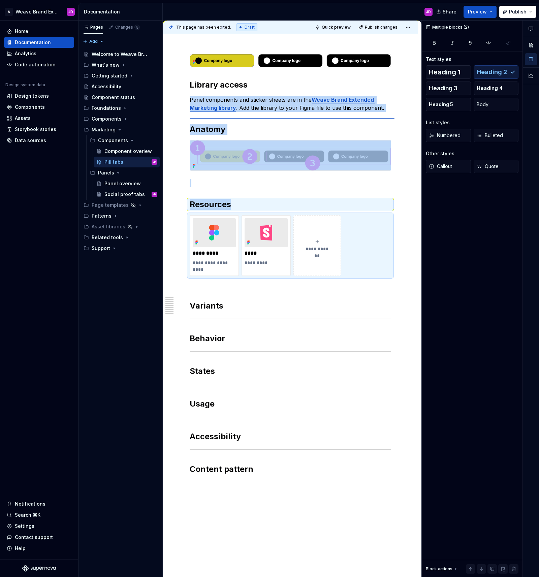
scroll to position [77, 0]
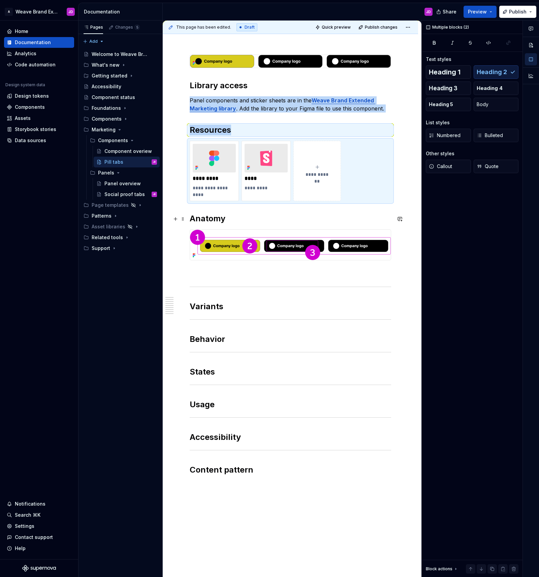
click at [192, 219] on h2 "Anatomy" at bounding box center [290, 218] width 201 height 11
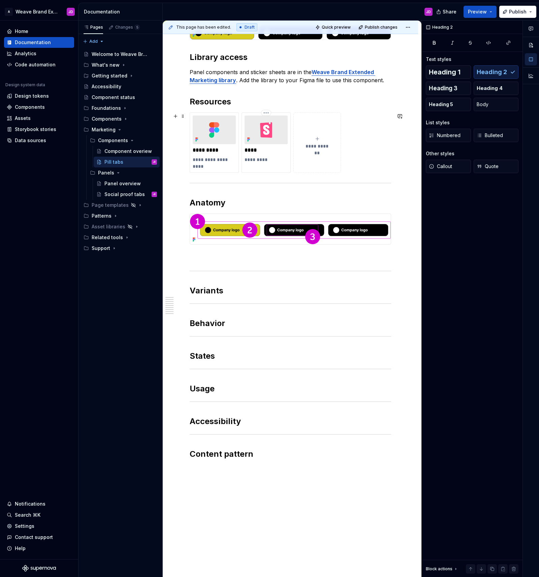
scroll to position [70, 0]
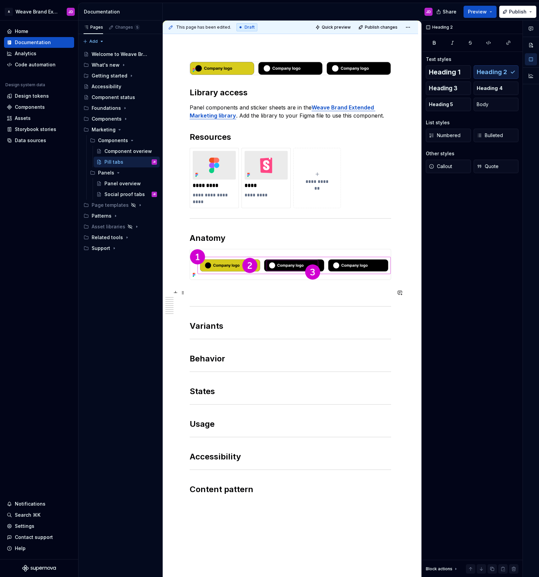
click at [211, 293] on p at bounding box center [290, 292] width 201 height 8
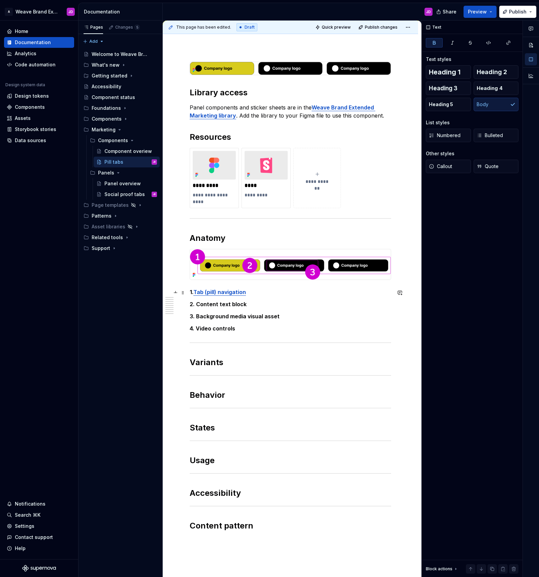
click at [252, 293] on p "1. Tab (pill) navigation" at bounding box center [290, 292] width 201 height 8
click at [245, 306] on p "2. Content text block" at bounding box center [290, 304] width 201 height 8
click at [196, 292] on strong "1. Navigation" at bounding box center [207, 292] width 34 height 7
click at [285, 314] on p "3. Background media visual asset" at bounding box center [290, 316] width 201 height 8
click at [182, 330] on span at bounding box center [182, 328] width 5 height 9
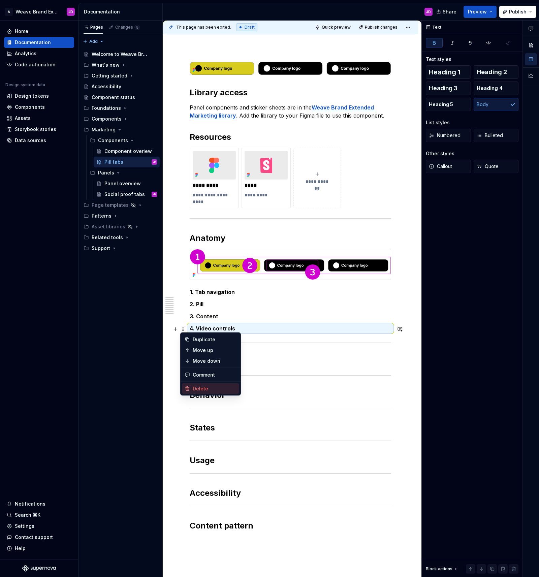
click at [201, 389] on div "Delete" at bounding box center [215, 388] width 44 height 7
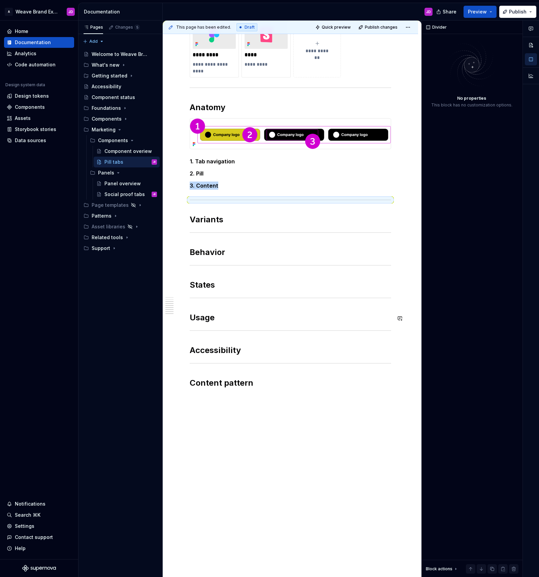
scroll to position [206, 0]
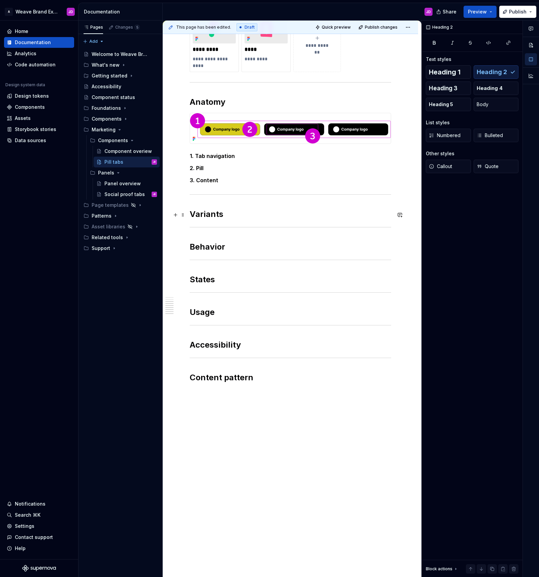
click at [252, 214] on h2 "Variants" at bounding box center [290, 214] width 201 height 11
click at [177, 133] on div "**********" at bounding box center [290, 243] width 255 height 668
click at [212, 115] on img at bounding box center [290, 128] width 201 height 30
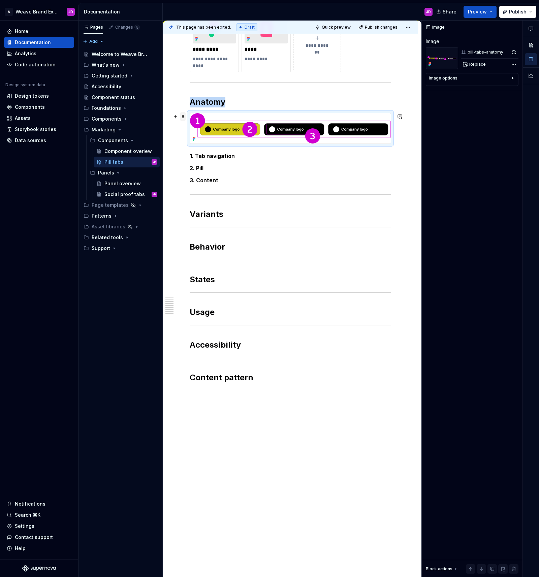
click at [181, 116] on span at bounding box center [182, 116] width 5 height 9
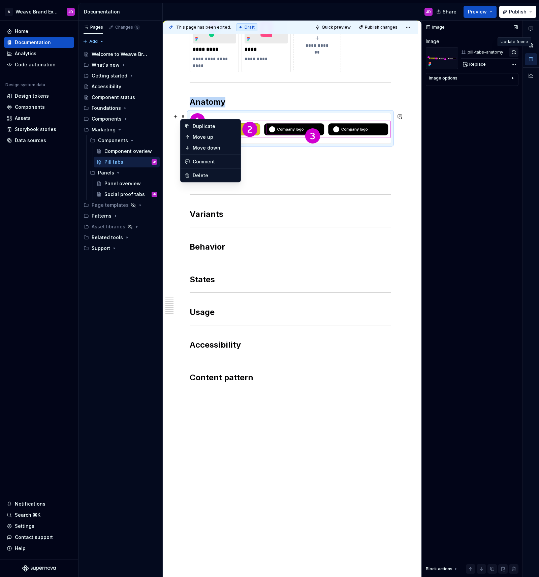
click at [512, 51] on button "button" at bounding box center [513, 51] width 9 height 9
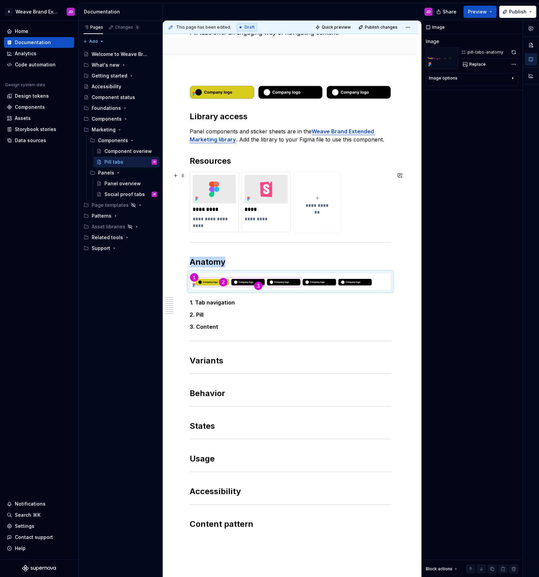
scroll to position [47, 0]
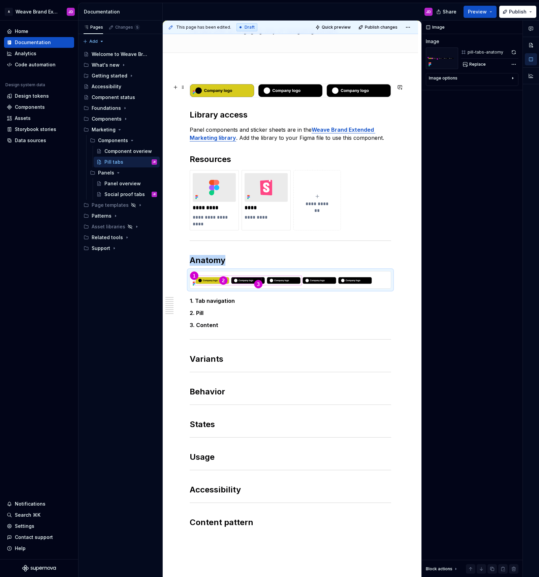
click at [389, 93] on img at bounding box center [290, 90] width 201 height 13
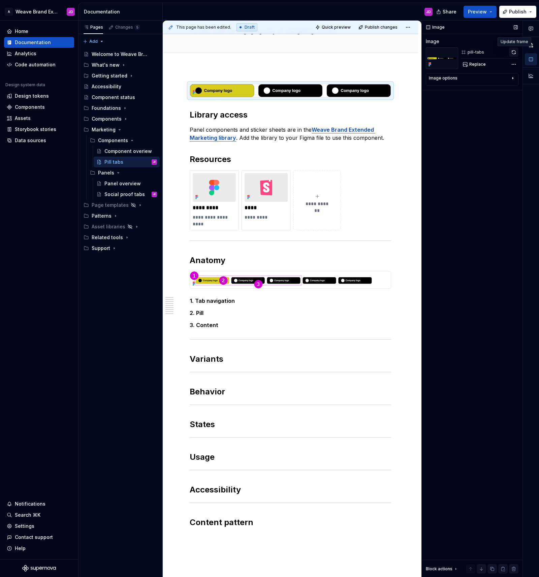
click at [513, 52] on button "button" at bounding box center [513, 51] width 9 height 9
click at [371, 279] on img at bounding box center [290, 279] width 201 height 17
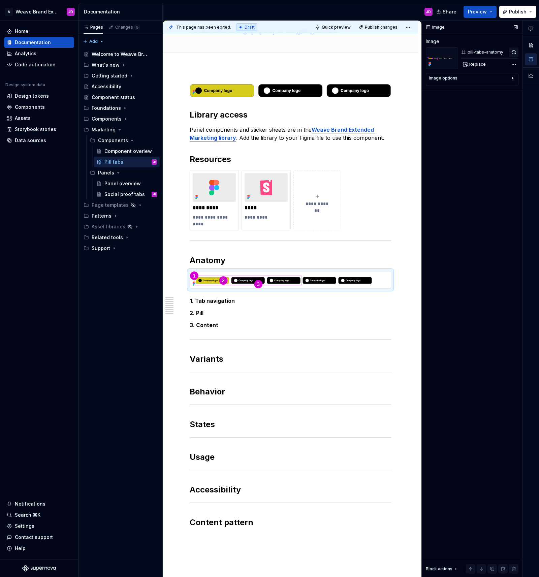
click at [513, 53] on button "button" at bounding box center [513, 51] width 9 height 9
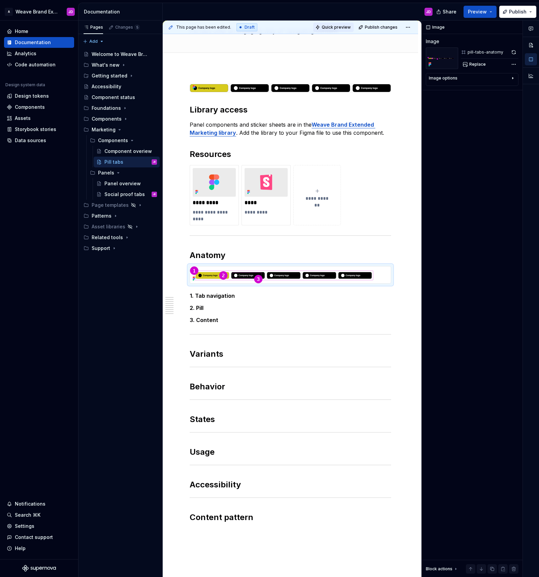
click at [333, 23] on button "Quick preview" at bounding box center [333, 27] width 40 height 9
click at [507, 559] on span "Open page" at bounding box center [503, 560] width 23 height 5
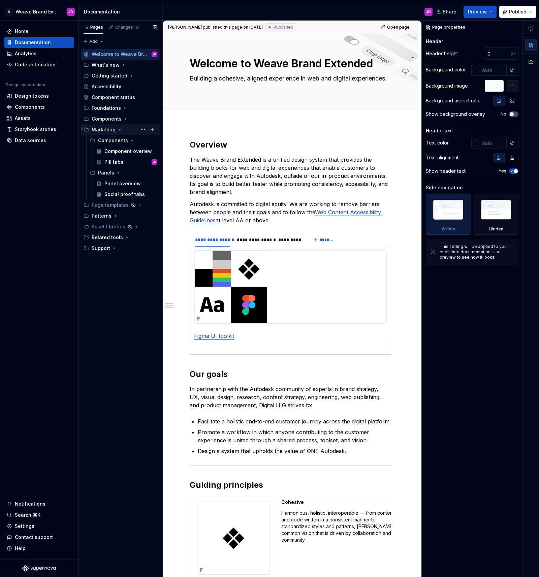
click at [119, 130] on icon "Page tree" at bounding box center [120, 129] width 2 height 1
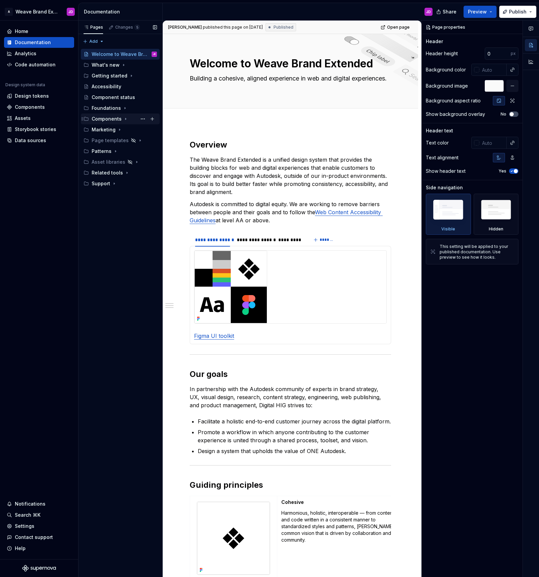
click at [124, 119] on icon "Page tree" at bounding box center [125, 118] width 5 height 5
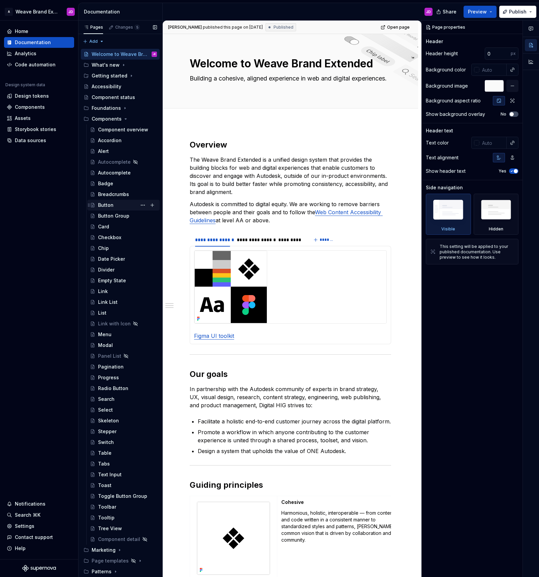
click at [108, 203] on div "Button" at bounding box center [105, 205] width 15 height 7
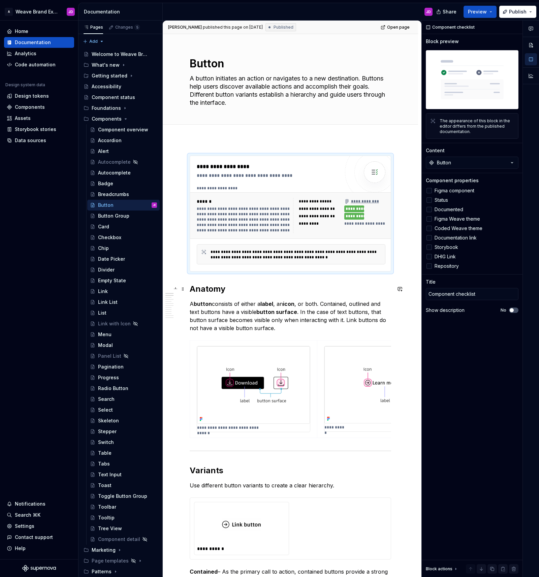
click at [207, 287] on h2 "Anatomy" at bounding box center [290, 288] width 201 height 11
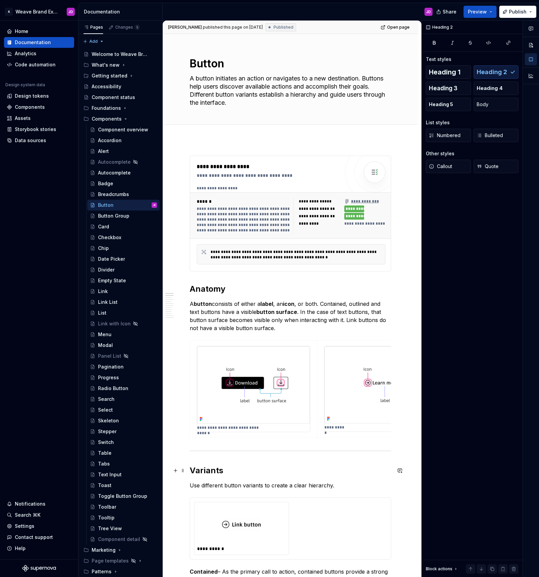
click at [212, 471] on h2 "Variants" at bounding box center [290, 470] width 201 height 11
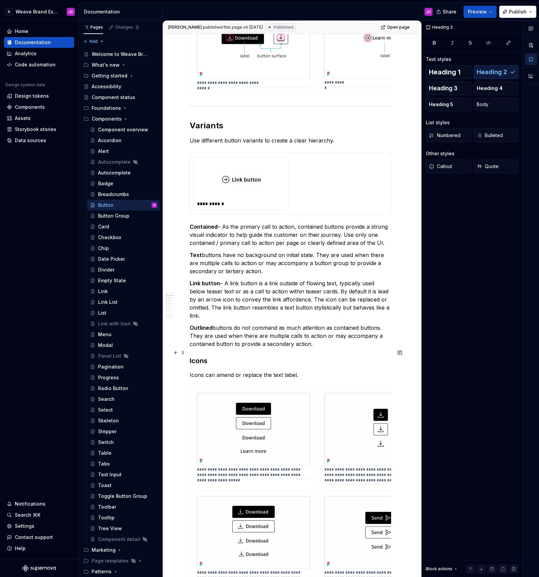
scroll to position [345, 0]
click at [200, 355] on h3 "Icons" at bounding box center [290, 359] width 201 height 9
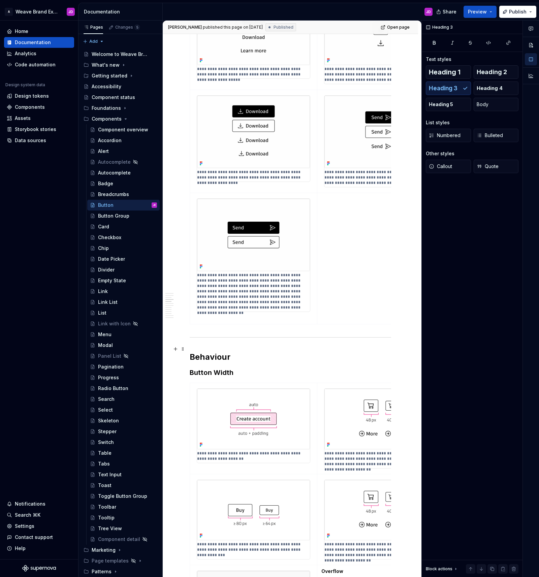
scroll to position [759, 0]
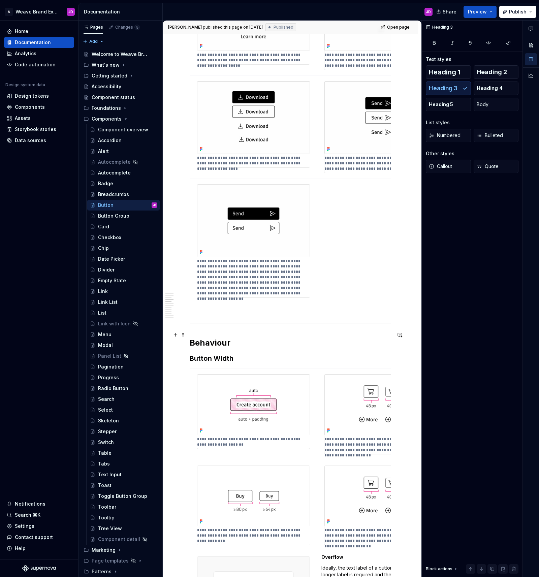
click at [203, 337] on h2 "Behaviour" at bounding box center [290, 342] width 201 height 11
click at [206, 353] on h3 "Button Width" at bounding box center [290, 357] width 201 height 9
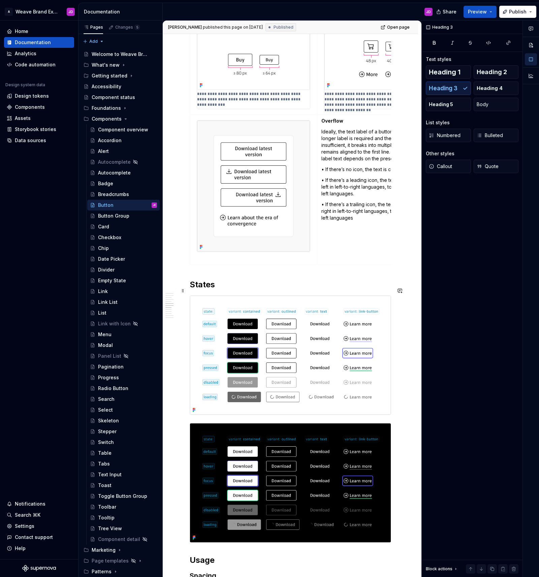
scroll to position [1206, 0]
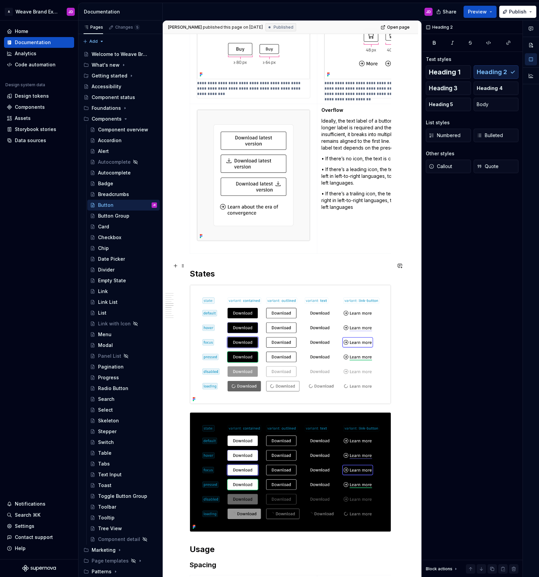
click at [201, 268] on h2 "States" at bounding box center [290, 273] width 201 height 11
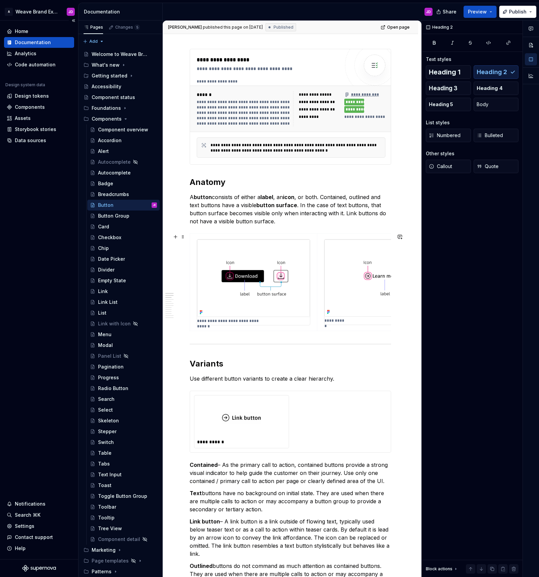
scroll to position [0, 0]
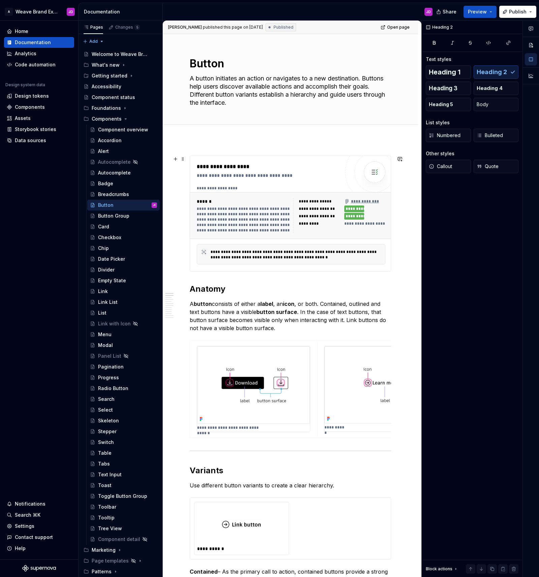
click at [207, 161] on div "**********" at bounding box center [290, 213] width 201 height 115
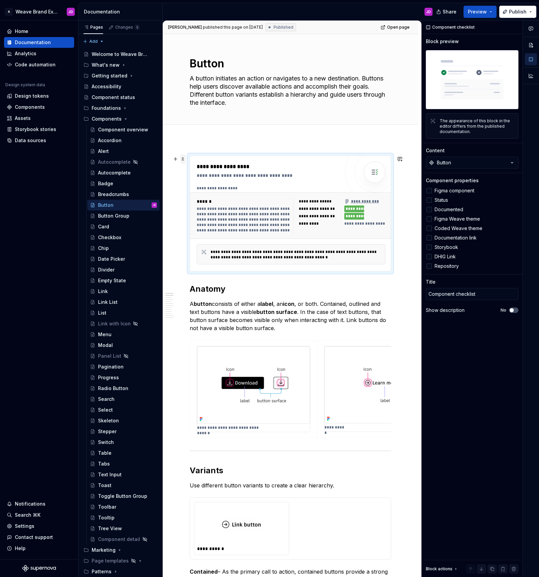
click at [183, 160] on span at bounding box center [182, 158] width 5 height 9
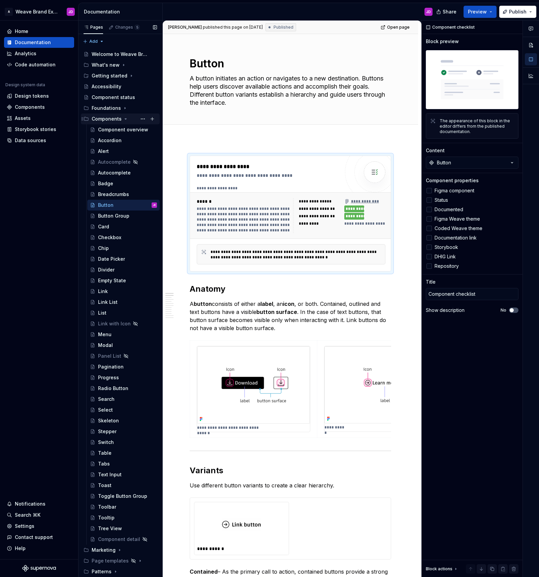
click at [102, 119] on div "Components" at bounding box center [107, 118] width 30 height 7
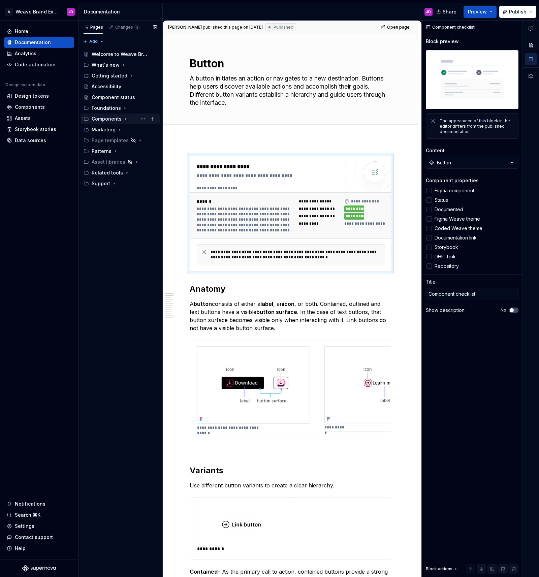
click at [110, 121] on div "Components" at bounding box center [107, 118] width 30 height 7
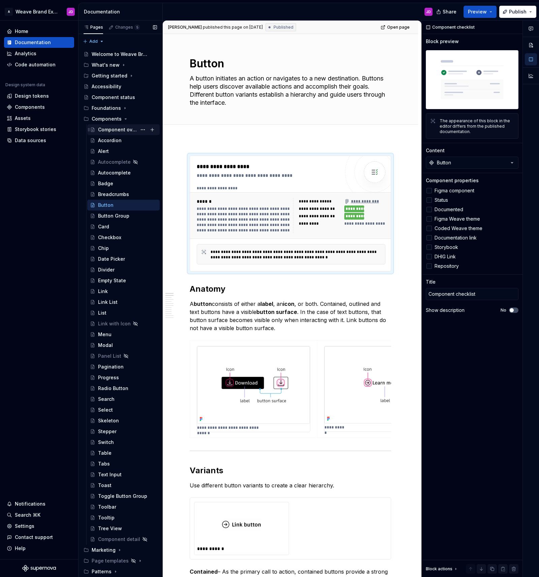
click at [111, 131] on div "Component overview" at bounding box center [117, 129] width 39 height 7
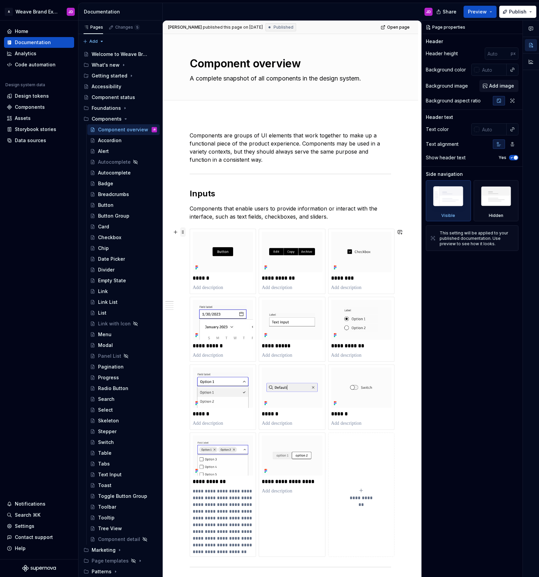
click at [183, 232] on span at bounding box center [182, 231] width 5 height 9
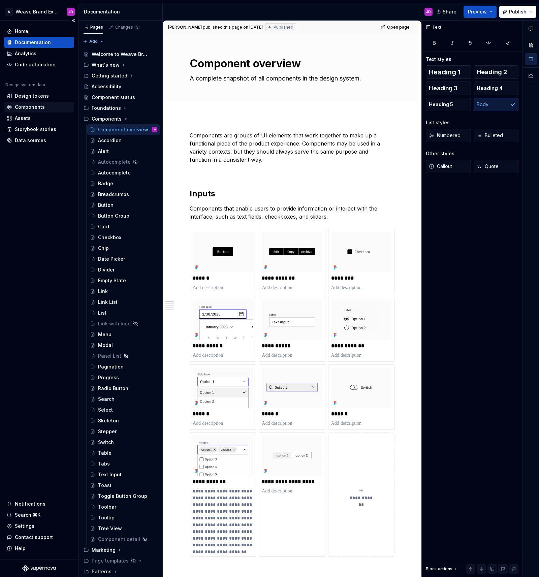
click at [28, 105] on div "Components" at bounding box center [30, 107] width 30 height 7
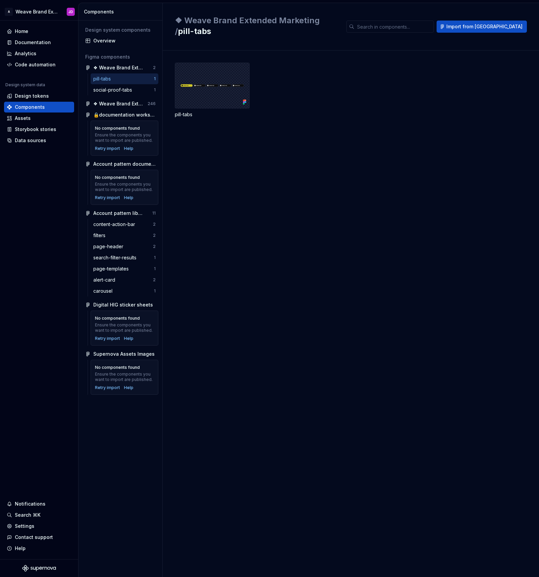
click at [213, 83] on div at bounding box center [212, 86] width 75 height 46
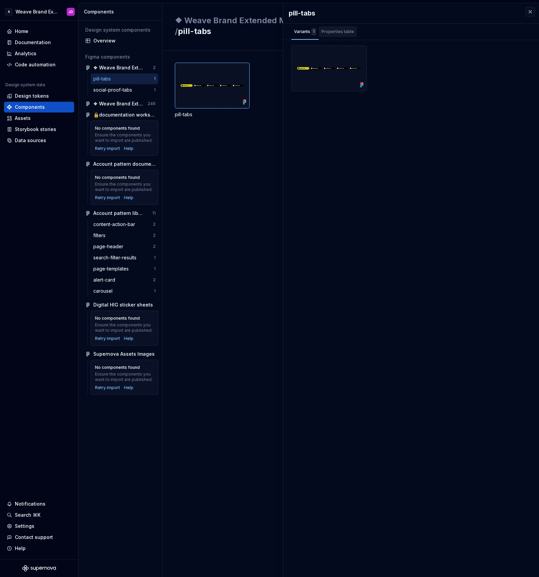
click at [331, 32] on div "Properties table" at bounding box center [337, 31] width 33 height 7
click at [304, 52] on th "Property" at bounding box center [327, 50] width 72 height 11
click at [383, 50] on th "Values" at bounding box center [410, 50] width 95 height 11
click at [469, 52] on th "Default" at bounding box center [495, 50] width 72 height 11
click at [21, 30] on div "Home" at bounding box center [21, 31] width 13 height 7
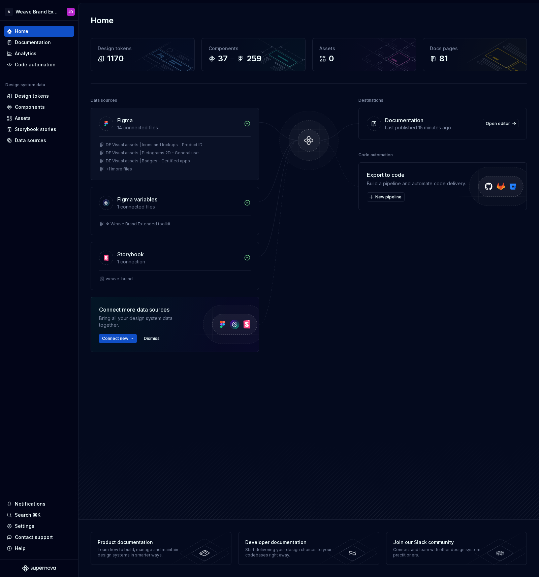
click at [136, 170] on div "+ 11 more files" at bounding box center [174, 168] width 151 height 5
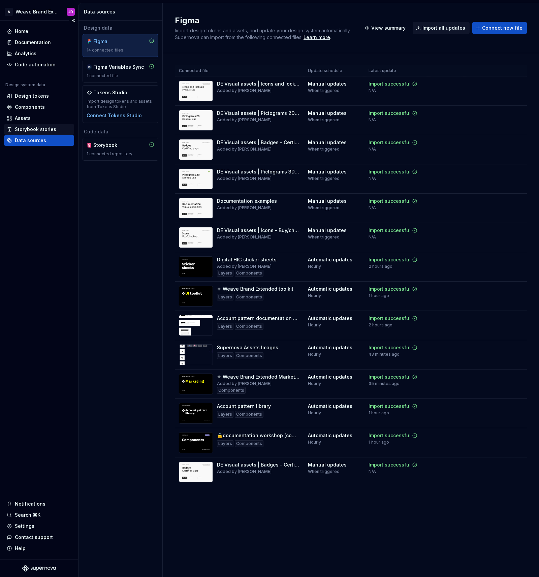
click at [43, 129] on div "Storybook stories" at bounding box center [35, 129] width 41 height 7
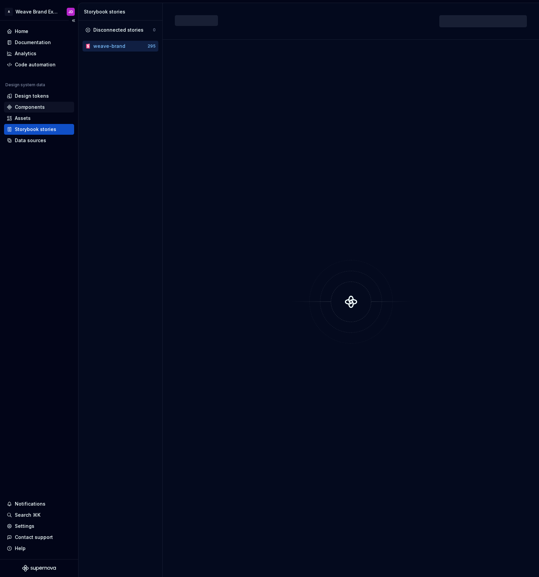
click at [38, 107] on div "Components" at bounding box center [30, 107] width 30 height 7
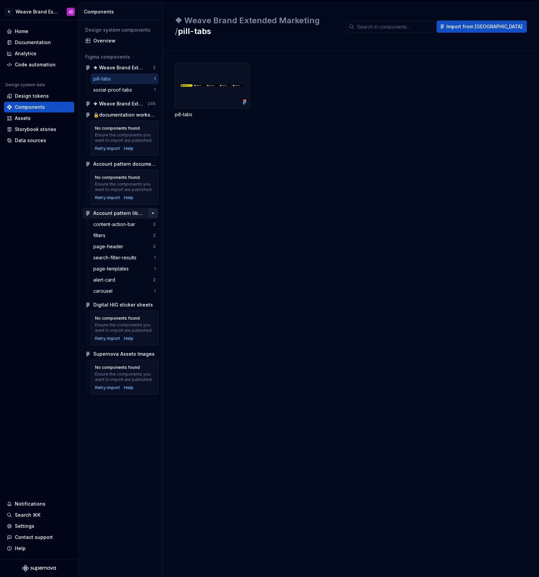
click at [154, 212] on button "button" at bounding box center [152, 212] width 9 height 9
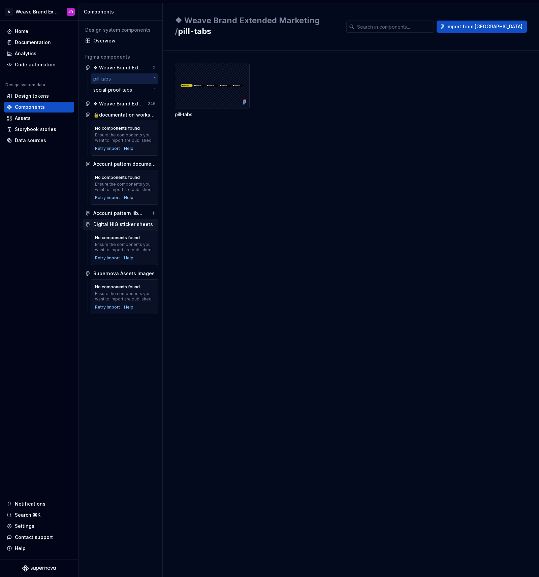
click at [156, 224] on div "Digital HIG sticker sheets" at bounding box center [120, 224] width 76 height 11
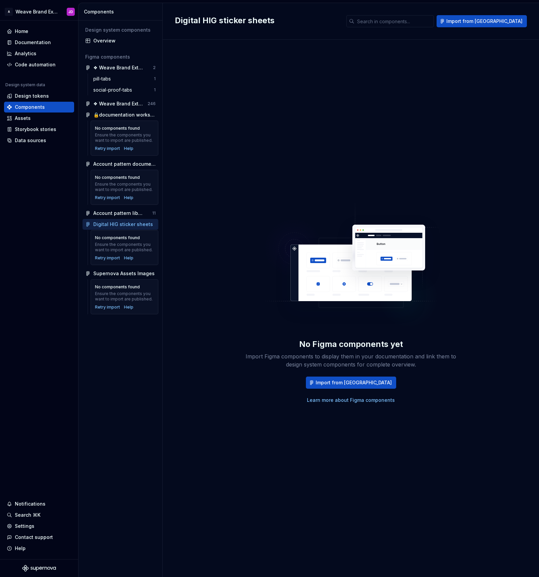
click at [124, 242] on div "Ensure the components you want to import are published." at bounding box center [124, 247] width 59 height 11
click at [152, 103] on button "button" at bounding box center [152, 103] width 9 height 9
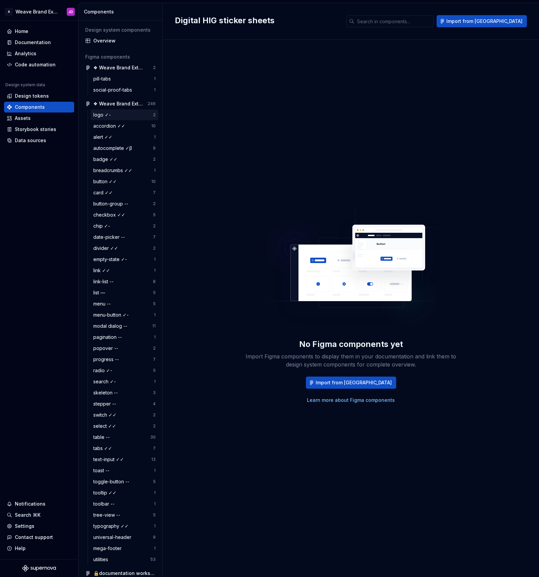
click at [95, 114] on div "logo ✓-" at bounding box center [103, 114] width 20 height 7
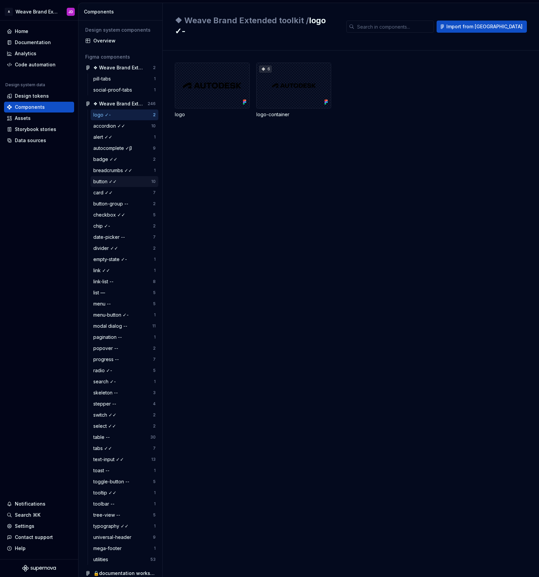
click at [100, 181] on div "button ✓✓" at bounding box center [106, 181] width 26 height 7
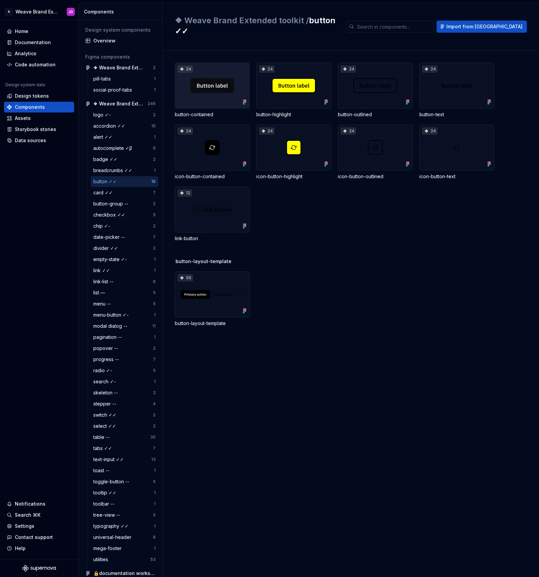
click at [219, 84] on div "24" at bounding box center [212, 86] width 75 height 46
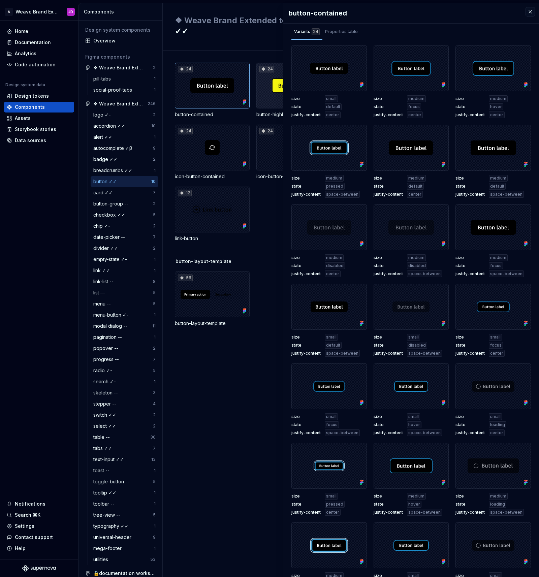
click at [267, 80] on div "24" at bounding box center [293, 86] width 75 height 46
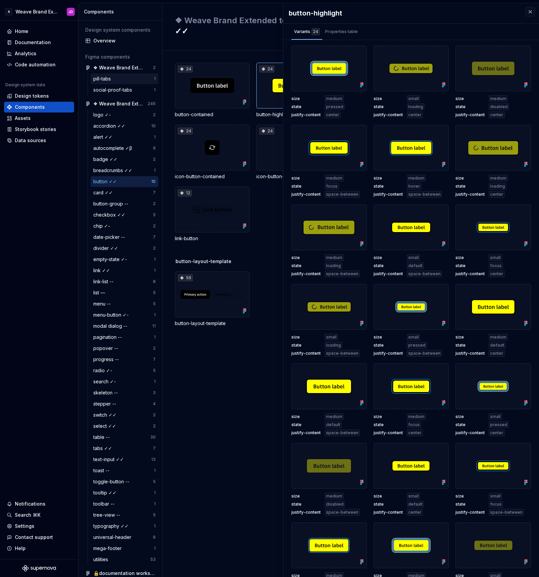
click at [112, 79] on div "pill-tabs" at bounding box center [103, 78] width 20 height 7
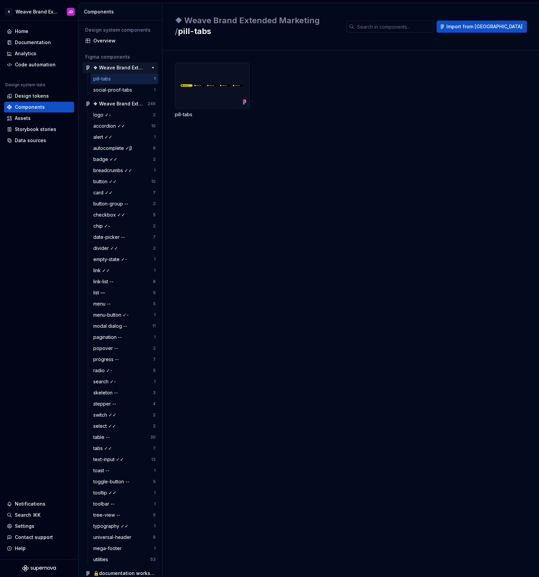
click at [114, 69] on div "❖ Weave Brand Extended Marketing" at bounding box center [118, 67] width 50 height 7
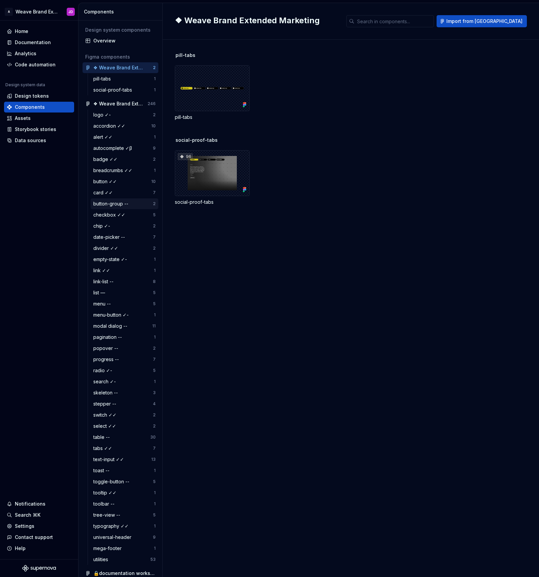
click at [104, 203] on div "button-group --" at bounding box center [112, 203] width 38 height 7
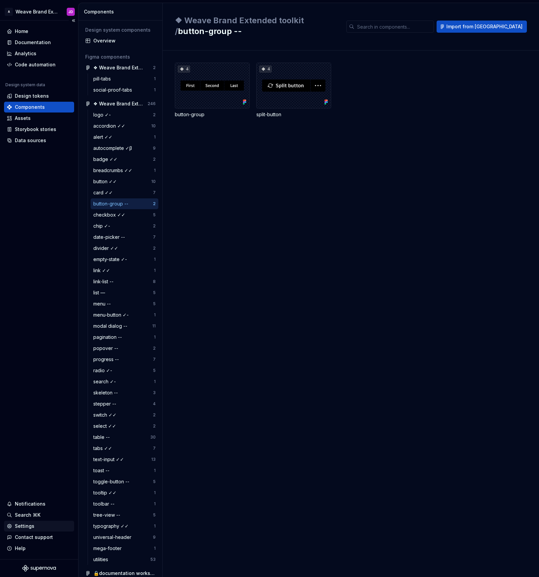
click at [30, 526] on div "Settings" at bounding box center [25, 525] width 20 height 7
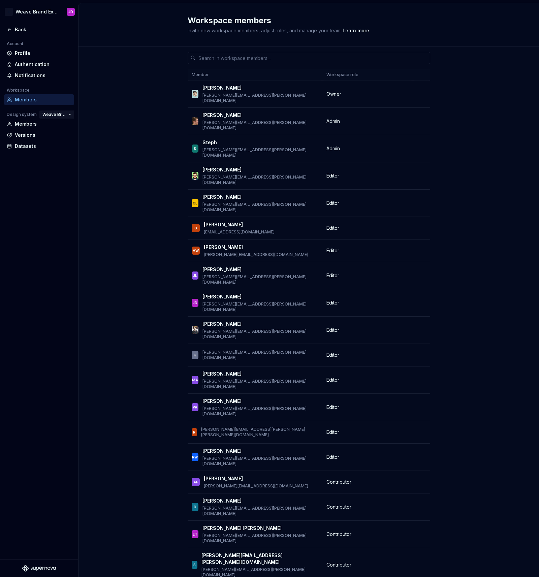
click at [69, 113] on button "Weave Brand Extended" at bounding box center [56, 114] width 35 height 9
click at [70, 137] on div "Weave" at bounding box center [81, 137] width 65 height 7
click at [70, 114] on button "Weave Brand Extended" at bounding box center [56, 114] width 35 height 9
click at [69, 114] on button "Weave" at bounding box center [61, 114] width 25 height 9
click at [69, 127] on div "SLDS" at bounding box center [67, 127] width 12 height 7
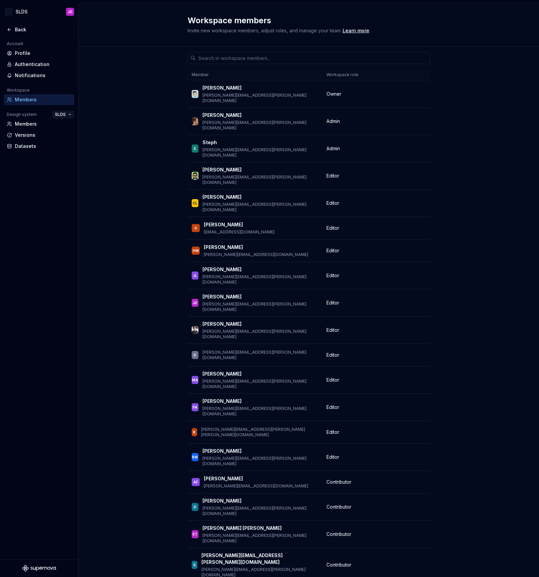
click at [70, 114] on button "SLDS" at bounding box center [63, 114] width 22 height 9
click at [72, 148] on div "Weave Brand Extended" at bounding box center [91, 148] width 55 height 7
click at [21, 146] on div "Datasets" at bounding box center [43, 146] width 57 height 7
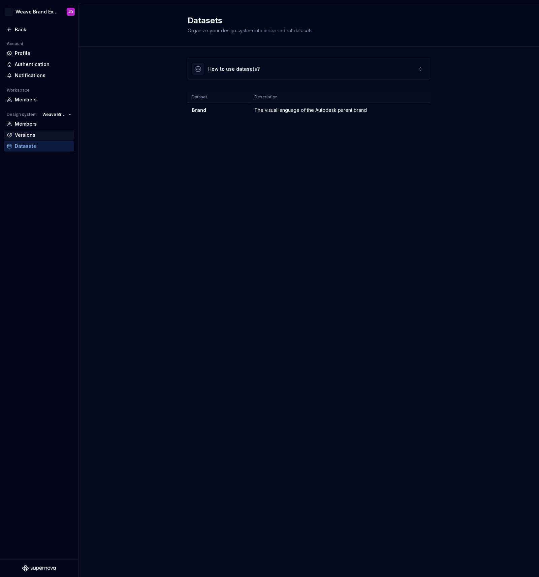
click at [26, 134] on div "Versions" at bounding box center [43, 135] width 57 height 7
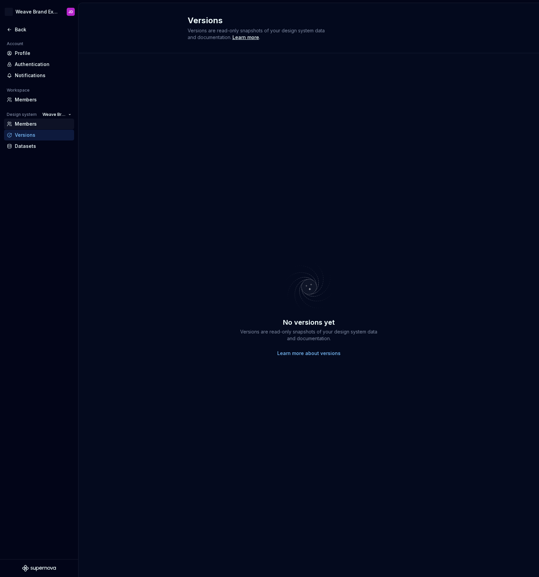
click at [29, 125] on div "Members" at bounding box center [43, 124] width 57 height 7
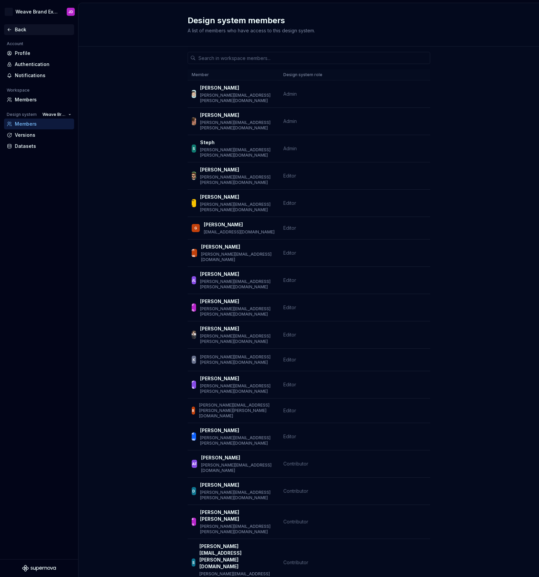
click at [15, 30] on div "Back" at bounding box center [43, 29] width 57 height 7
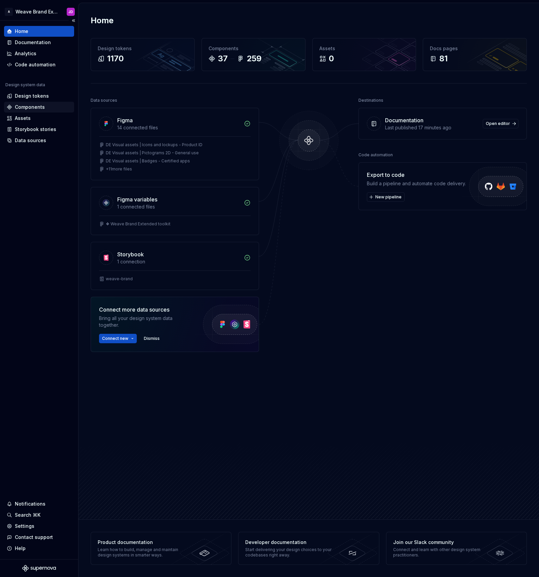
click at [30, 105] on div "Components" at bounding box center [30, 107] width 30 height 7
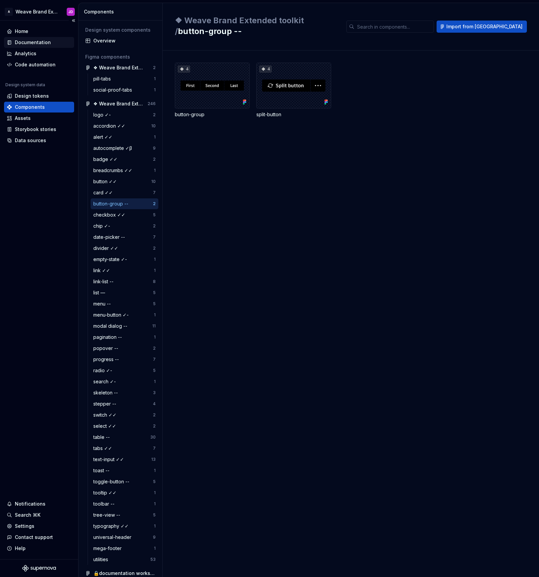
click at [44, 43] on div "Documentation" at bounding box center [33, 42] width 36 height 7
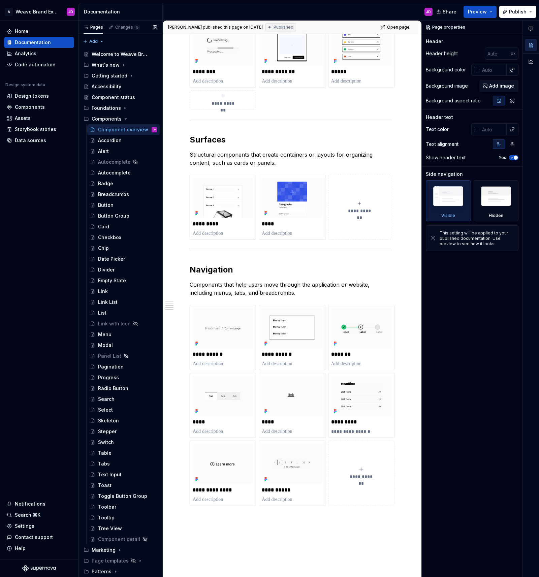
scroll to position [1043, 0]
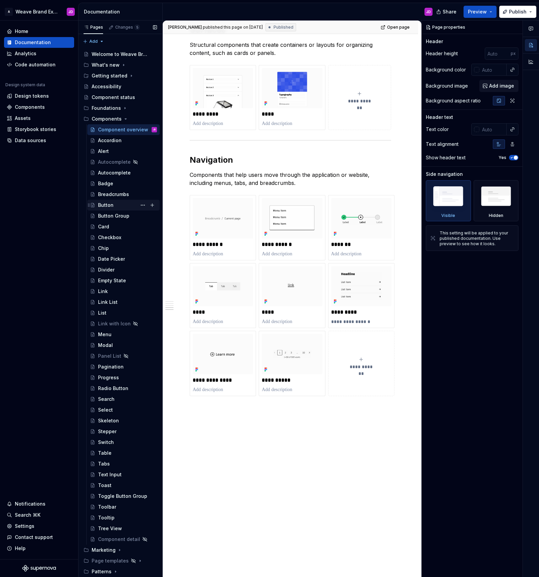
click at [111, 205] on div "Button" at bounding box center [105, 205] width 15 height 7
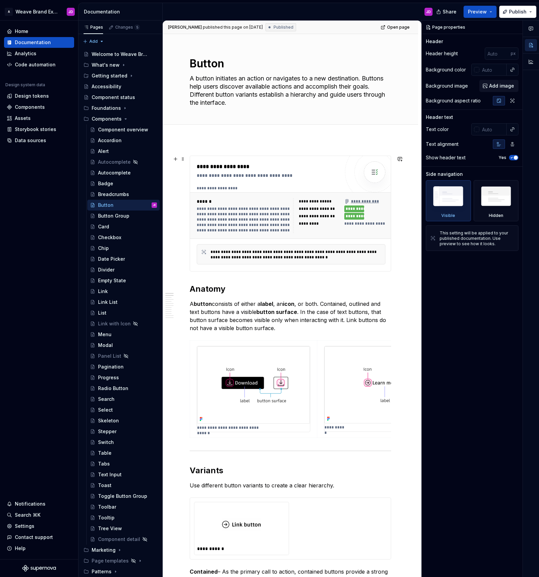
click at [334, 198] on div "**********" at bounding box center [291, 215] width 194 height 40
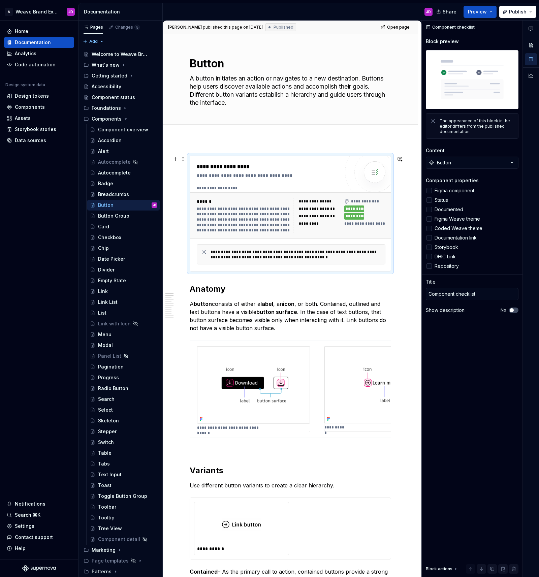
type textarea "*"
click at [30, 107] on div "Components" at bounding box center [30, 107] width 30 height 7
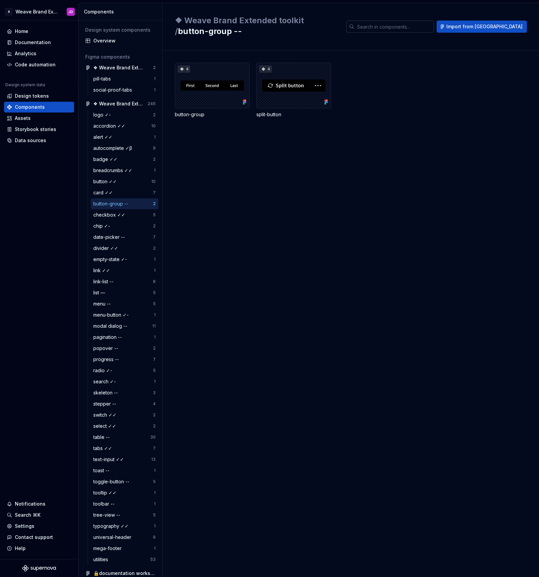
click at [420, 22] on input "text" at bounding box center [393, 27] width 79 height 12
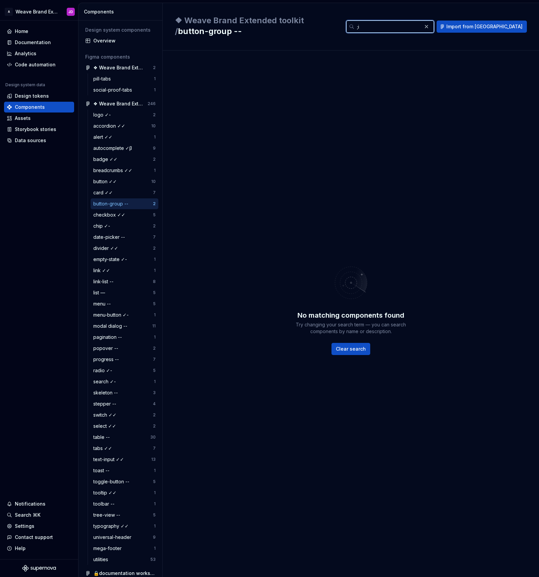
type input ";"
type input "p"
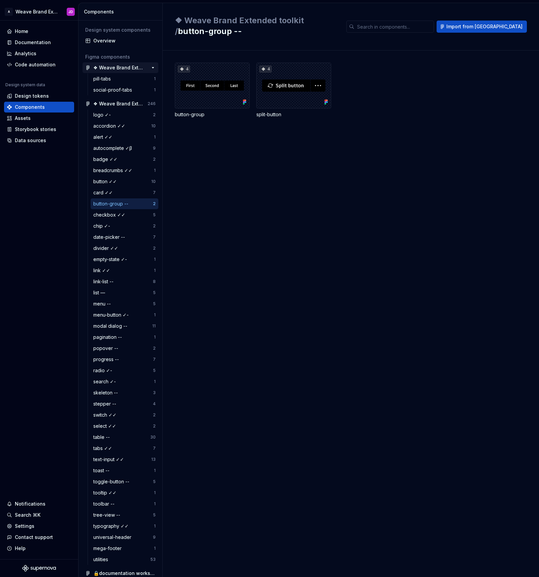
click at [111, 67] on div "❖ Weave Brand Extended Marketing" at bounding box center [118, 67] width 50 height 7
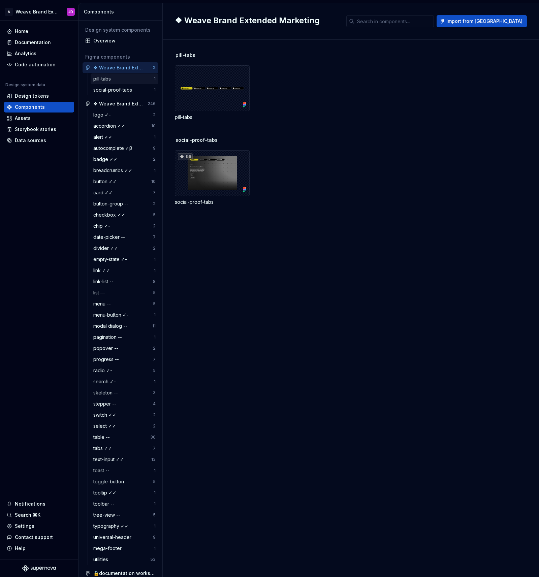
click at [110, 77] on div "pill-tabs" at bounding box center [103, 78] width 20 height 7
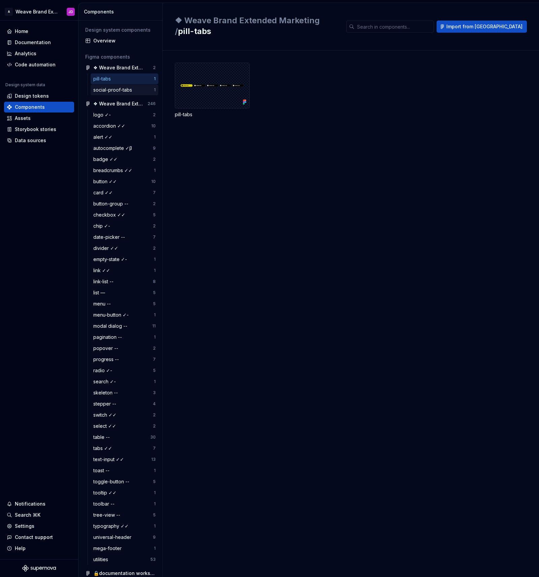
click at [111, 87] on div "social-proof-tabs" at bounding box center [113, 90] width 41 height 7
click at [115, 82] on div "pill-tabs" at bounding box center [123, 78] width 61 height 7
click at [112, 114] on div "logo ✓-" at bounding box center [103, 114] width 20 height 7
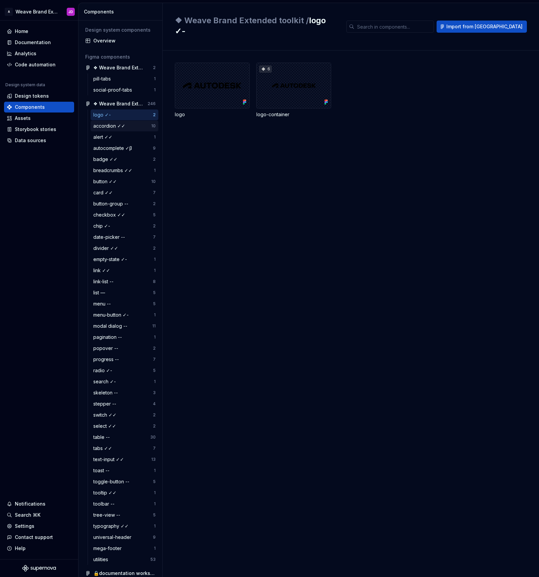
click at [114, 125] on div "accordion ✓✓" at bounding box center [110, 126] width 35 height 7
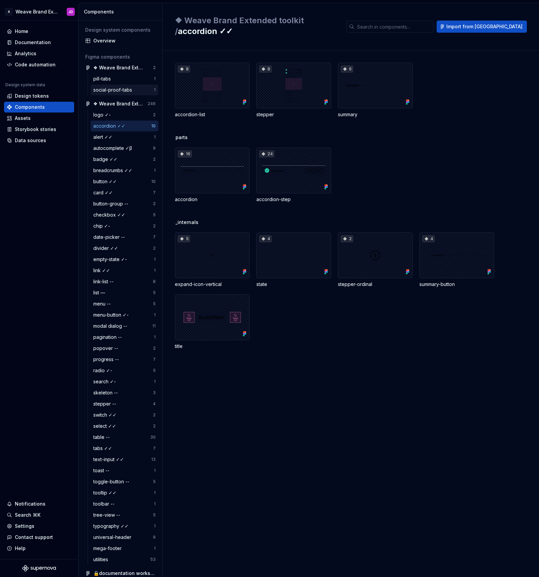
click at [116, 87] on div "social-proof-tabs" at bounding box center [113, 90] width 41 height 7
click at [115, 67] on div "❖ Weave Brand Extended Marketing" at bounding box center [118, 67] width 50 height 7
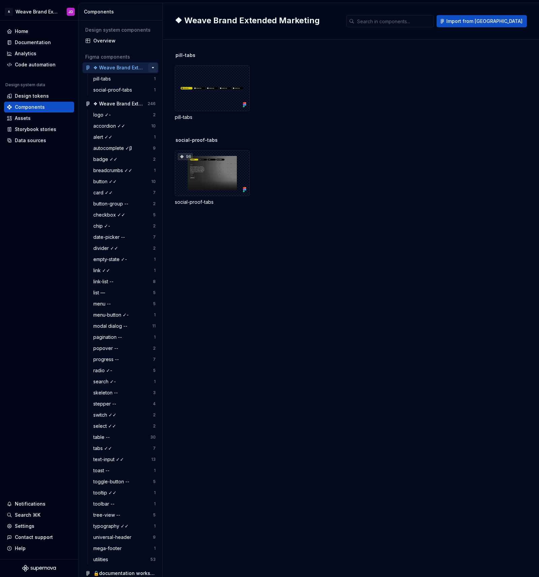
click at [153, 67] on button "button" at bounding box center [152, 67] width 9 height 9
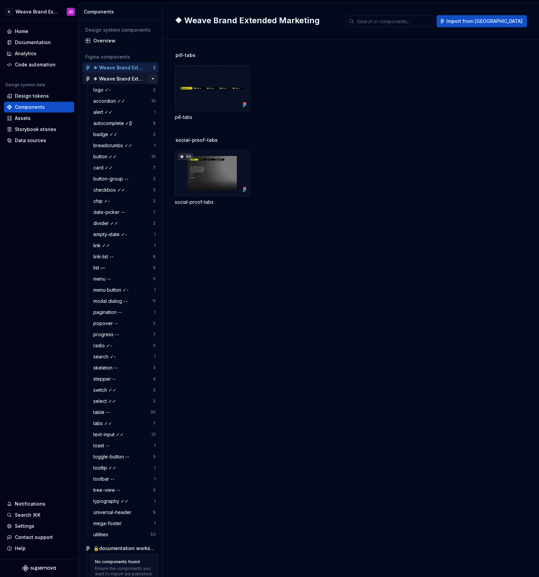
click at [151, 78] on button "button" at bounding box center [152, 78] width 9 height 9
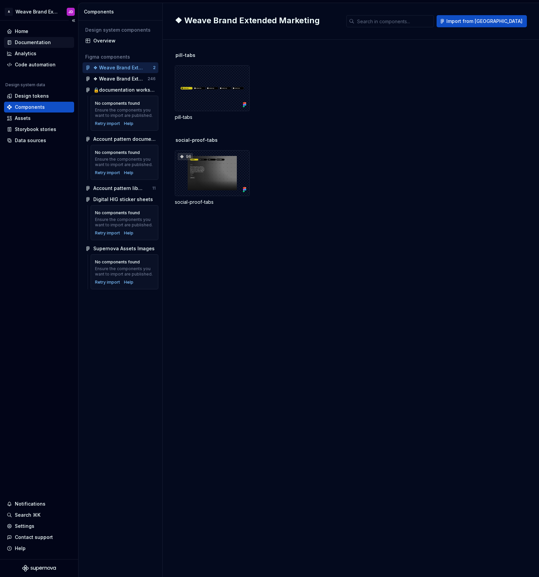
click at [37, 43] on div "Documentation" at bounding box center [33, 42] width 36 height 7
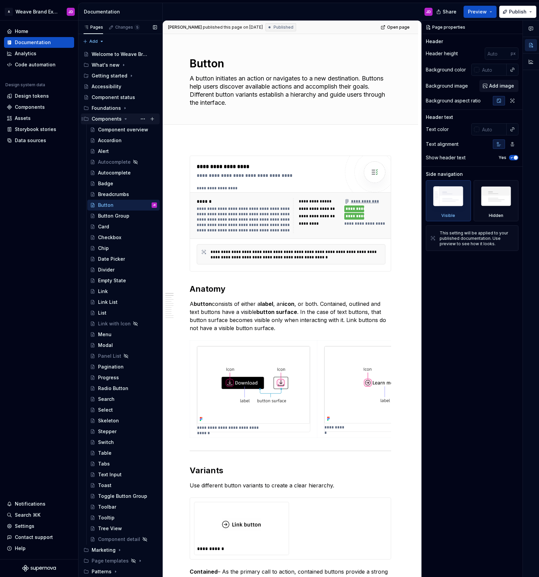
click at [125, 118] on icon "Page tree" at bounding box center [126, 118] width 2 height 1
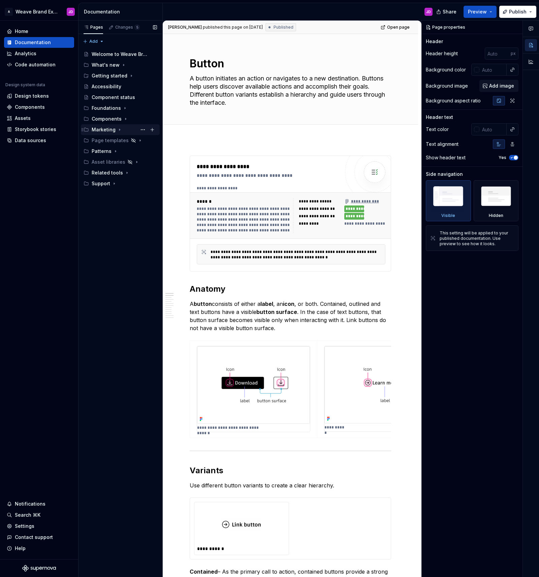
click at [118, 129] on icon "Page tree" at bounding box center [119, 129] width 5 height 5
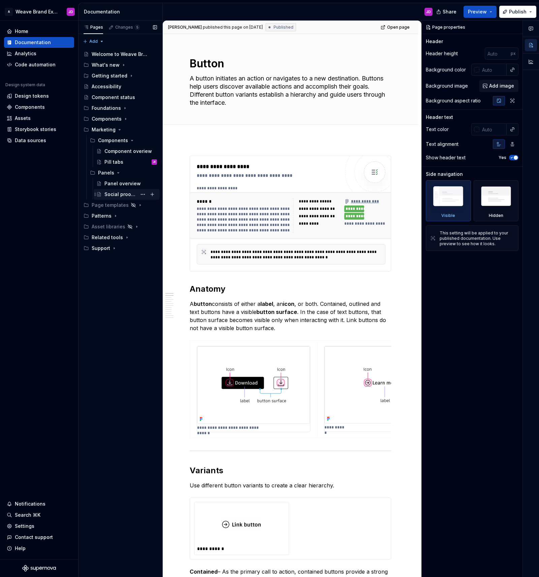
click at [118, 193] on div "Social proof tabs" at bounding box center [120, 194] width 32 height 7
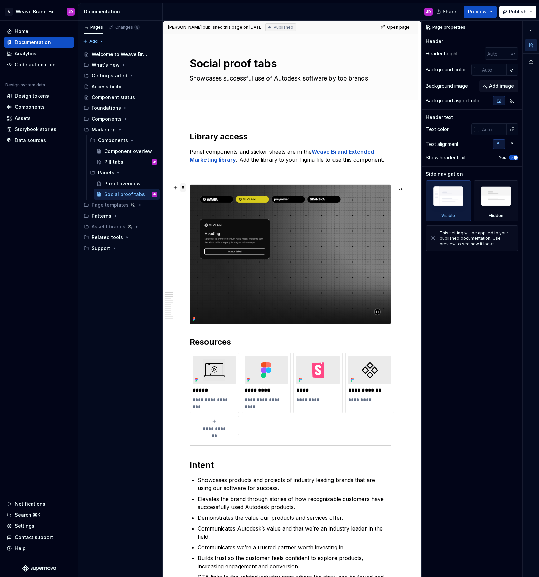
click at [184, 189] on span at bounding box center [182, 187] width 5 height 9
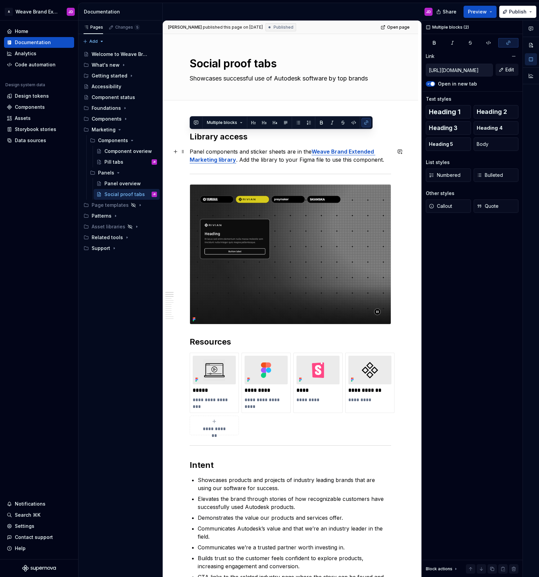
drag, startPoint x: 190, startPoint y: 138, endPoint x: 387, endPoint y: 157, distance: 198.2
click at [213, 344] on h2 "Resources" at bounding box center [290, 341] width 201 height 11
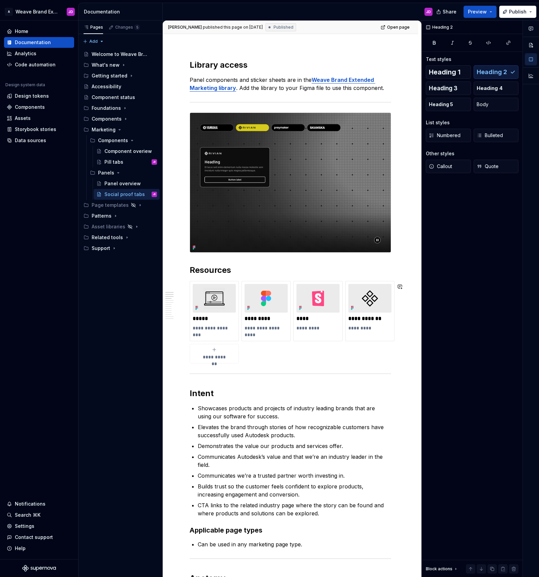
scroll to position [76, 0]
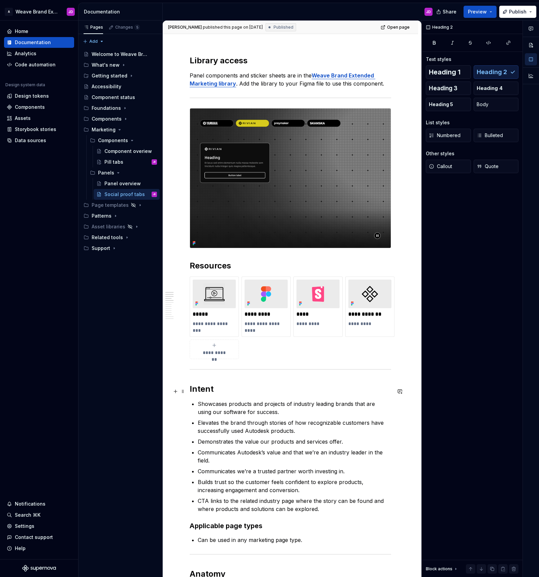
click at [205, 391] on h2 "Intent" at bounding box center [290, 388] width 201 height 11
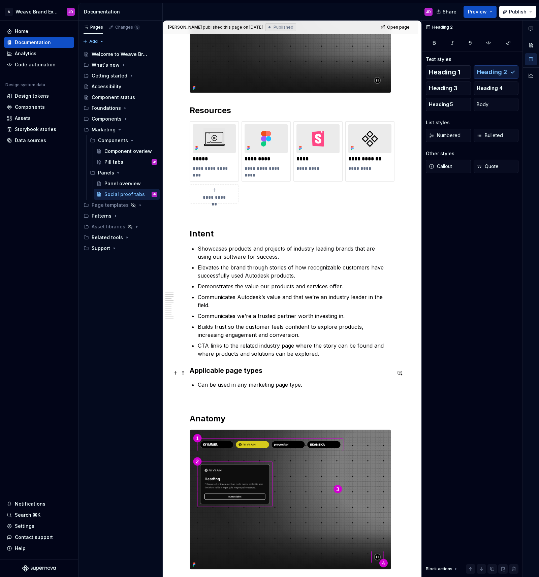
click at [214, 374] on h3 "Applicable page types" at bounding box center [290, 370] width 201 height 9
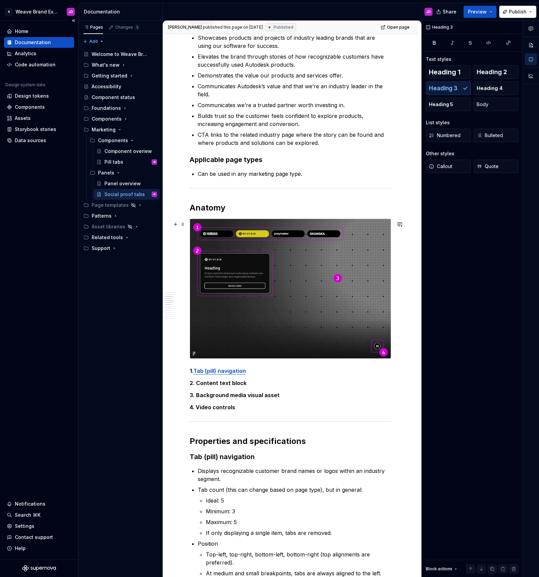
scroll to position [442, 0]
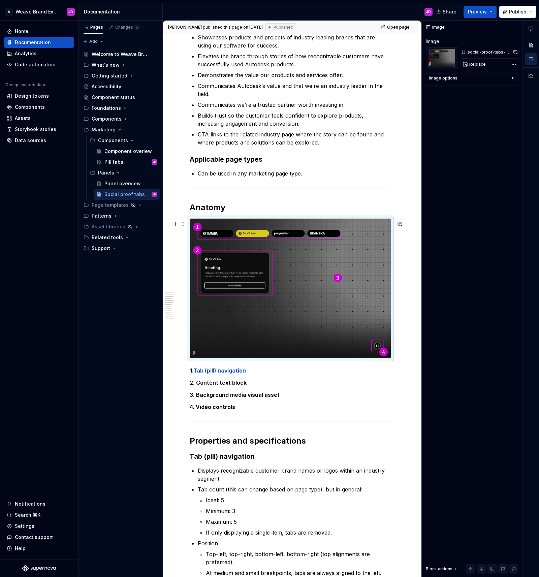
click at [305, 287] on img at bounding box center [290, 287] width 201 height 139
click at [512, 77] on icon "button" at bounding box center [512, 77] width 5 height 5
click at [512, 64] on div "Comments Open comments No comments yet Select ‘Comment’ from the block context …" at bounding box center [479, 299] width 117 height 556
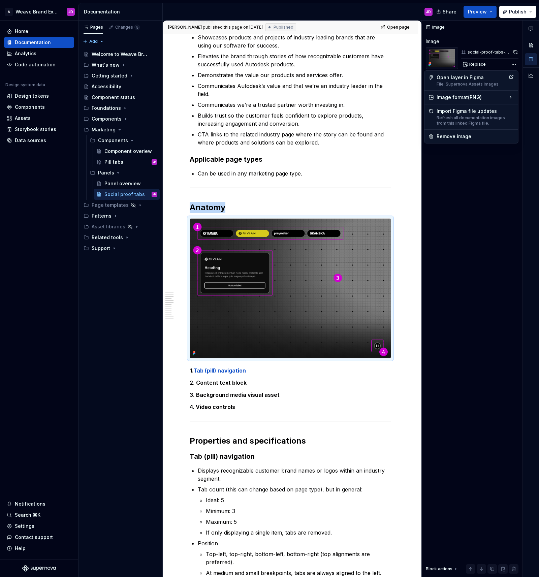
click at [282, 67] on html "A Weave Brand Extended JD Home Documentation Analytics Code automation Design s…" at bounding box center [269, 288] width 539 height 577
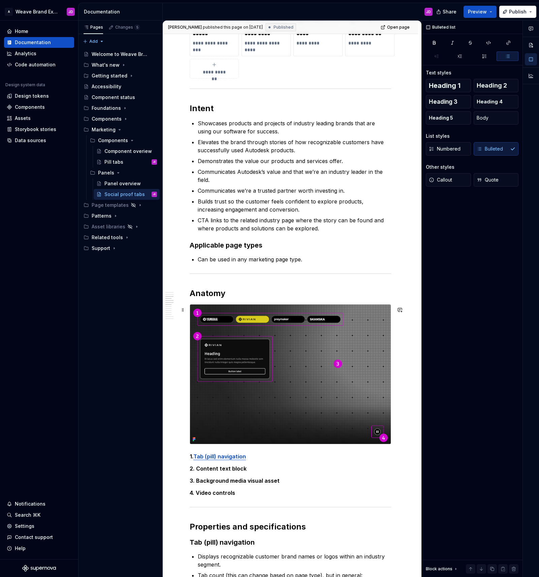
scroll to position [358, 0]
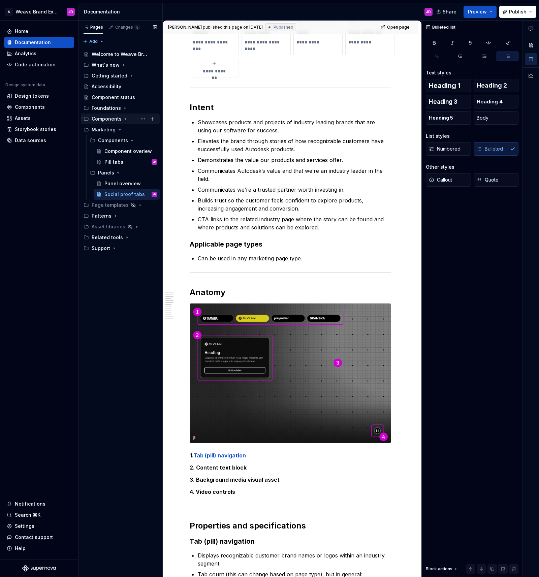
click at [125, 119] on icon "Page tree" at bounding box center [125, 119] width 1 height 2
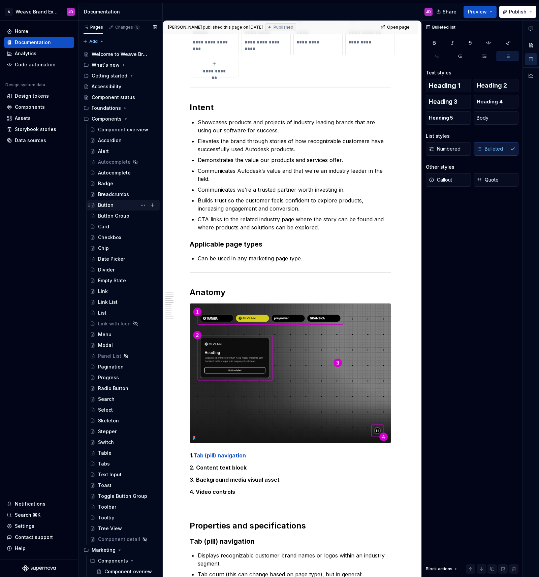
click at [111, 202] on div "Button" at bounding box center [105, 205] width 15 height 7
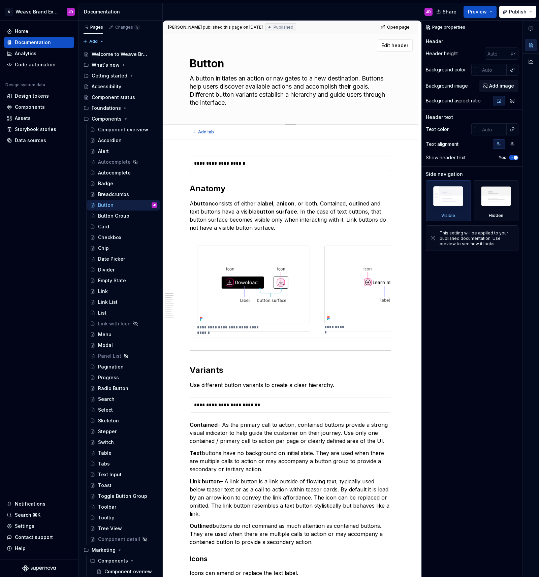
click at [209, 62] on textarea "Button" at bounding box center [288, 64] width 201 height 16
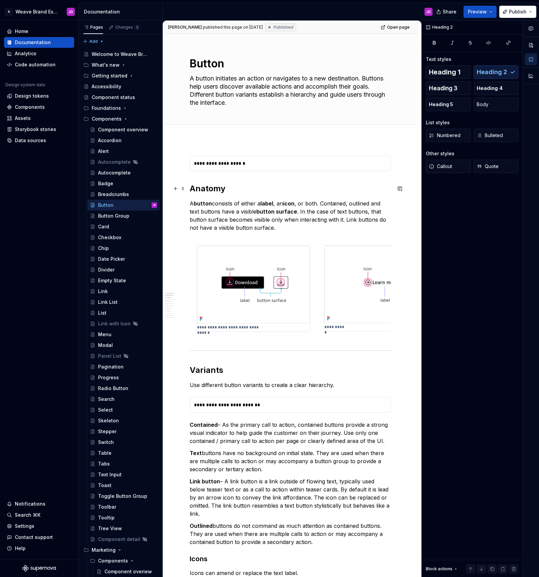
click at [196, 186] on h2 "Anatomy" at bounding box center [290, 188] width 201 height 11
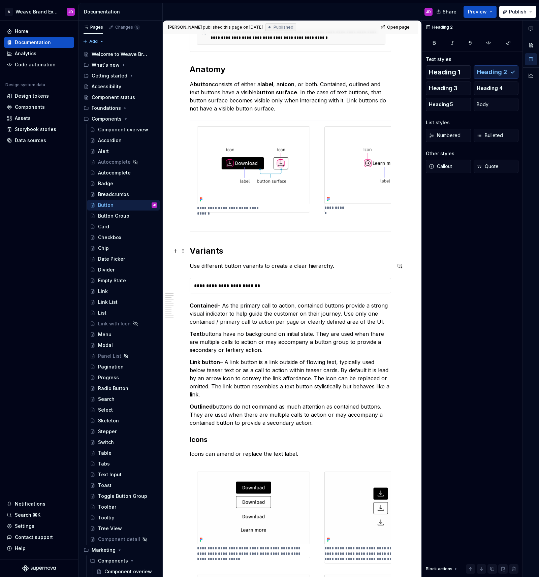
scroll to position [220, 0]
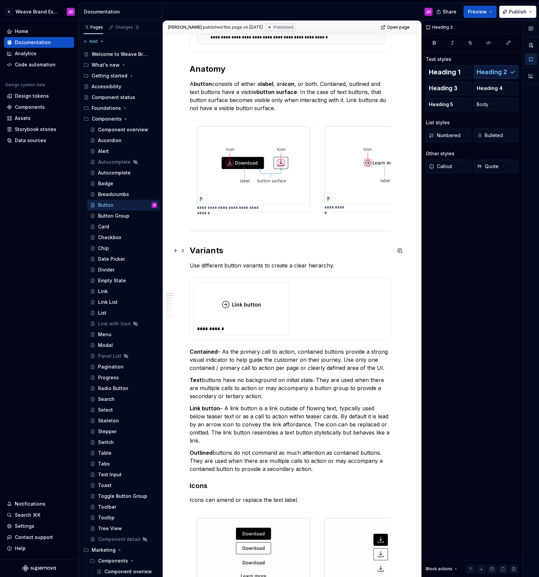
click at [207, 249] on h2 "Variants" at bounding box center [290, 250] width 201 height 11
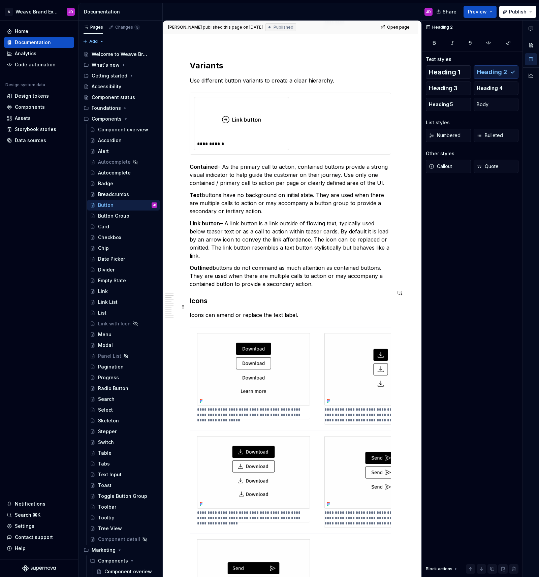
scroll to position [421, 0]
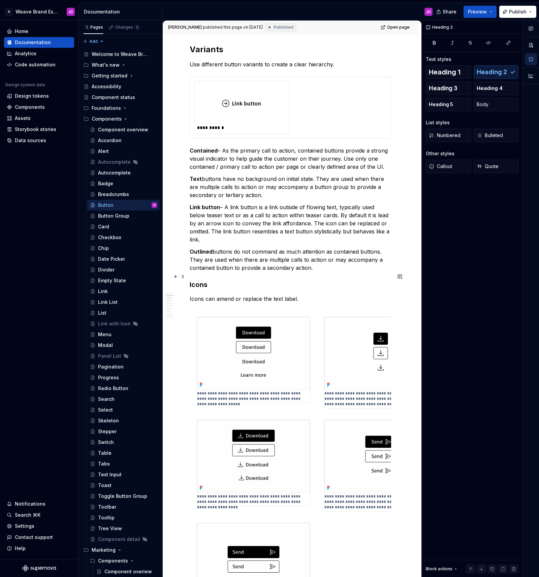
click at [200, 280] on h3 "Icons" at bounding box center [290, 284] width 201 height 9
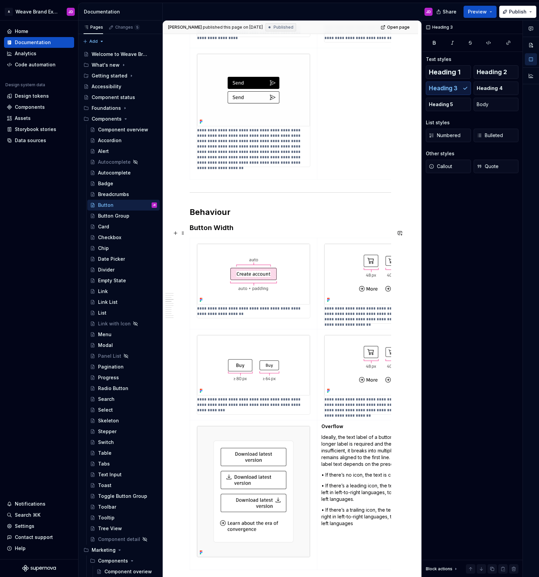
scroll to position [921, 0]
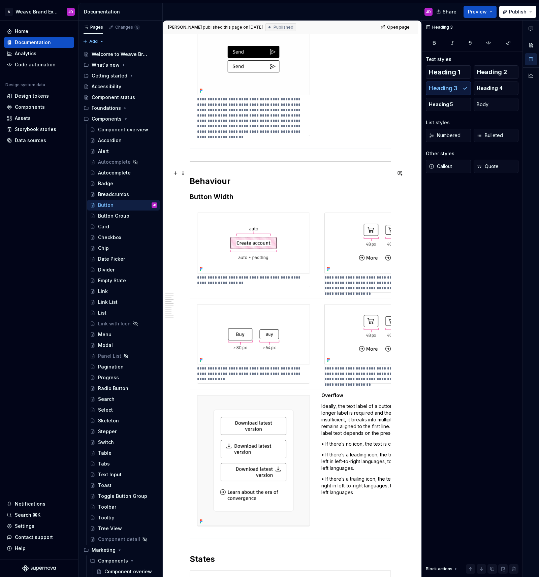
click at [212, 176] on h2 "Behaviour" at bounding box center [290, 181] width 201 height 11
click at [202, 192] on h3 "Button Width" at bounding box center [290, 196] width 201 height 9
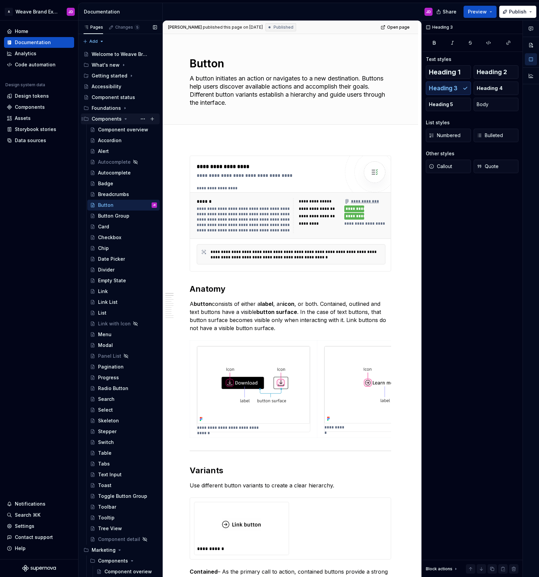
click at [123, 119] on icon "Page tree" at bounding box center [125, 118] width 5 height 5
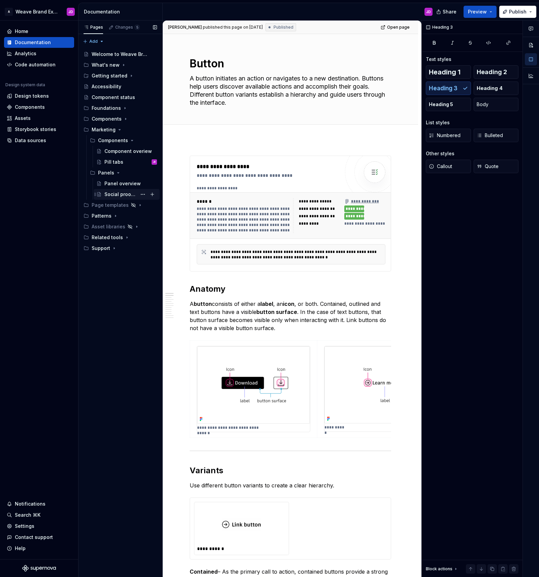
click at [124, 194] on div "Social proof tabs" at bounding box center [120, 194] width 32 height 7
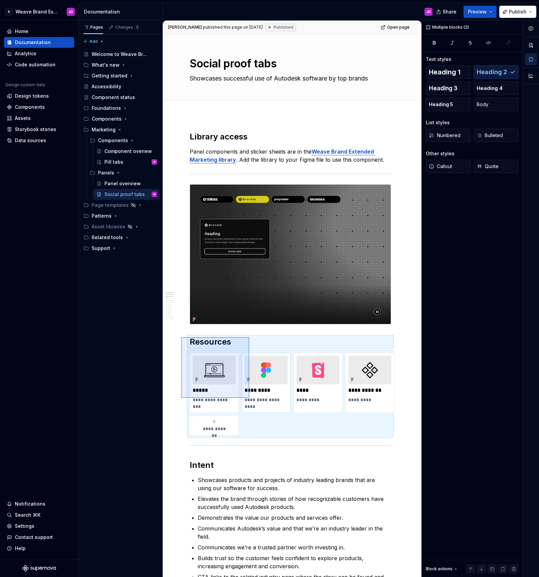
drag, startPoint x: 181, startPoint y: 337, endPoint x: 257, endPoint y: 401, distance: 98.9
click at [252, 399] on div "**********" at bounding box center [292, 299] width 259 height 556
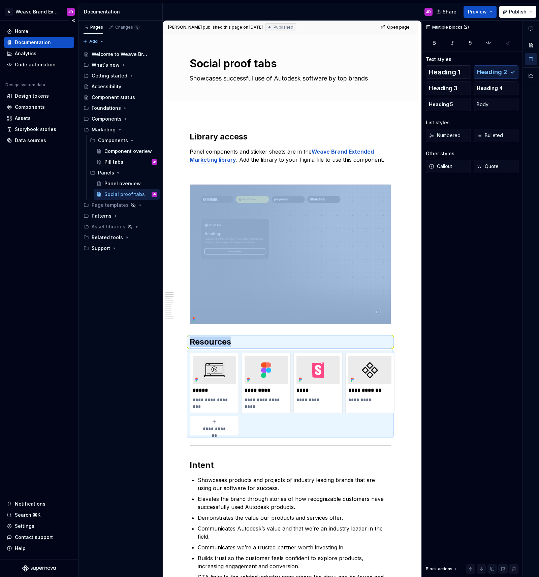
copy div "Resources"
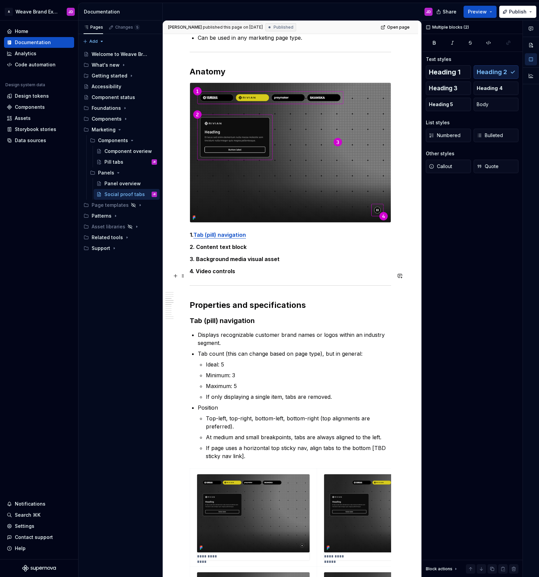
scroll to position [579, 0]
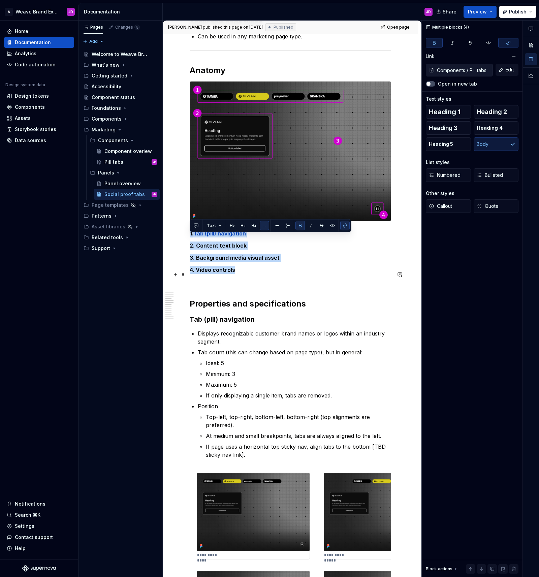
drag, startPoint x: 190, startPoint y: 239, endPoint x: 249, endPoint y: 285, distance: 75.4
copy div "1. Tab (pill) navigation 2. Content text block 3. Background media visual asset…"
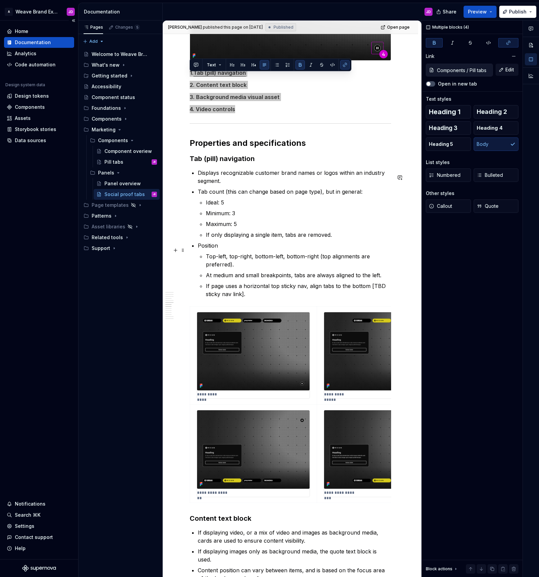
scroll to position [742, 0]
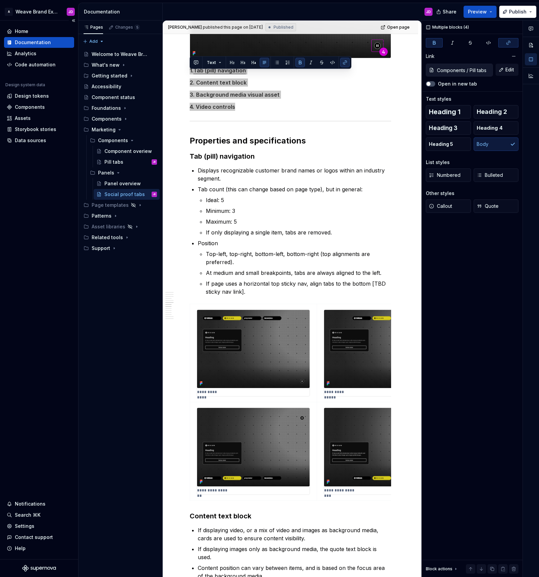
type textarea "*"
